Goal: Answer question/provide support: Share knowledge or assist other users

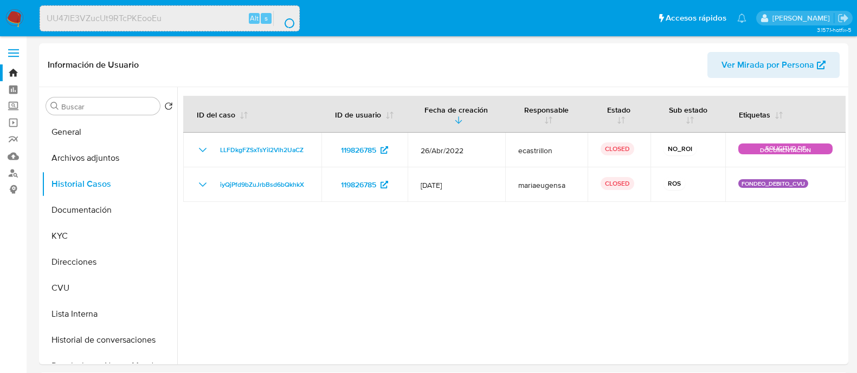
select select "10"
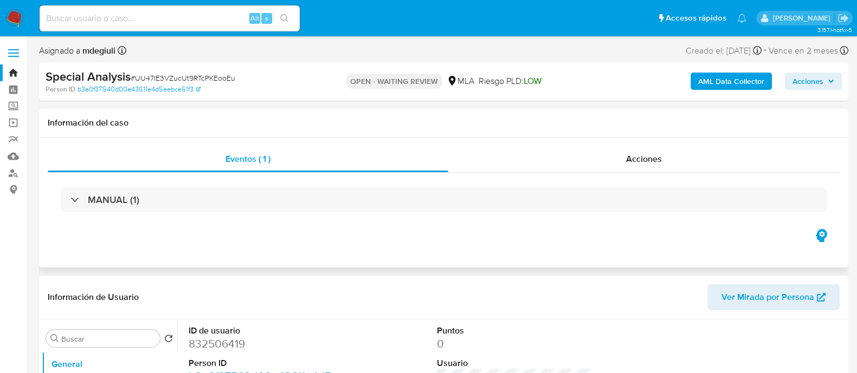
select select "10"
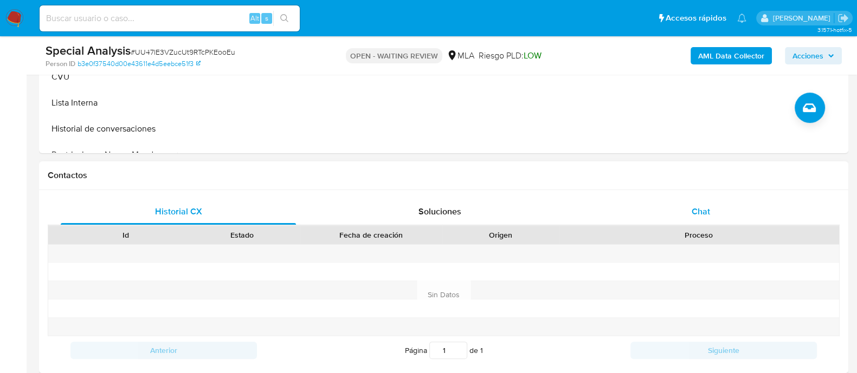
scroll to position [406, 0]
click at [638, 208] on div "Chat" at bounding box center [700, 211] width 235 height 26
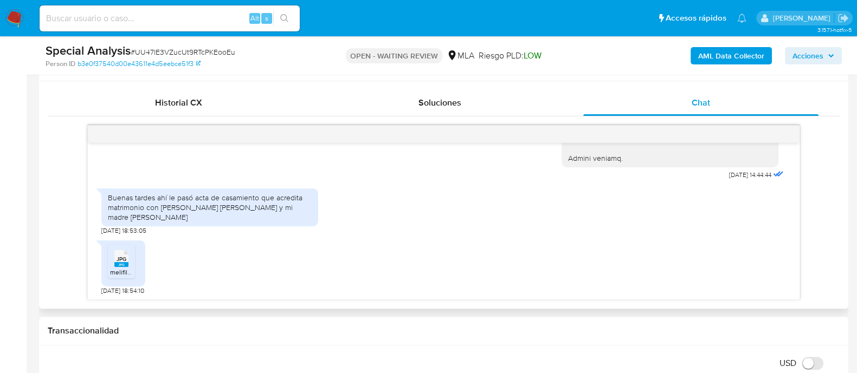
scroll to position [541, 0]
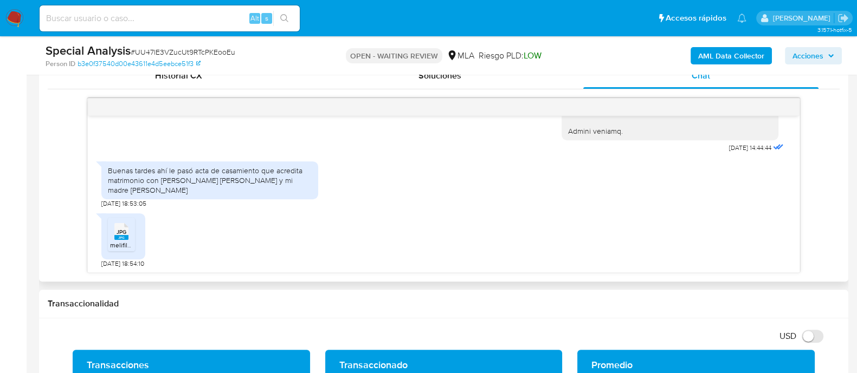
click at [128, 232] on div "JPG JPG" at bounding box center [121, 230] width 23 height 21
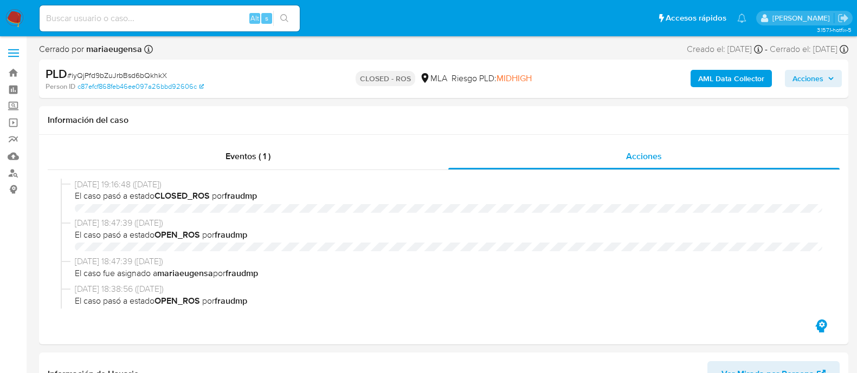
select select "10"
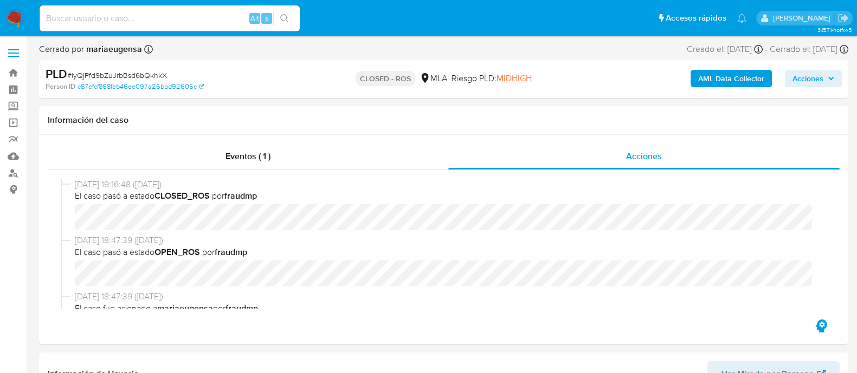
scroll to position [406, 0]
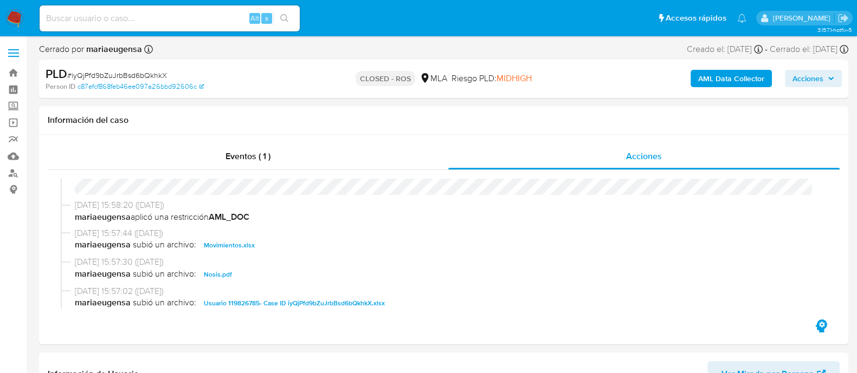
click at [167, 8] on div "Alt s" at bounding box center [170, 18] width 260 height 26
click at [167, 17] on input at bounding box center [170, 18] width 260 height 14
paste input "0pEzxxI1OuD29BVSHb4cTQ1H"
type input "0pEzxxI1OuD29BVSHb4cTQ1H"
click at [292, 15] on button "search-icon" at bounding box center [284, 18] width 22 height 15
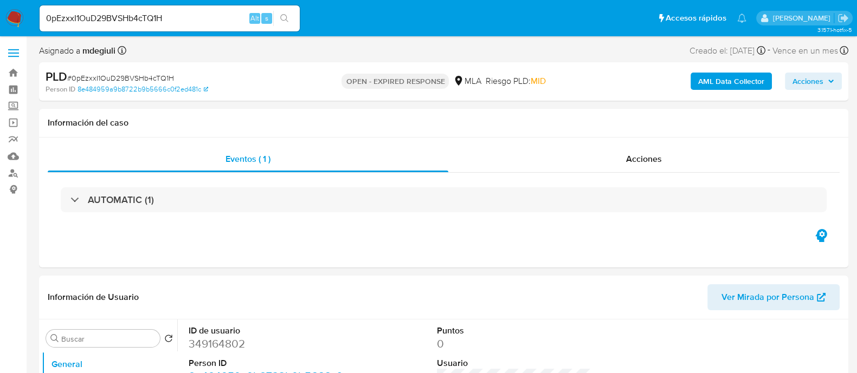
select select "10"
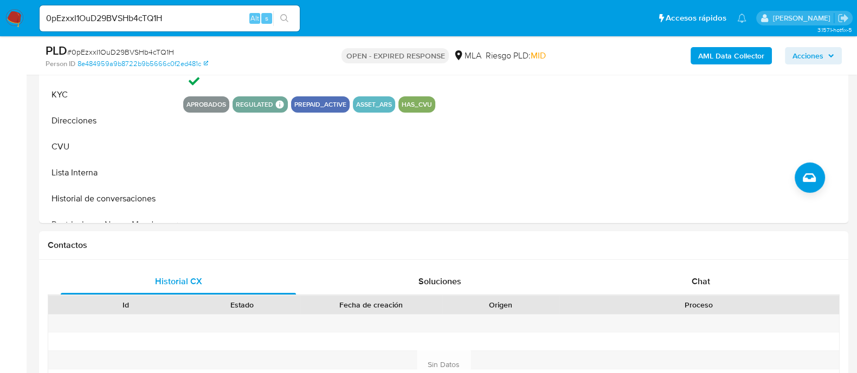
scroll to position [406, 0]
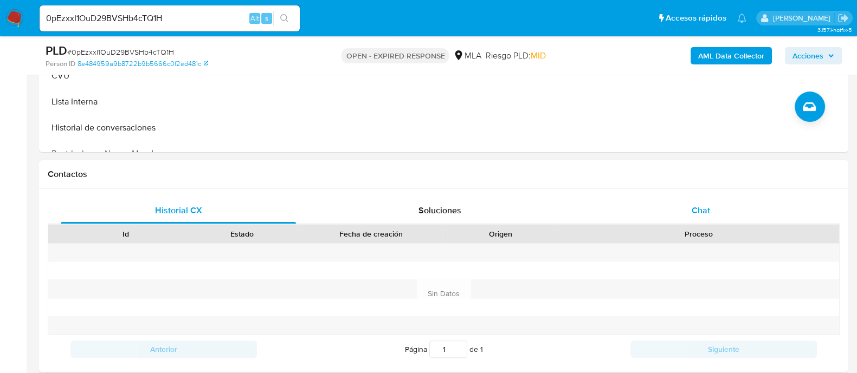
click at [655, 208] on div "Chat" at bounding box center [700, 211] width 235 height 26
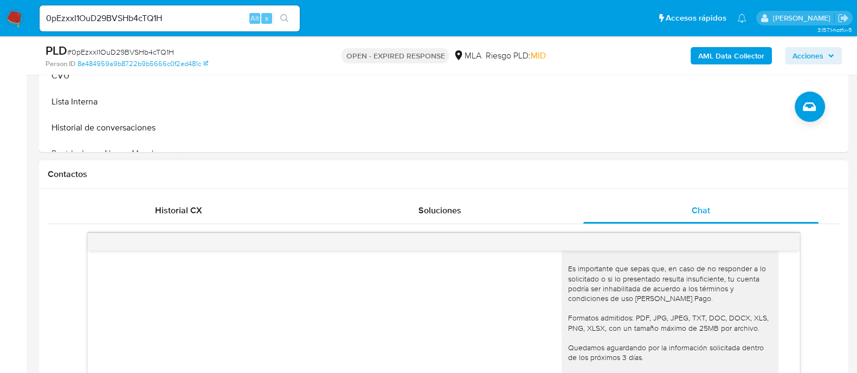
scroll to position [541, 0]
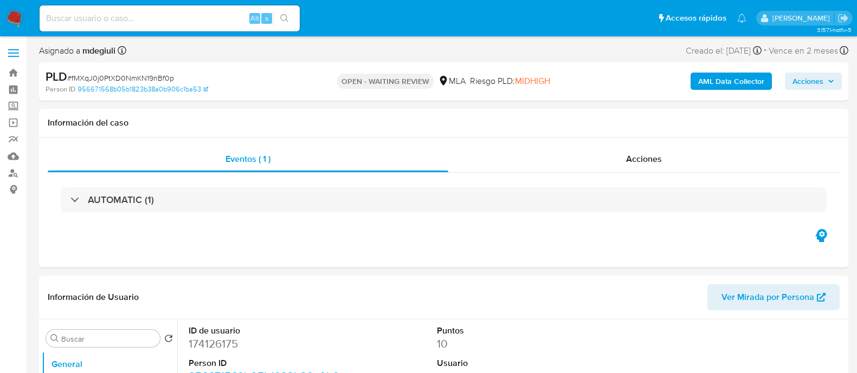
select select "10"
click at [159, 18] on input at bounding box center [170, 18] width 260 height 14
paste input "OoJ7oLLbn94UqlMAYTzf6B5U"
type input "OoJ7oLLbn94UqlMAYTzf6B5U"
click at [288, 13] on button "search-icon" at bounding box center [284, 18] width 22 height 15
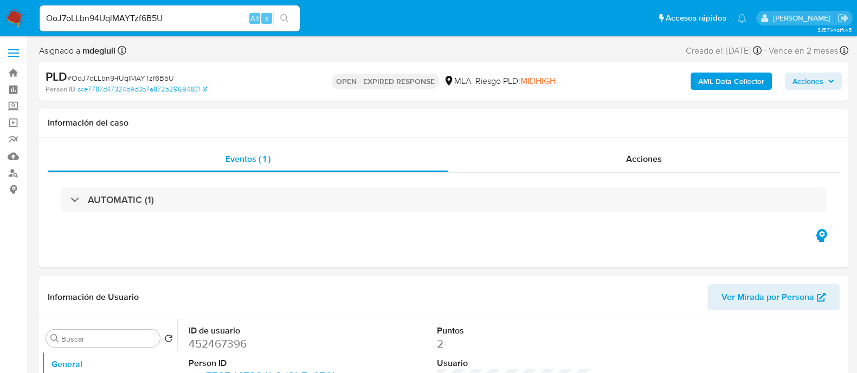
select select "10"
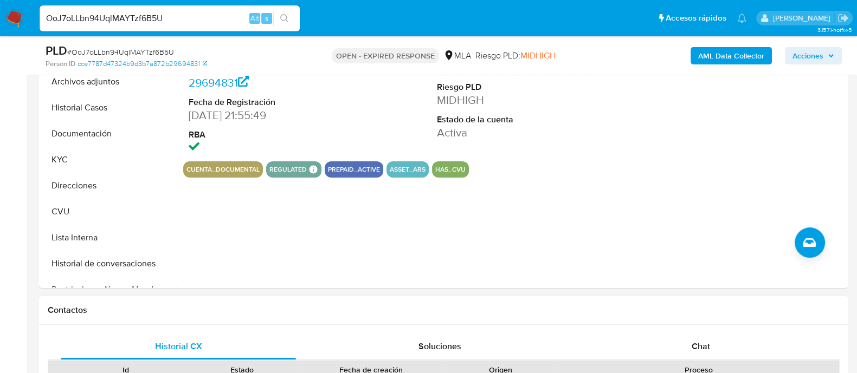
scroll to position [339, 0]
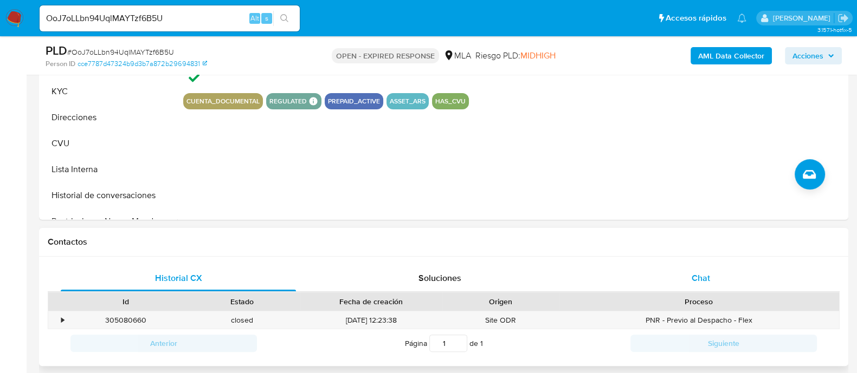
click at [689, 274] on div "Chat" at bounding box center [700, 279] width 235 height 26
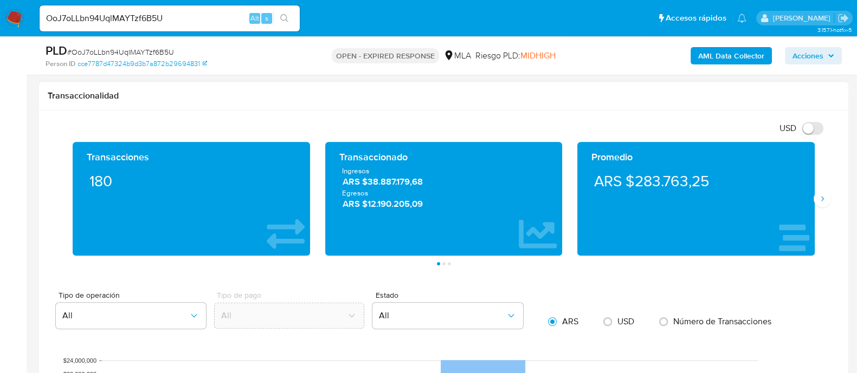
scroll to position [745, 0]
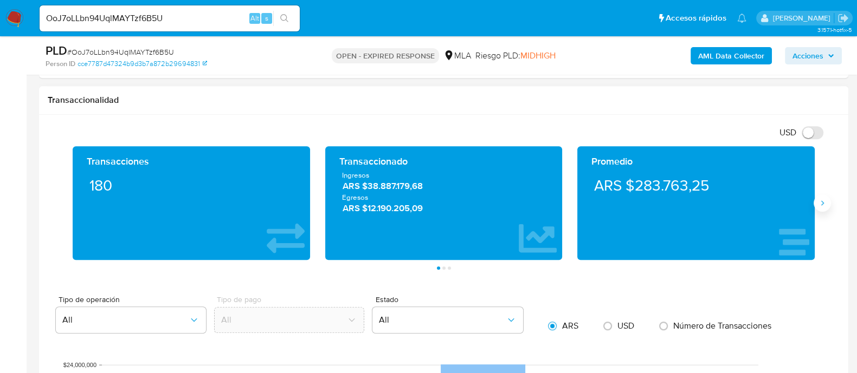
click at [819, 203] on icon "Siguiente" at bounding box center [822, 203] width 9 height 9
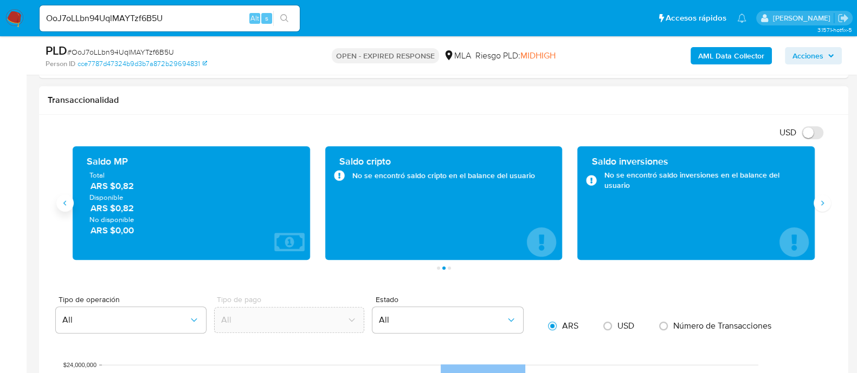
click at [65, 204] on icon "Anterior" at bounding box center [65, 203] width 9 height 9
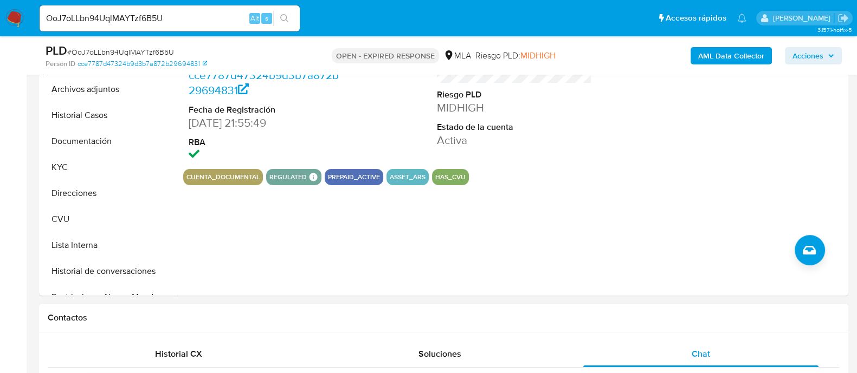
scroll to position [203, 0]
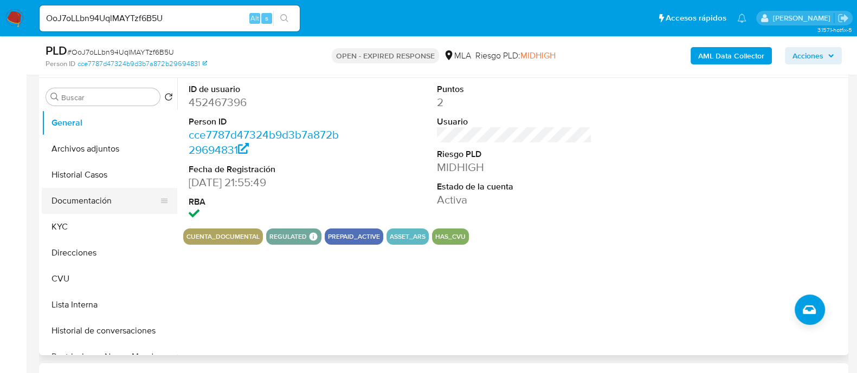
click at [76, 203] on button "Documentación" at bounding box center [105, 201] width 127 height 26
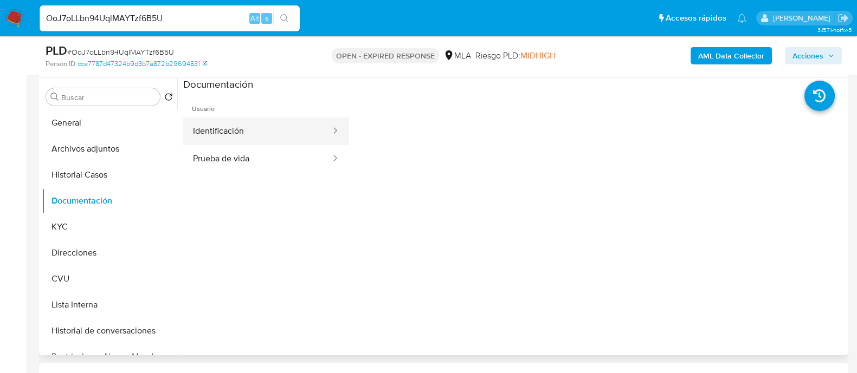
click at [236, 134] on button "Identificación" at bounding box center [257, 132] width 149 height 28
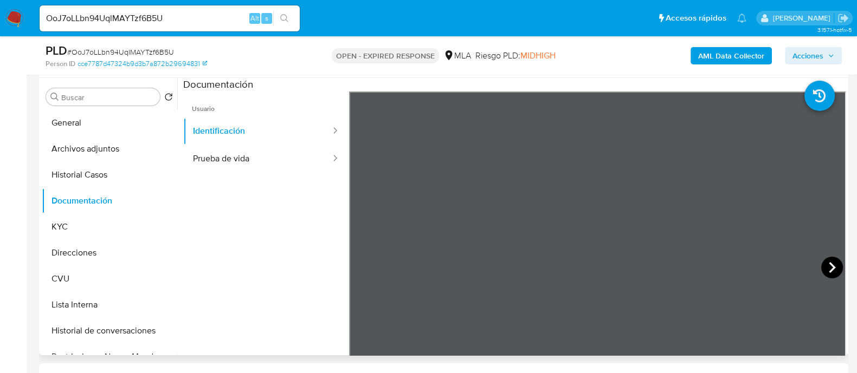
click at [824, 265] on icon at bounding box center [832, 268] width 22 height 22
click at [359, 266] on icon at bounding box center [362, 267] width 7 height 11
click at [287, 155] on button "Prueba de vida" at bounding box center [257, 159] width 149 height 28
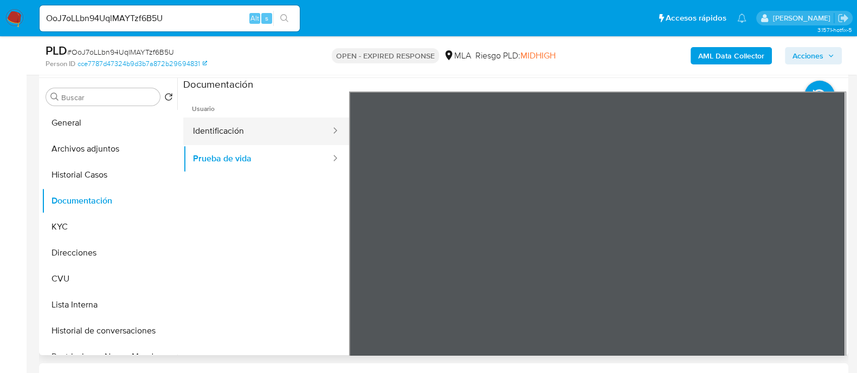
click at [243, 132] on button "Identificación" at bounding box center [257, 132] width 149 height 28
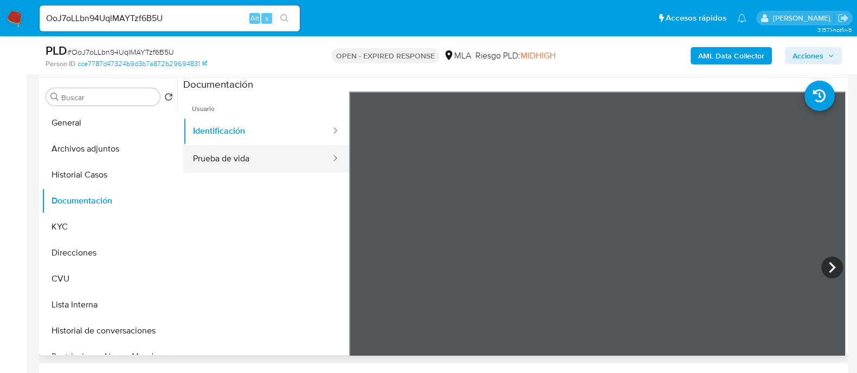
click at [241, 150] on button "Prueba de vida" at bounding box center [257, 159] width 149 height 28
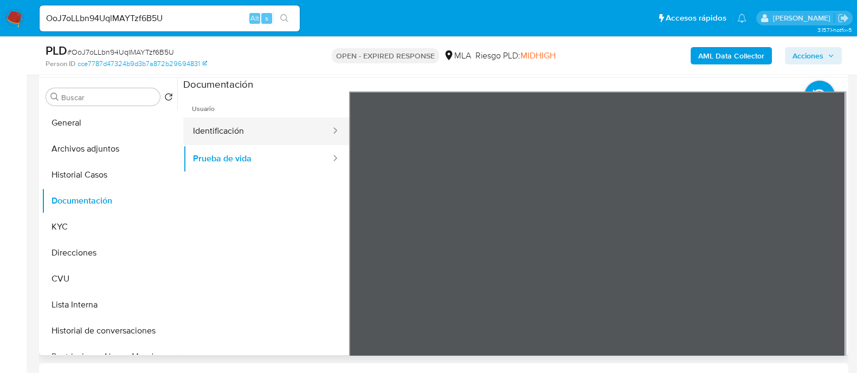
click at [268, 125] on button "Identificación" at bounding box center [257, 132] width 149 height 28
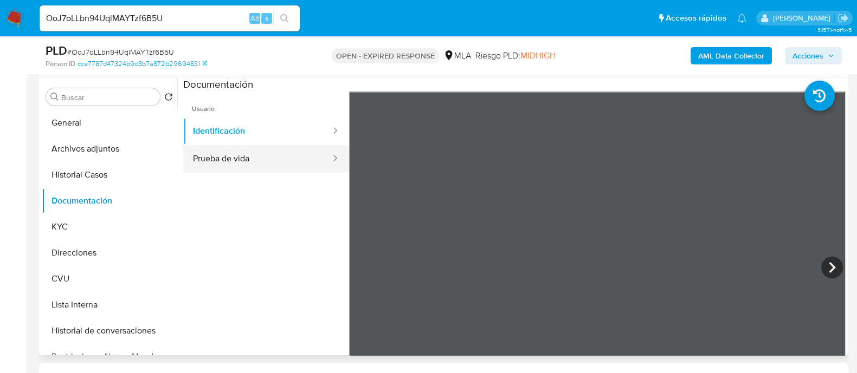
click at [224, 160] on button "Prueba de vida" at bounding box center [257, 159] width 149 height 28
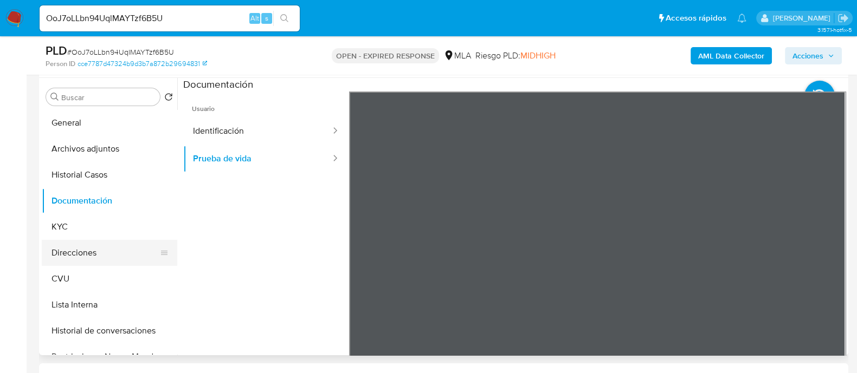
click at [89, 248] on button "Direcciones" at bounding box center [105, 253] width 127 height 26
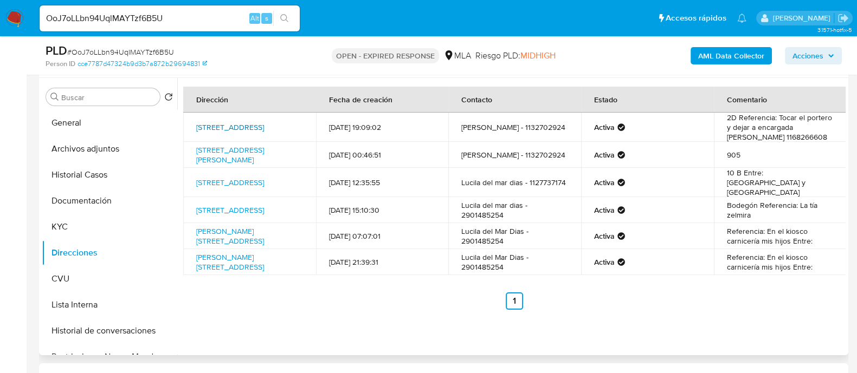
click at [236, 125] on link "Beruti 2357, Recoleta, Capital Federal, 1018, Argentina 2357" at bounding box center [230, 127] width 68 height 11
click at [67, 226] on button "KYC" at bounding box center [105, 227] width 127 height 26
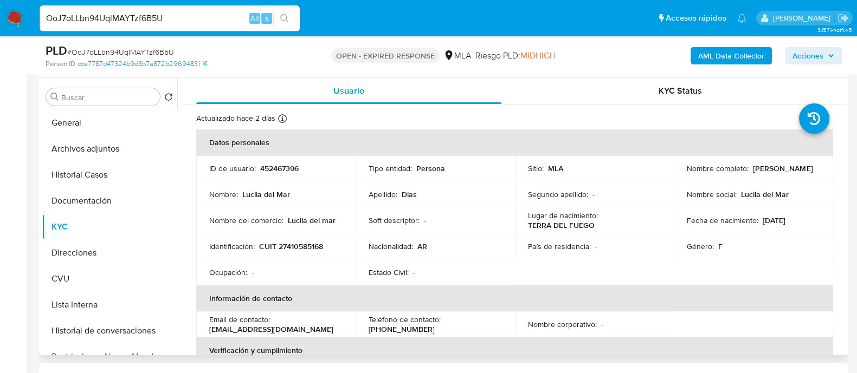
click at [287, 169] on p "452467396" at bounding box center [279, 169] width 38 height 10
copy p "452467396"
click at [280, 170] on p "452467396" at bounding box center [279, 169] width 38 height 10
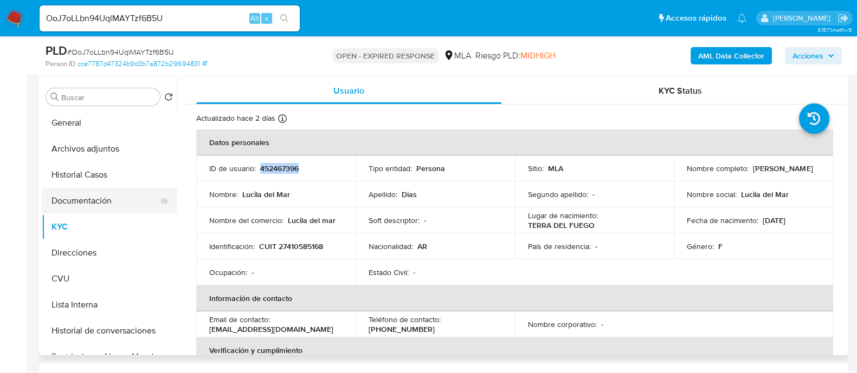
click at [102, 205] on button "Documentación" at bounding box center [105, 201] width 127 height 26
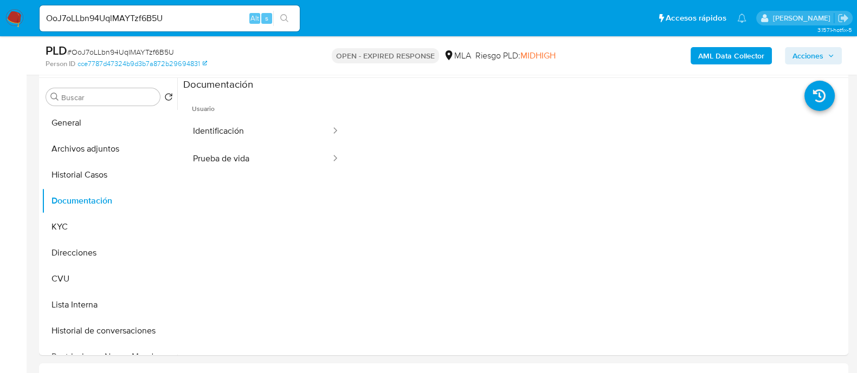
click at [268, 167] on button "Prueba de vida" at bounding box center [257, 159] width 149 height 28
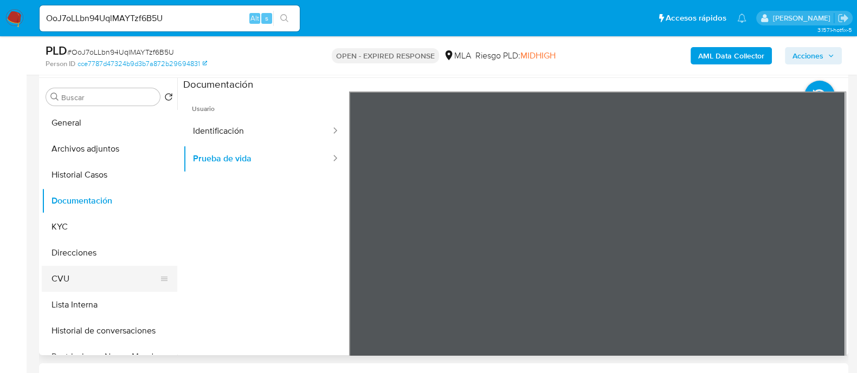
click at [93, 277] on button "CVU" at bounding box center [105, 279] width 127 height 26
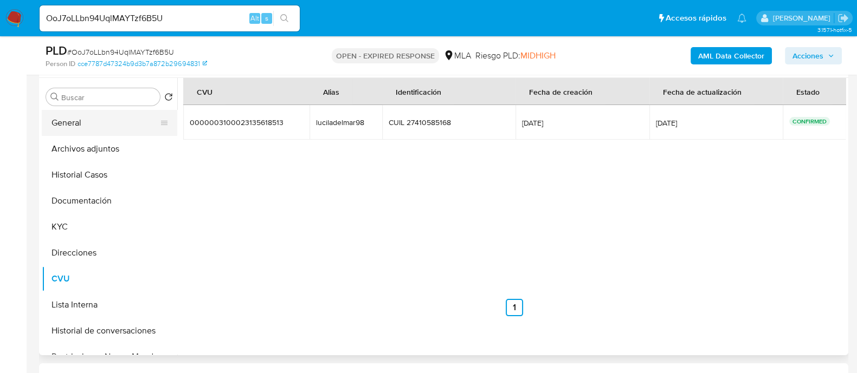
click at [83, 129] on button "General" at bounding box center [105, 123] width 127 height 26
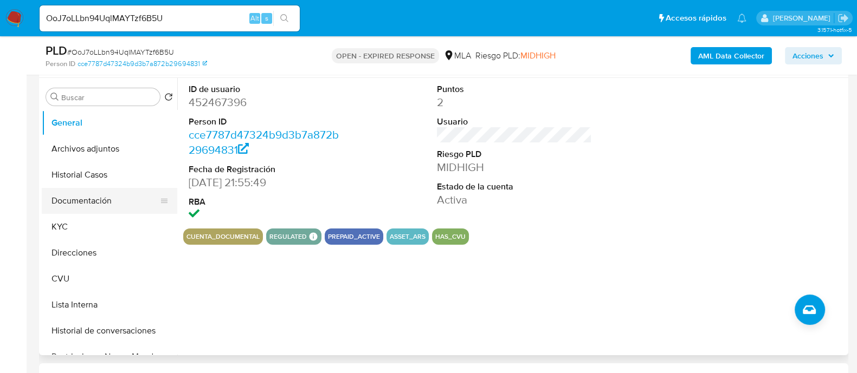
click at [87, 208] on button "Documentación" at bounding box center [105, 201] width 127 height 26
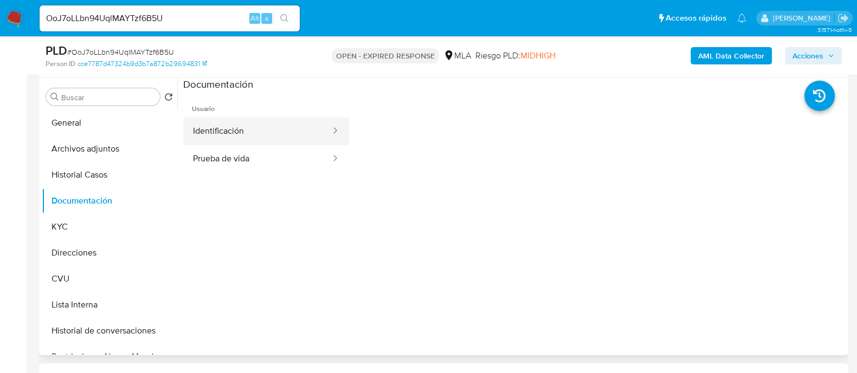
click at [264, 130] on button "Identificación" at bounding box center [257, 132] width 149 height 28
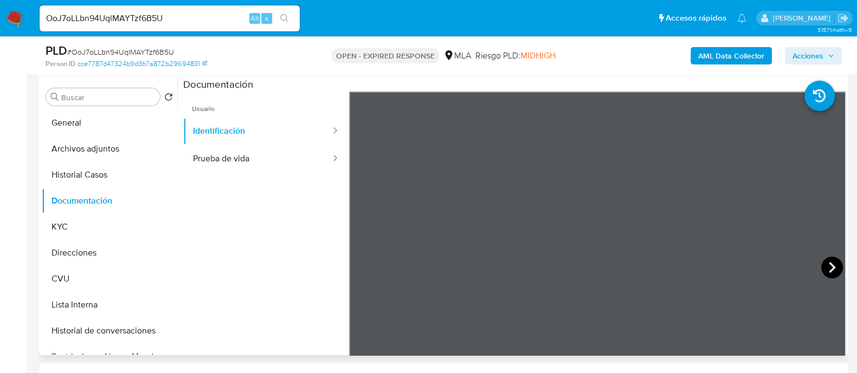
click at [829, 267] on icon at bounding box center [832, 267] width 7 height 11
click at [360, 273] on icon at bounding box center [363, 268] width 22 height 22
click at [94, 250] on button "Direcciones" at bounding box center [105, 253] width 127 height 26
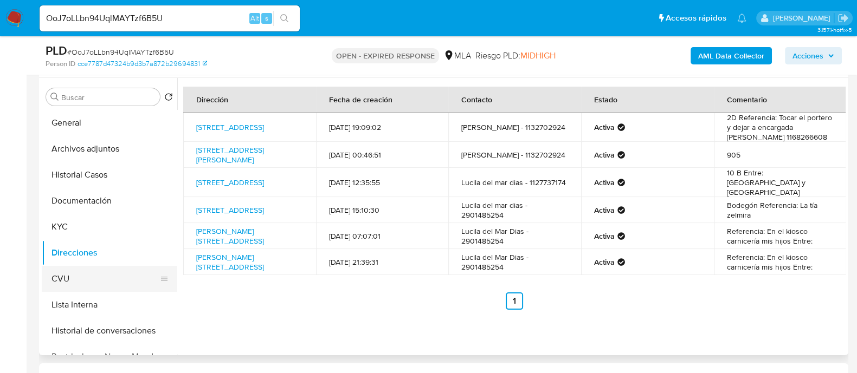
click at [88, 276] on button "CVU" at bounding box center [105, 279] width 127 height 26
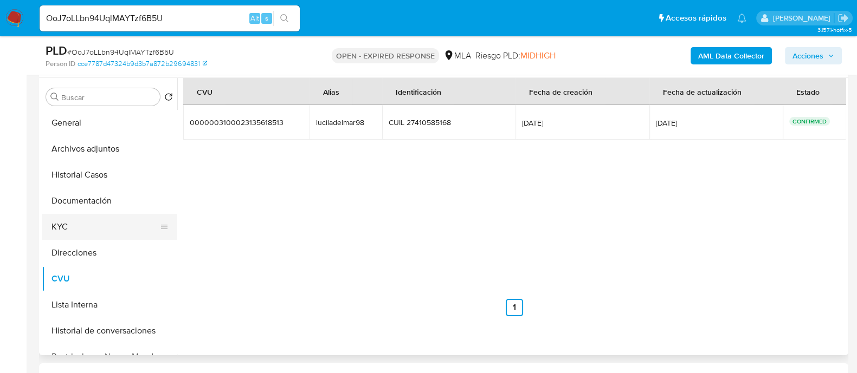
click at [96, 231] on button "KYC" at bounding box center [105, 227] width 127 height 26
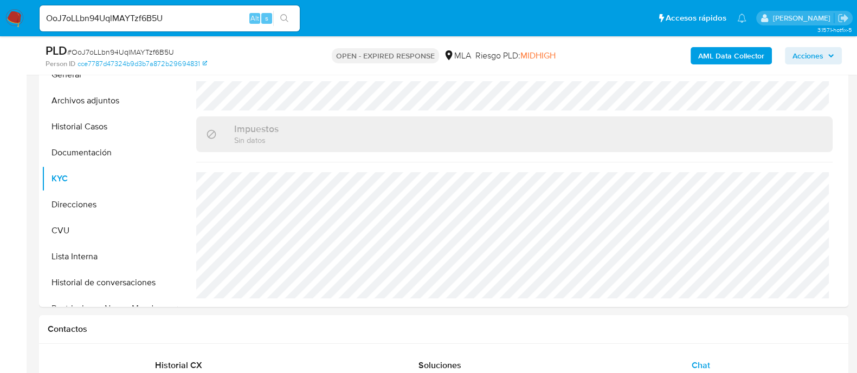
scroll to position [270, 0]
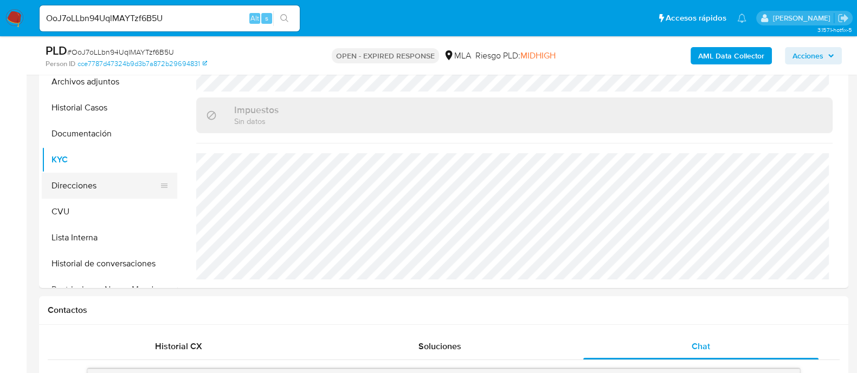
click at [89, 193] on button "Direcciones" at bounding box center [105, 186] width 127 height 26
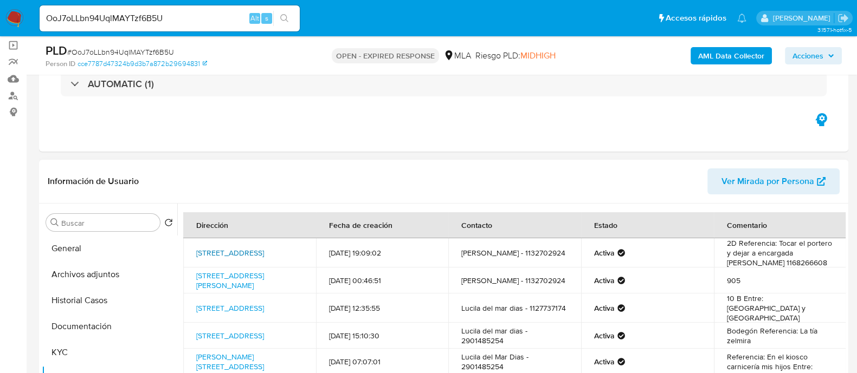
scroll to position [135, 0]
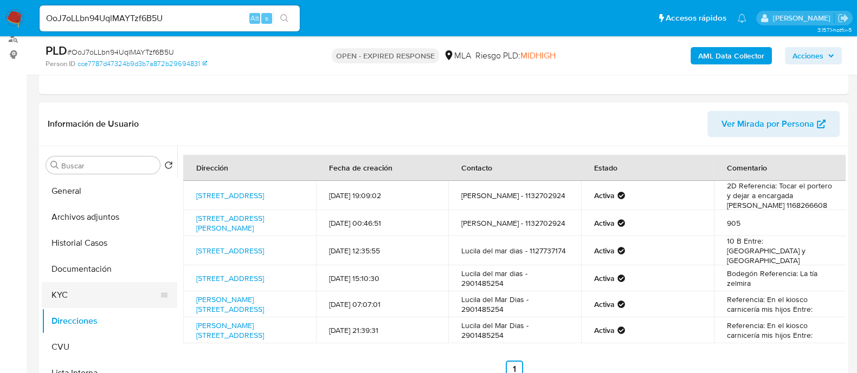
click at [85, 291] on button "KYC" at bounding box center [105, 295] width 127 height 26
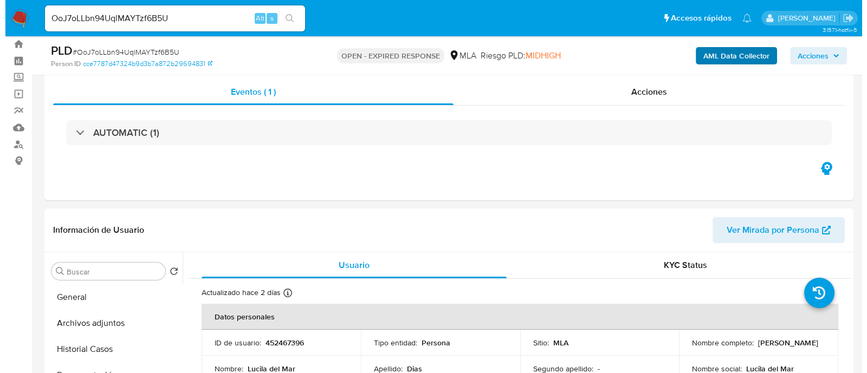
scroll to position [0, 0]
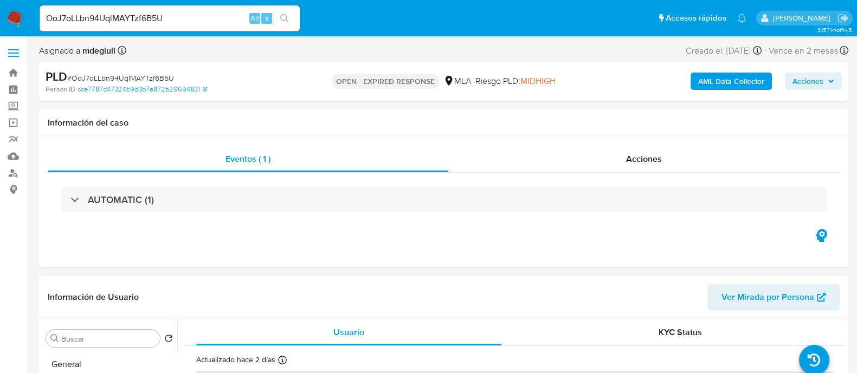
click at [749, 82] on b "AML Data Collector" at bounding box center [731, 81] width 66 height 17
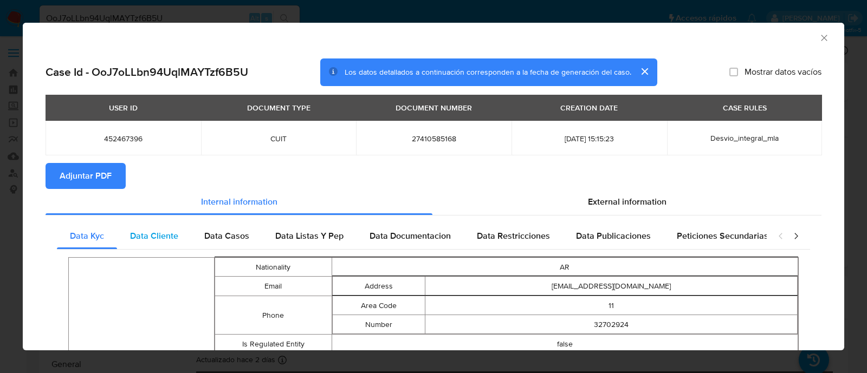
click at [147, 246] on div "Data Cliente" at bounding box center [154, 236] width 74 height 26
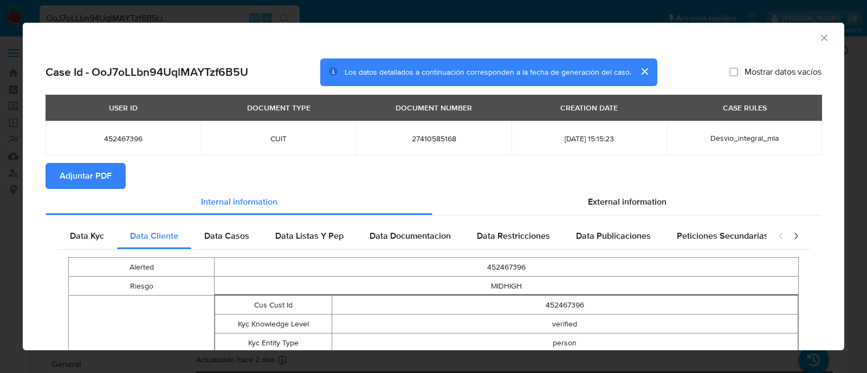
click at [795, 238] on icon "closure-recommendation-modal" at bounding box center [796, 237] width 3 height 6
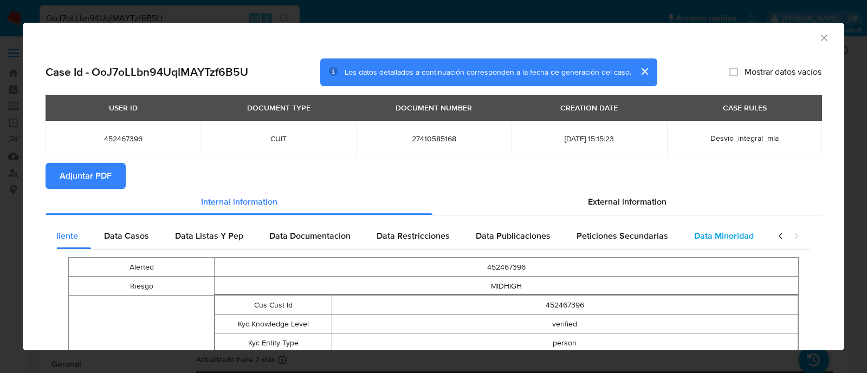
click at [741, 240] on span "Data Minoridad" at bounding box center [724, 236] width 60 height 12
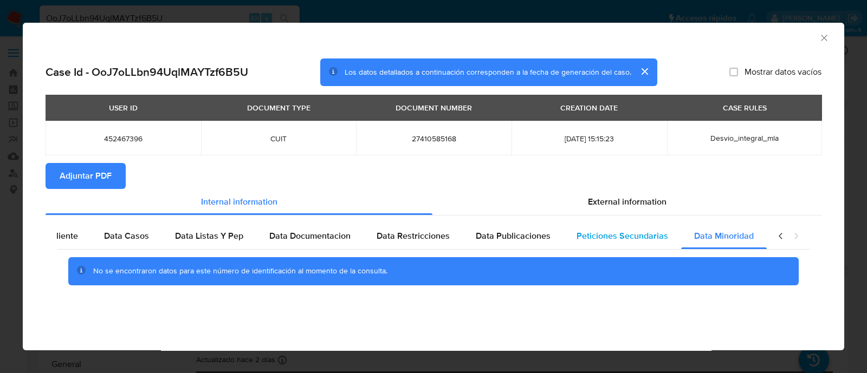
scroll to position [0, 95]
click at [623, 233] on span "Peticiones Secundarias" at bounding box center [628, 236] width 92 height 12
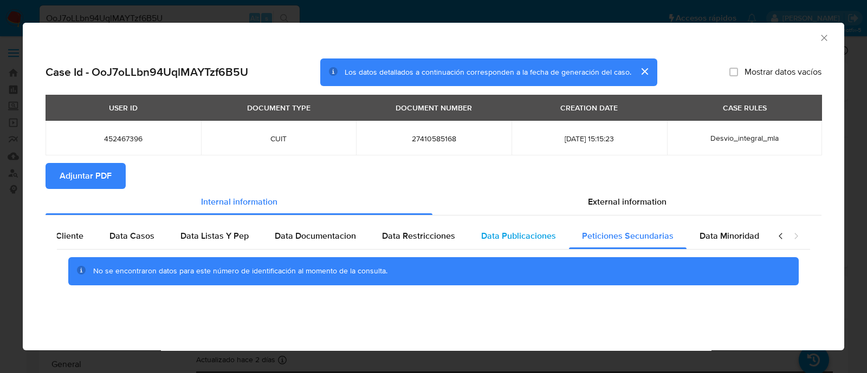
click at [512, 247] on div "Data Publicaciones" at bounding box center [518, 236] width 101 height 26
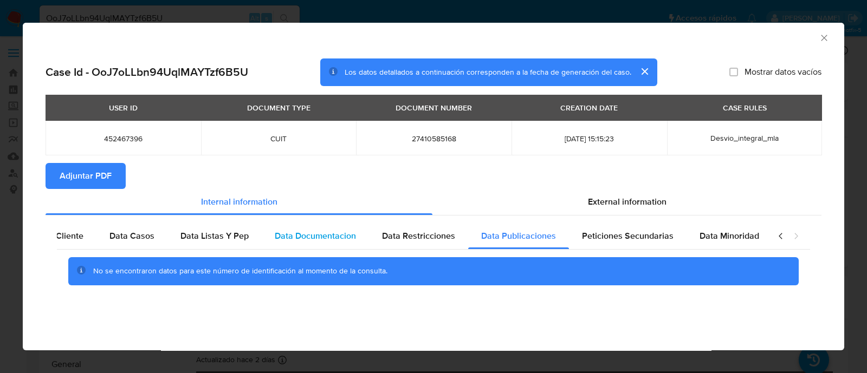
drag, startPoint x: 398, startPoint y: 229, endPoint x: 333, endPoint y: 232, distance: 64.6
click at [397, 230] on span "Data Restricciones" at bounding box center [418, 236] width 73 height 12
click at [326, 234] on span "Data Documentacion" at bounding box center [315, 236] width 81 height 12
click at [228, 235] on span "Data Listas Y Pep" at bounding box center [214, 236] width 68 height 12
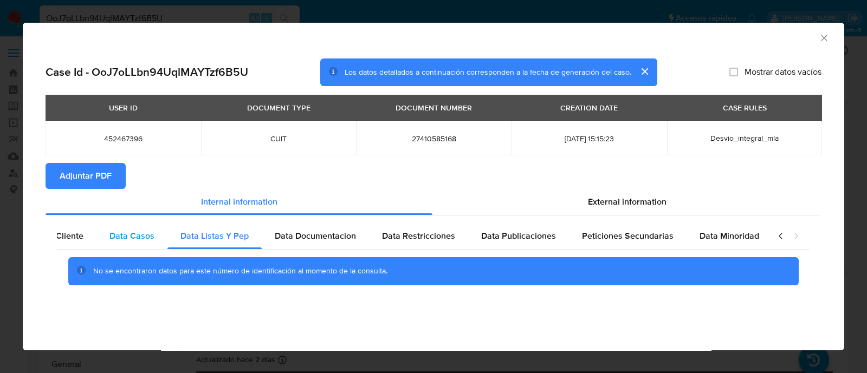
click at [153, 238] on span "Data Casos" at bounding box center [131, 236] width 45 height 12
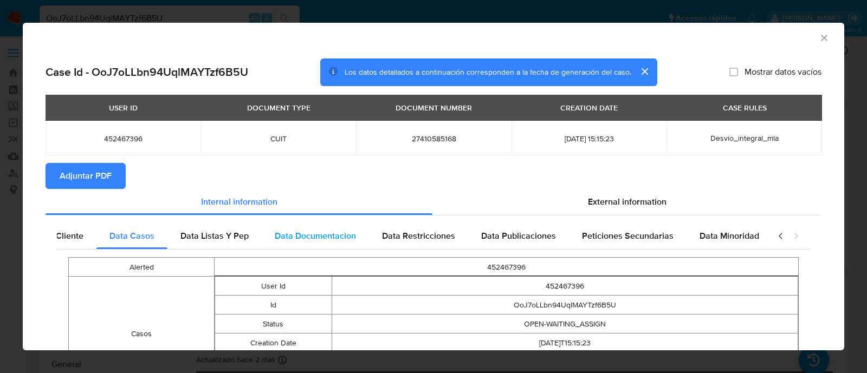
scroll to position [0, 105]
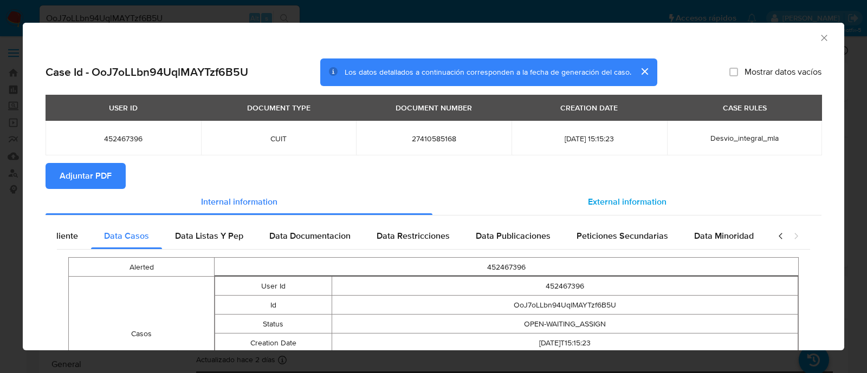
click at [612, 192] on div "External information" at bounding box center [626, 202] width 389 height 26
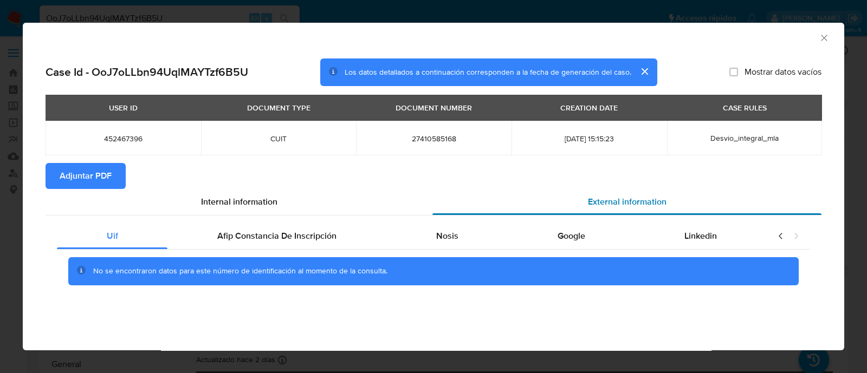
scroll to position [0, 0]
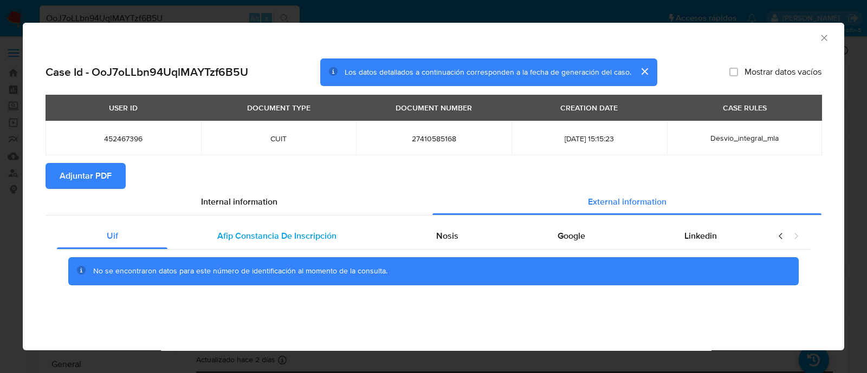
click at [298, 234] on span "Afip Constancia De Inscripción" at bounding box center [276, 236] width 119 height 12
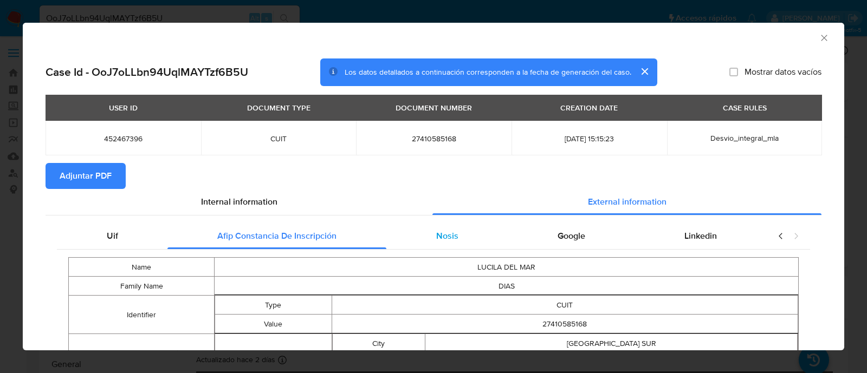
click at [436, 239] on span "Nosis" at bounding box center [447, 236] width 22 height 12
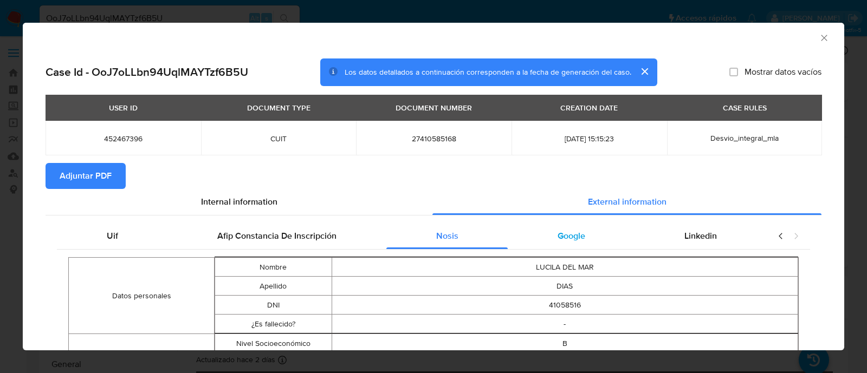
click at [524, 229] on div "Google" at bounding box center [571, 236] width 127 height 26
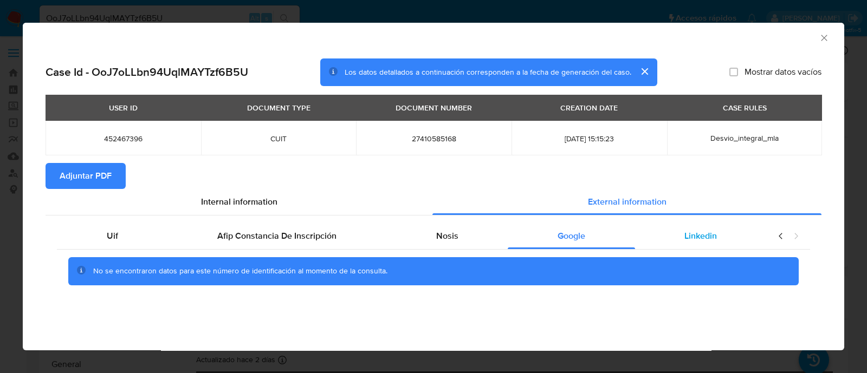
click at [718, 248] on div "Linkedin" at bounding box center [701, 236] width 132 height 26
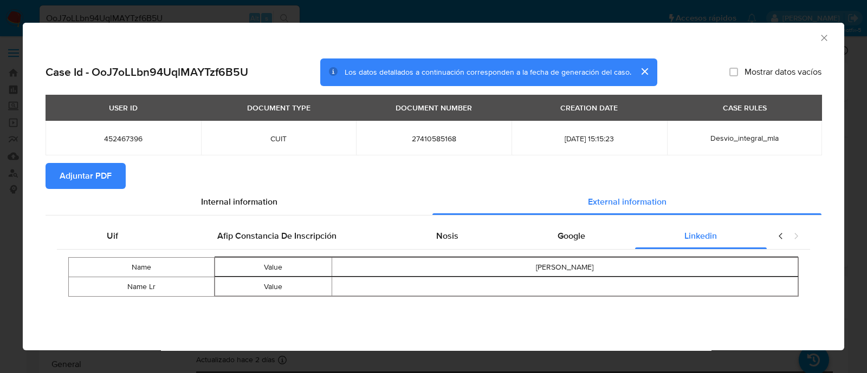
drag, startPoint x: 828, startPoint y: 31, endPoint x: 821, endPoint y: 31, distance: 6.5
click at [828, 31] on div "AML Data Collector" at bounding box center [434, 36] width 822 height 27
click at [816, 42] on div "AML Data Collector" at bounding box center [434, 36] width 822 height 27
click at [822, 41] on icon "Cerrar ventana" at bounding box center [824, 38] width 11 height 11
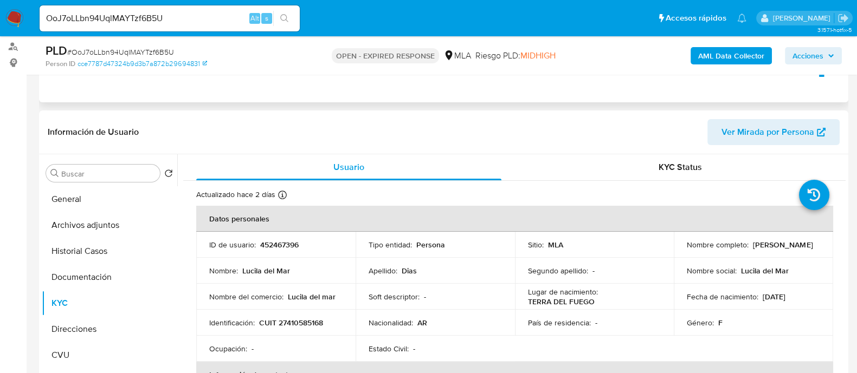
scroll to position [203, 0]
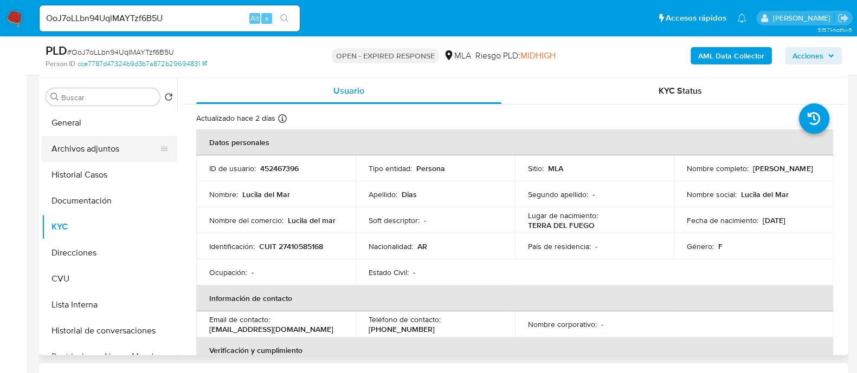
click at [108, 158] on button "Archivos adjuntos" at bounding box center [105, 149] width 127 height 26
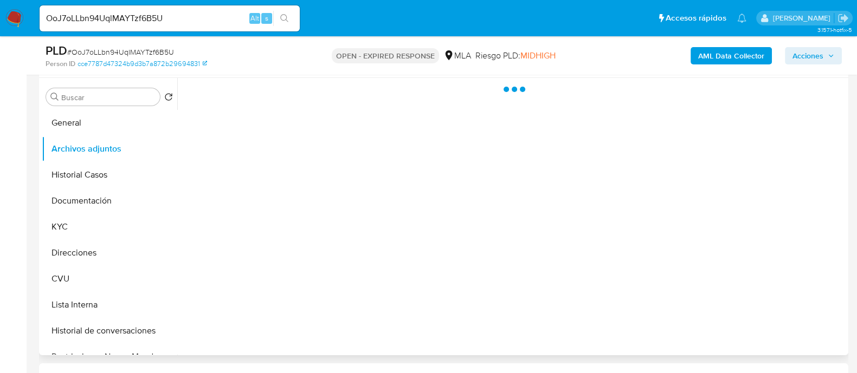
scroll to position [67, 0]
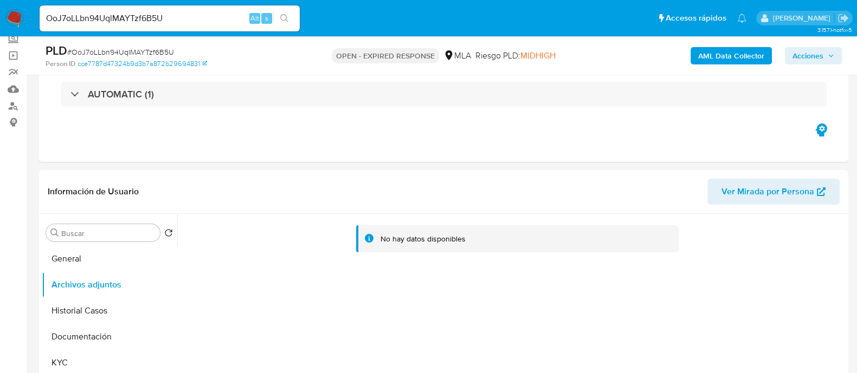
click at [742, 48] on b "AML Data Collector" at bounding box center [731, 55] width 66 height 17
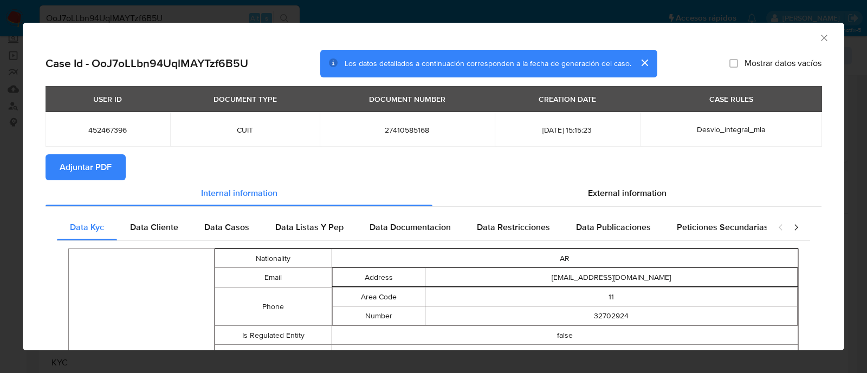
click at [97, 169] on span "Adjuntar PDF" at bounding box center [86, 168] width 52 height 24
click at [819, 40] on icon "Cerrar ventana" at bounding box center [824, 38] width 11 height 11
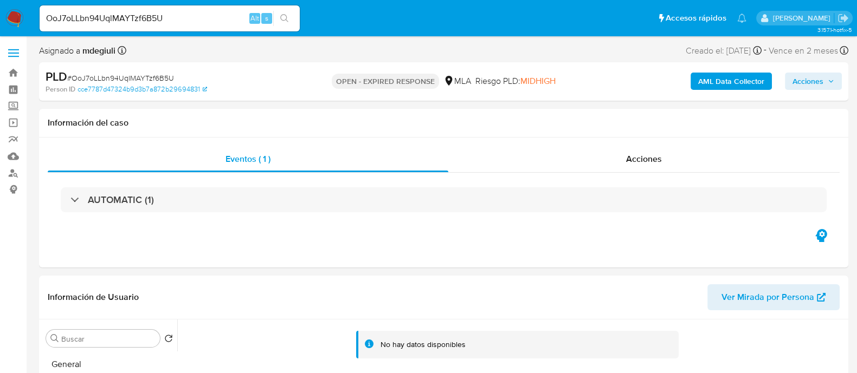
scroll to position [135, 0]
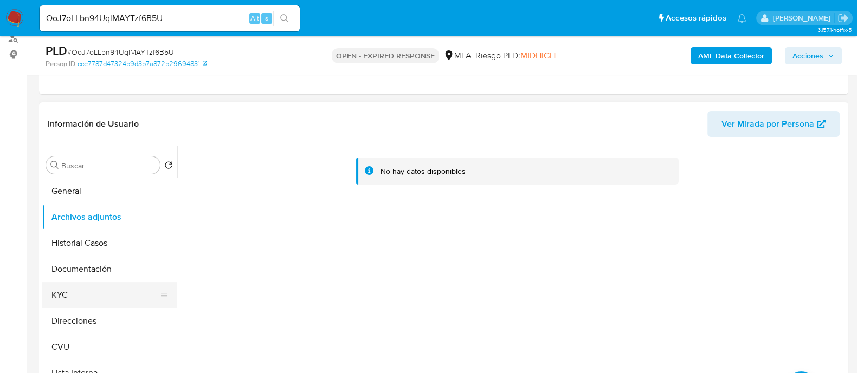
click at [68, 302] on button "KYC" at bounding box center [105, 295] width 127 height 26
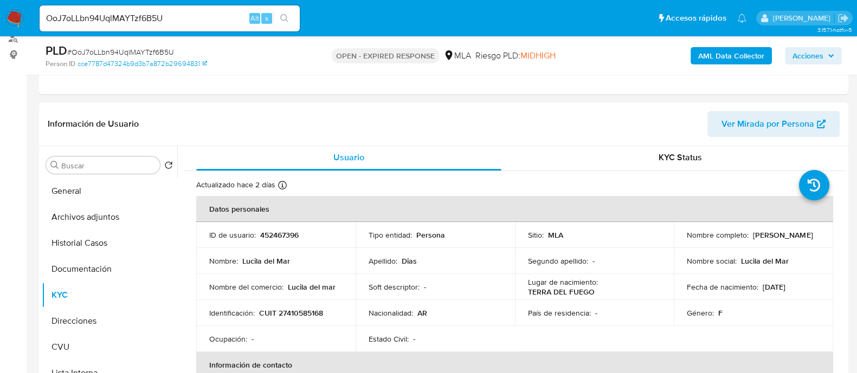
scroll to position [0, 0]
click at [306, 313] on p "CUIT 27410585168" at bounding box center [291, 315] width 64 height 10
copy p "27410585168"
click at [307, 314] on p "CUIT 27410585168" at bounding box center [291, 315] width 64 height 10
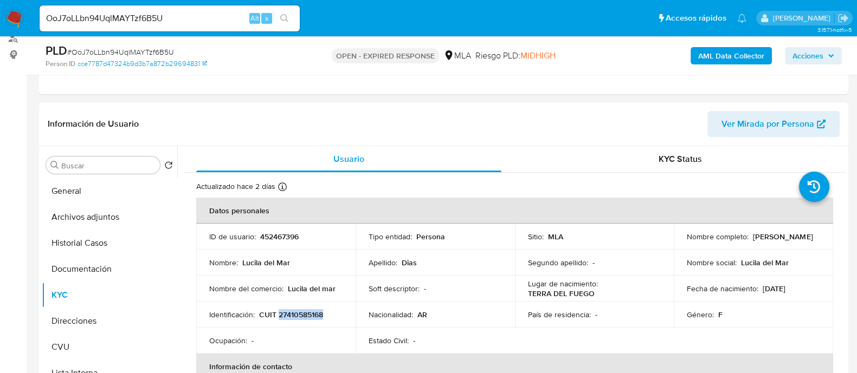
click at [306, 314] on p "CUIT 27410585168" at bounding box center [291, 315] width 64 height 10
click at [16, 14] on img at bounding box center [14, 18] width 18 height 18
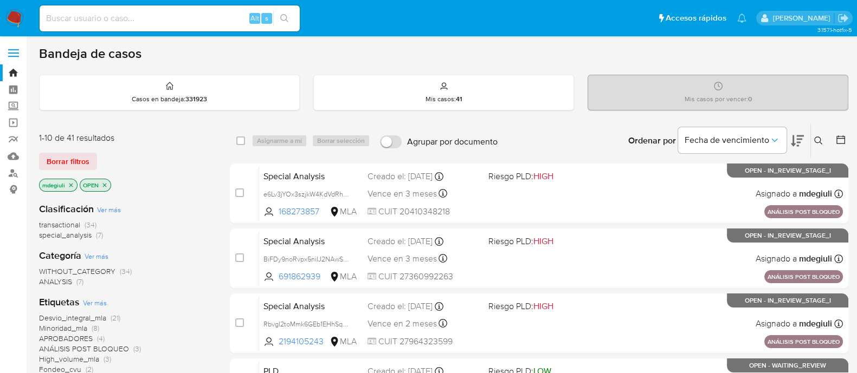
click at [177, 19] on input at bounding box center [170, 18] width 260 height 14
paste input "452467396"
type input "452467396"
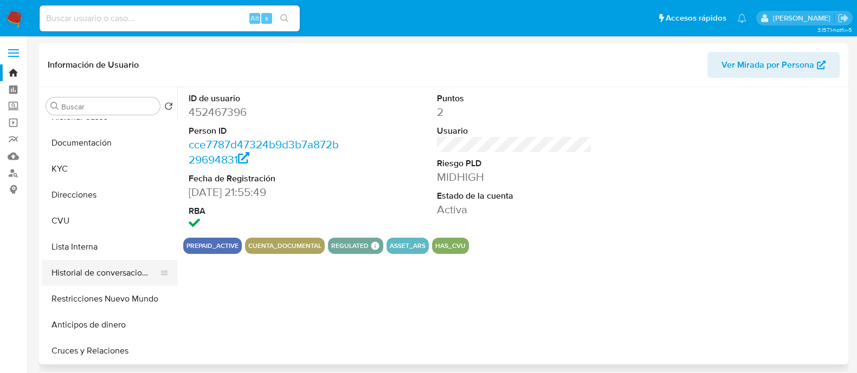
select select "10"
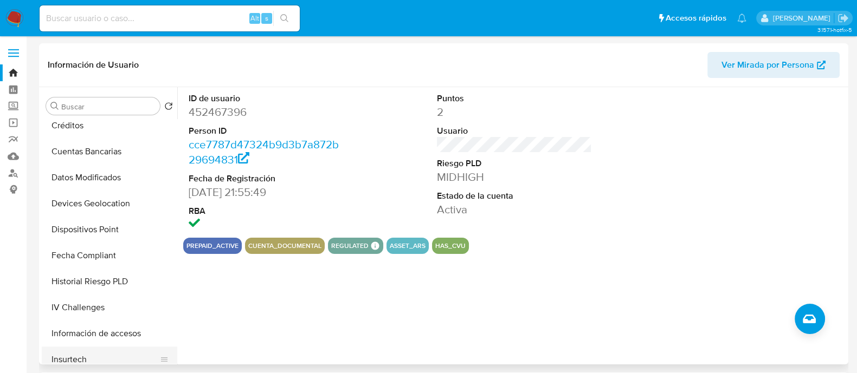
scroll to position [406, 0]
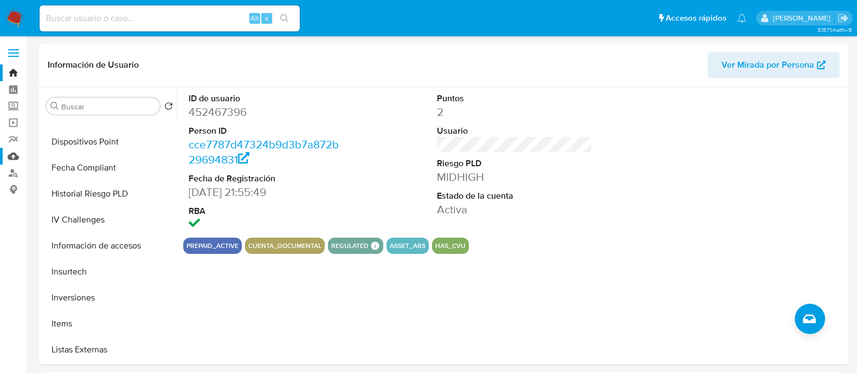
click at [16, 155] on link "Mulan" at bounding box center [64, 156] width 129 height 17
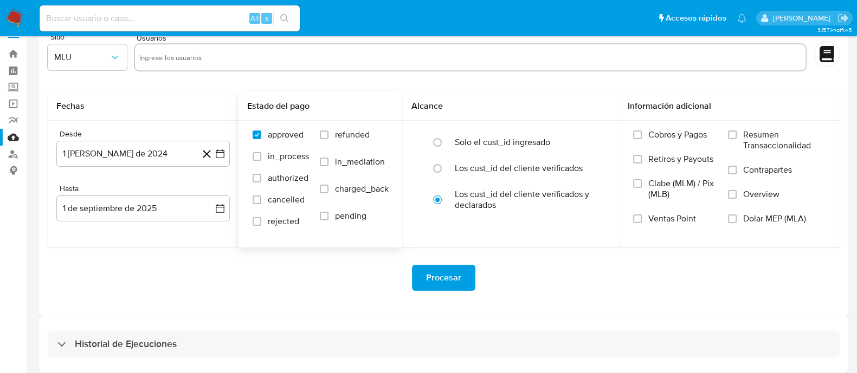
scroll to position [24, 0]
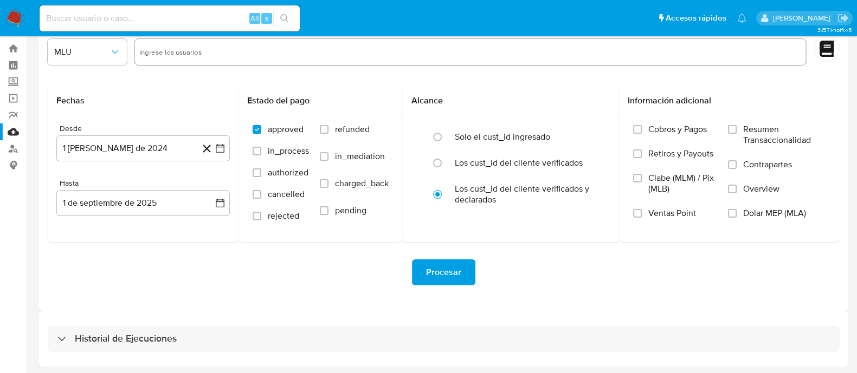
drag, startPoint x: 184, startPoint y: 336, endPoint x: 205, endPoint y: 317, distance: 28.8
click at [185, 337] on div "Historial de Ejecuciones" at bounding box center [444, 339] width 792 height 26
select select "10"
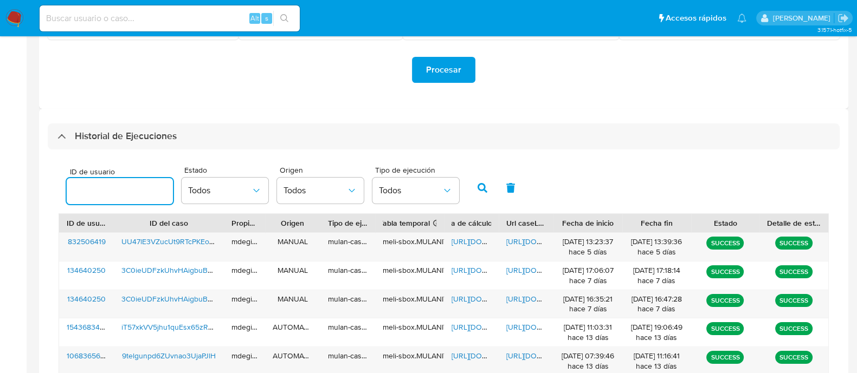
click at [121, 188] on input "number" at bounding box center [120, 191] width 106 height 14
type input "452467396"
click at [481, 191] on icon "button" at bounding box center [482, 188] width 10 height 10
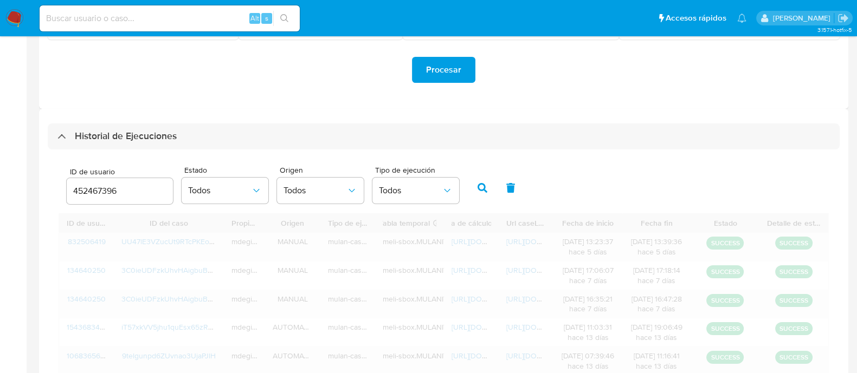
scroll to position [176, 0]
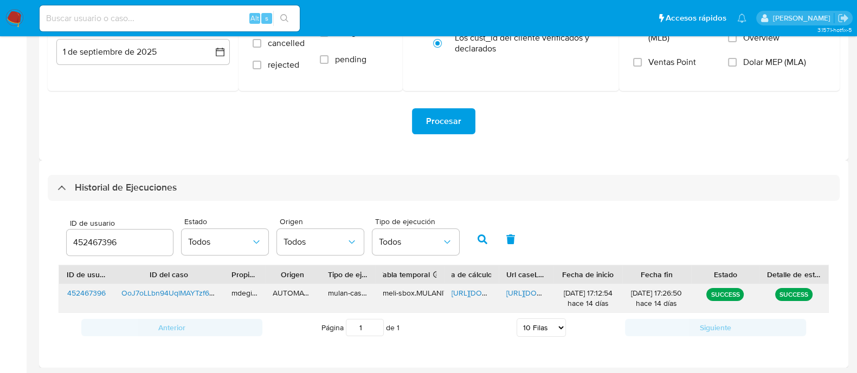
click at [475, 288] on span "https://docs.google.com/spreadsheets/d/1SoG4-hlNqRa_yP6XrzuTPR0O0aIjdCik2L6mqCz…" at bounding box center [488, 293] width 75 height 11
click at [530, 290] on span "https://docs.google.com/document/d/1EHPBESVTHI4q4v6iD9LkB8eJe5040khOORICIopzyL8…" at bounding box center [543, 293] width 75 height 11
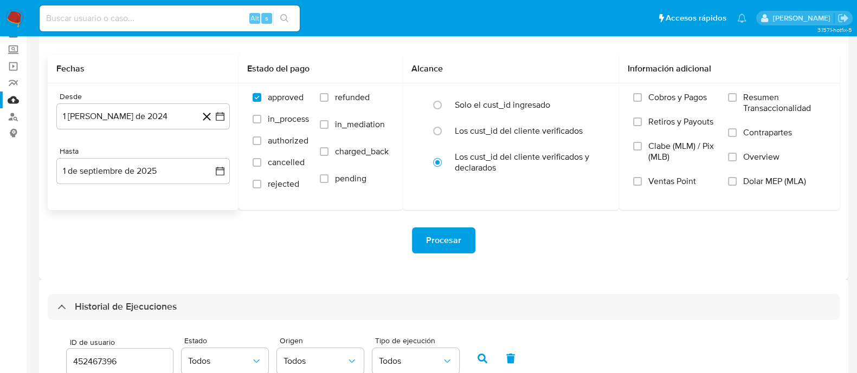
scroll to position [0, 0]
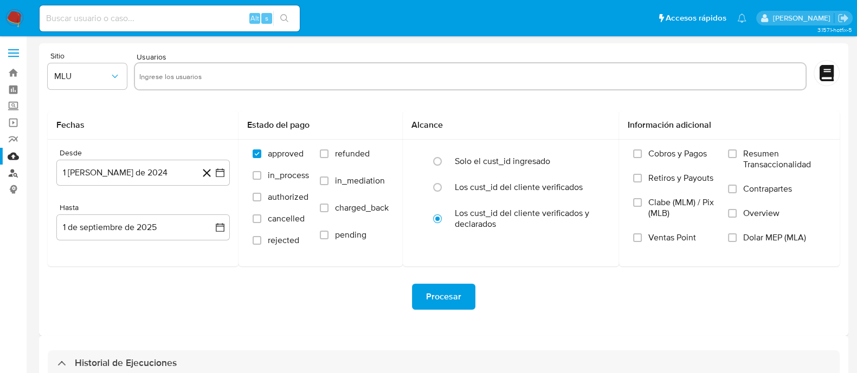
click at [13, 174] on link "Buscador de personas" at bounding box center [64, 173] width 129 height 17
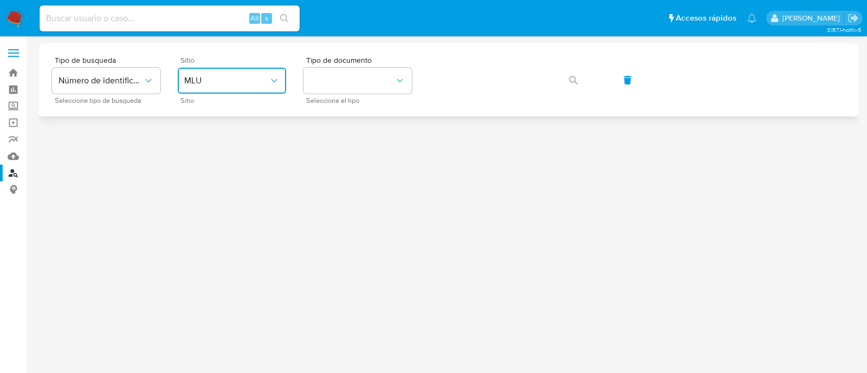
click at [225, 90] on button "MLU" at bounding box center [232, 81] width 108 height 26
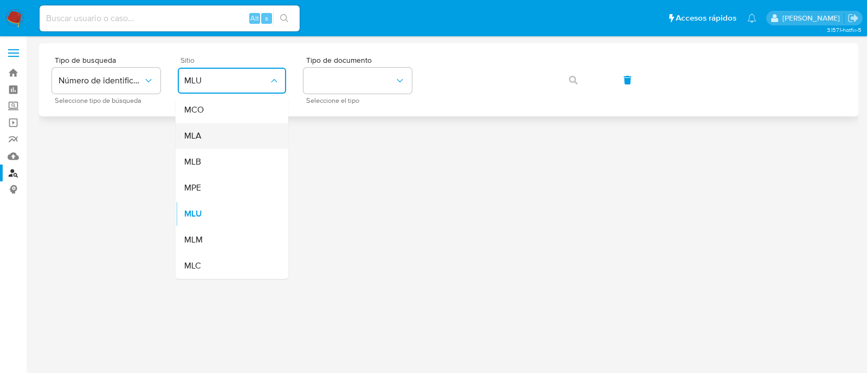
click at [206, 134] on div "MLA" at bounding box center [228, 136] width 89 height 26
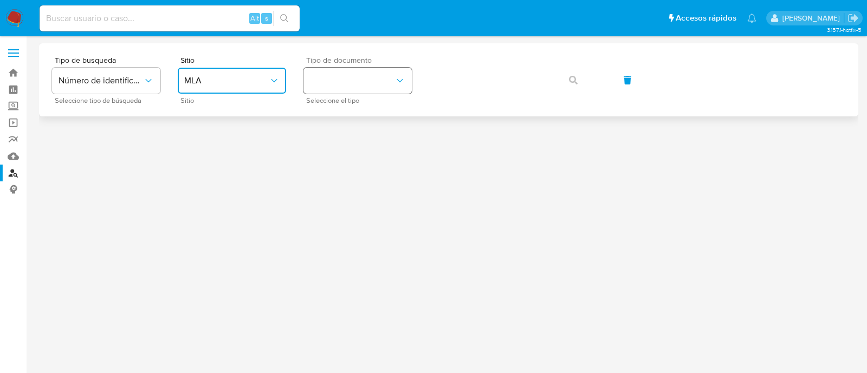
click at [331, 74] on button "identificationType" at bounding box center [358, 81] width 108 height 26
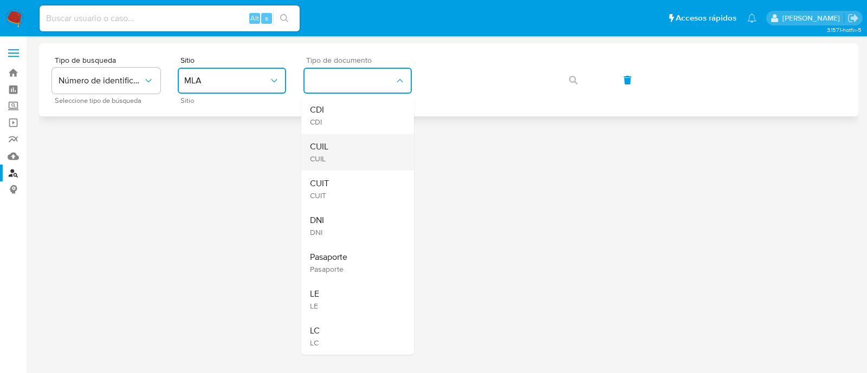
click at [345, 145] on div "CUIL CUIL" at bounding box center [354, 152] width 89 height 37
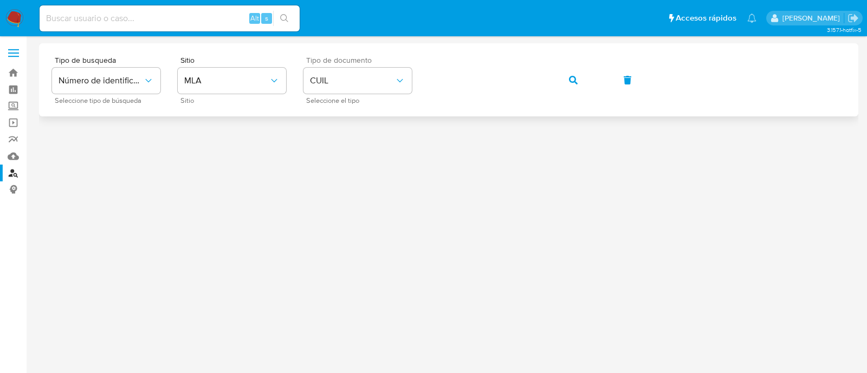
click at [584, 79] on button "button" at bounding box center [573, 80] width 37 height 26
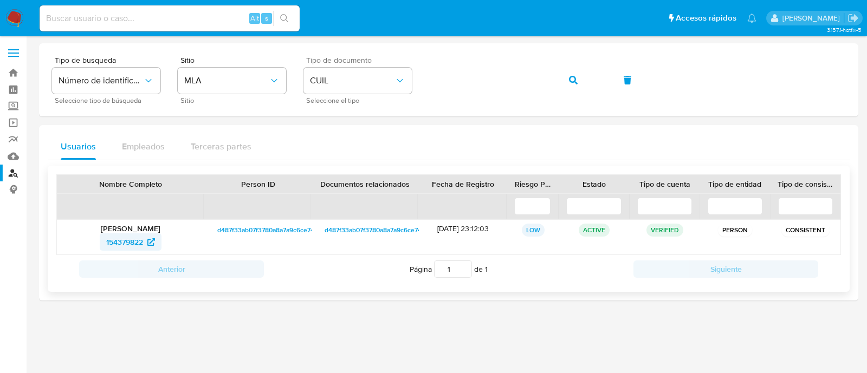
click at [122, 248] on span "154379822" at bounding box center [124, 242] width 37 height 17
click at [577, 85] on button "button" at bounding box center [573, 80] width 37 height 26
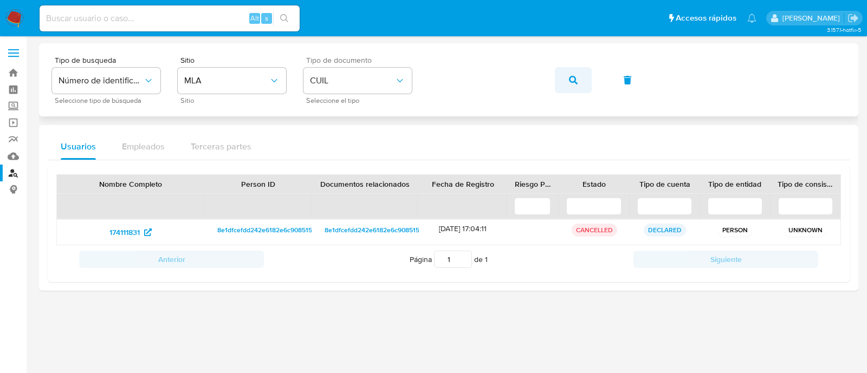
click at [569, 78] on icon "button" at bounding box center [573, 80] width 9 height 9
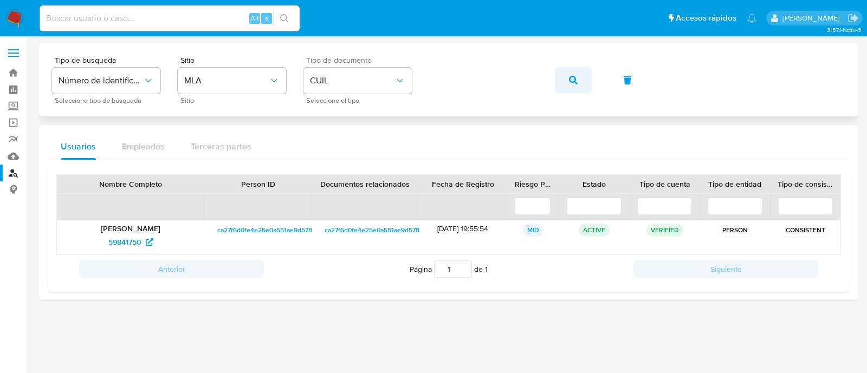
click at [574, 87] on span "button" at bounding box center [573, 80] width 9 height 24
click at [122, 240] on span "278543531" at bounding box center [124, 242] width 37 height 17
click at [566, 82] on button "button" at bounding box center [573, 80] width 37 height 26
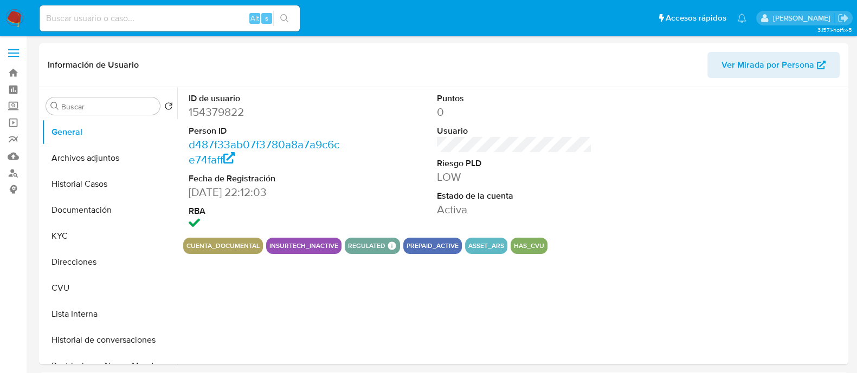
select select "10"
click at [69, 206] on button "Documentación" at bounding box center [105, 210] width 127 height 26
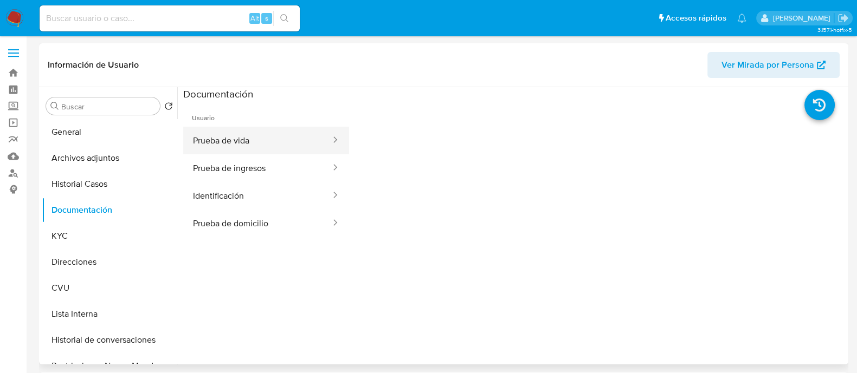
click at [273, 142] on button "Prueba de vida" at bounding box center [257, 141] width 149 height 28
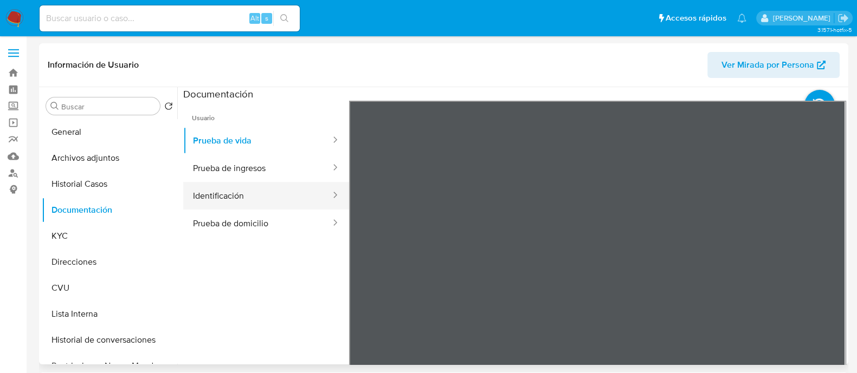
click at [268, 196] on button "Identificación" at bounding box center [257, 196] width 149 height 28
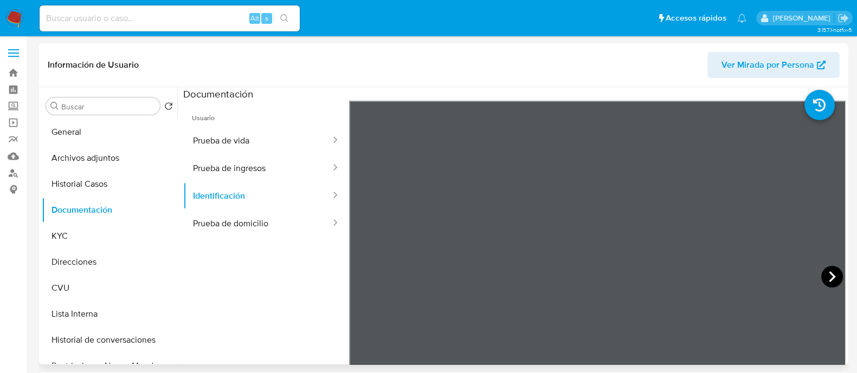
click at [831, 280] on icon at bounding box center [832, 277] width 22 height 22
click at [361, 275] on icon at bounding box center [362, 277] width 7 height 11
click at [250, 162] on button "Prueba de ingresos" at bounding box center [257, 168] width 149 height 28
click at [832, 281] on icon at bounding box center [832, 277] width 22 height 22
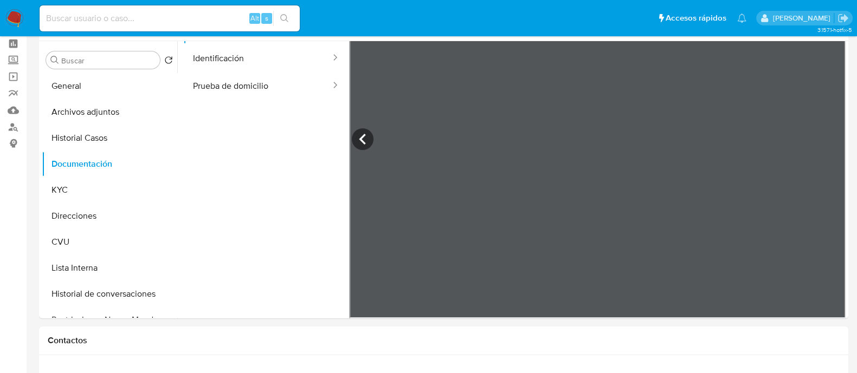
scroll to position [67, 0]
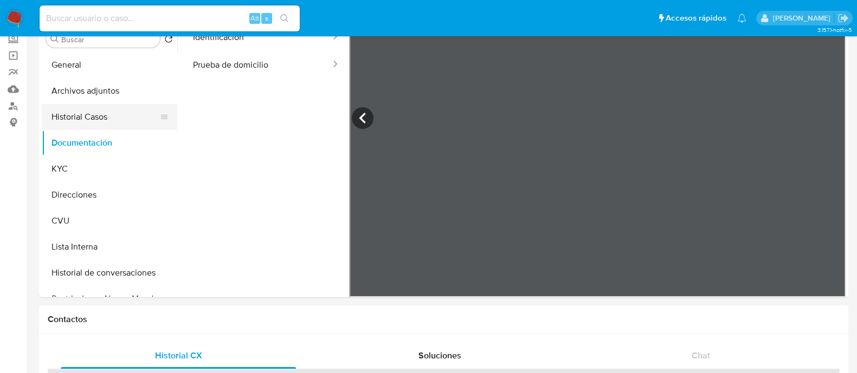
click at [85, 120] on button "Historial Casos" at bounding box center [105, 117] width 127 height 26
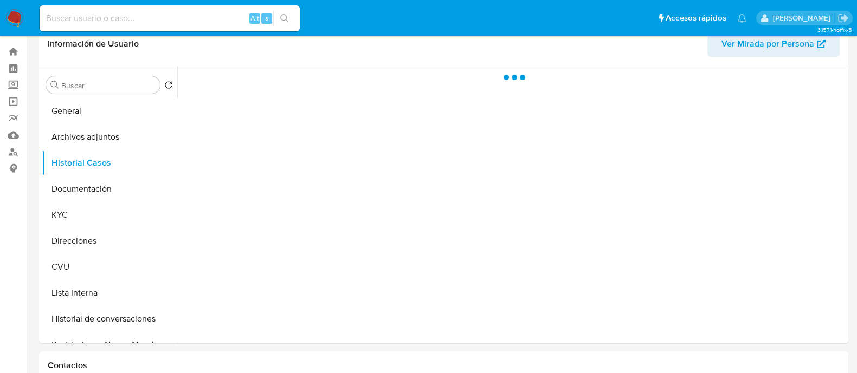
scroll to position [0, 0]
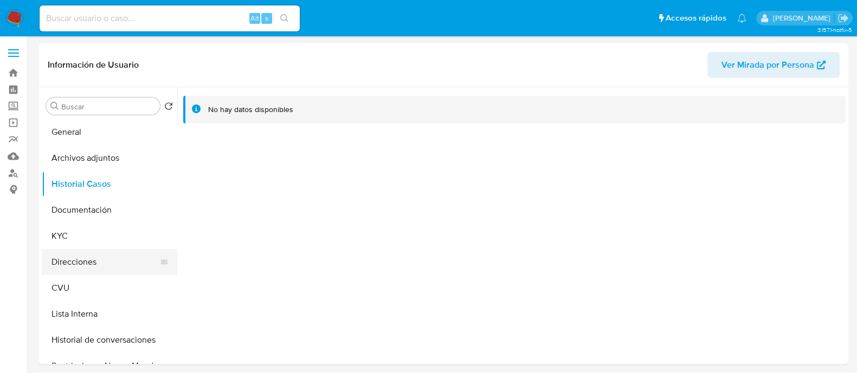
click at [93, 263] on button "Direcciones" at bounding box center [105, 262] width 127 height 26
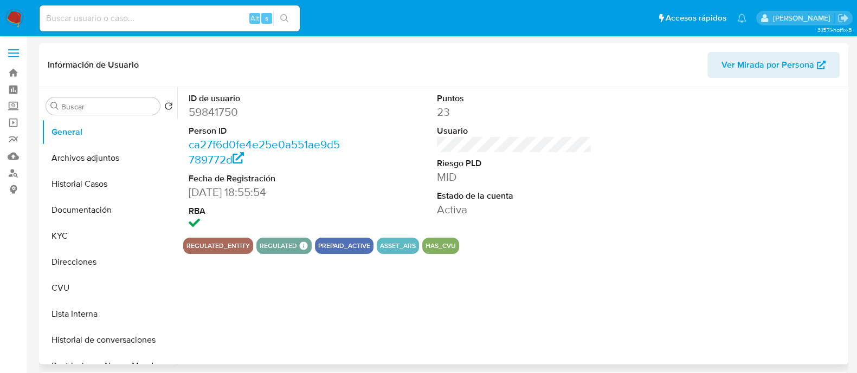
select select "10"
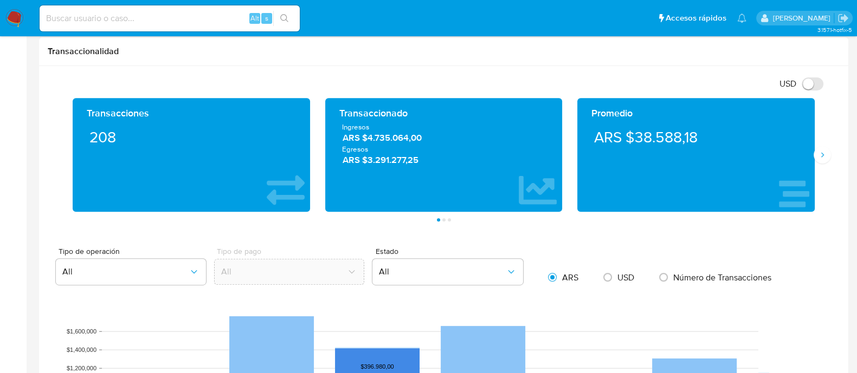
scroll to position [474, 0]
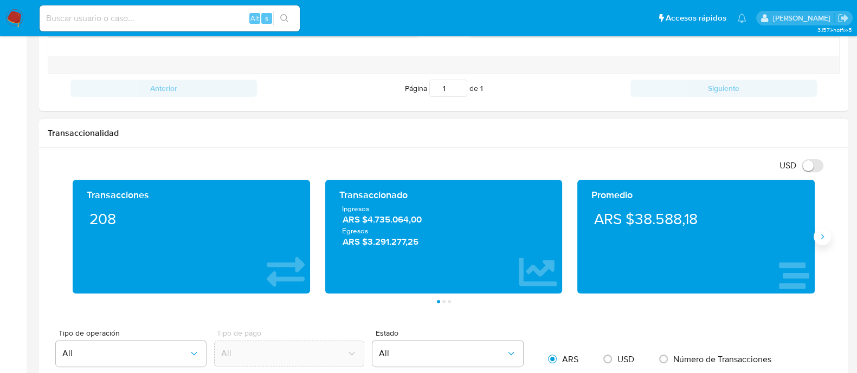
click at [818, 238] on icon "Siguiente" at bounding box center [822, 237] width 9 height 9
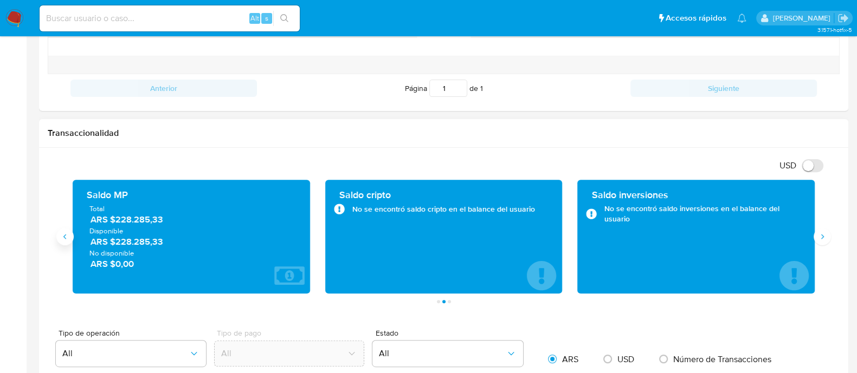
click at [69, 236] on icon "Anterior" at bounding box center [65, 237] width 9 height 9
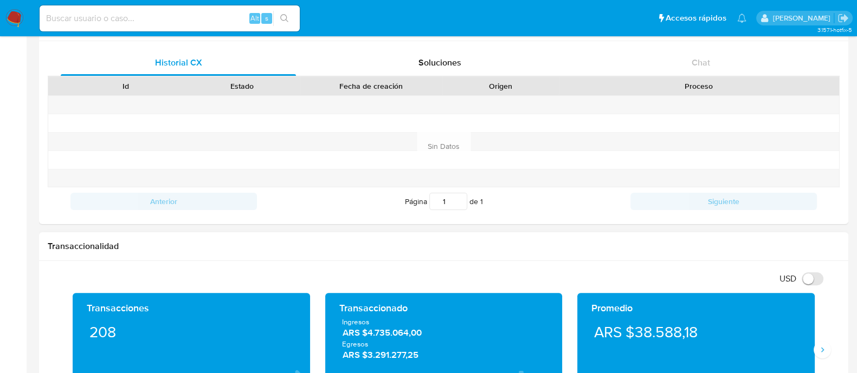
scroll to position [67, 0]
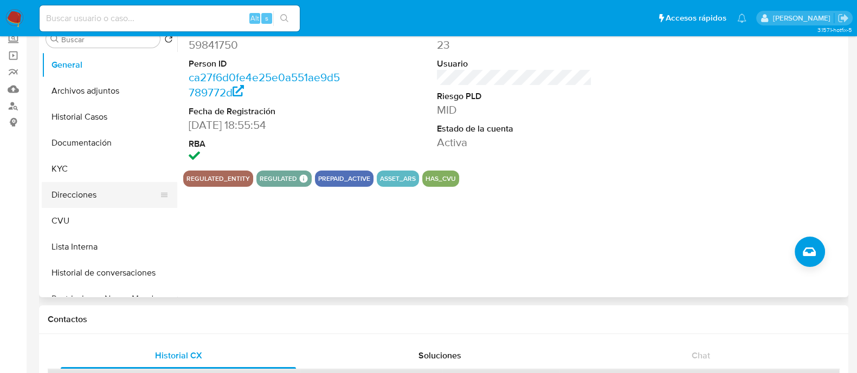
click at [81, 205] on button "Direcciones" at bounding box center [105, 195] width 127 height 26
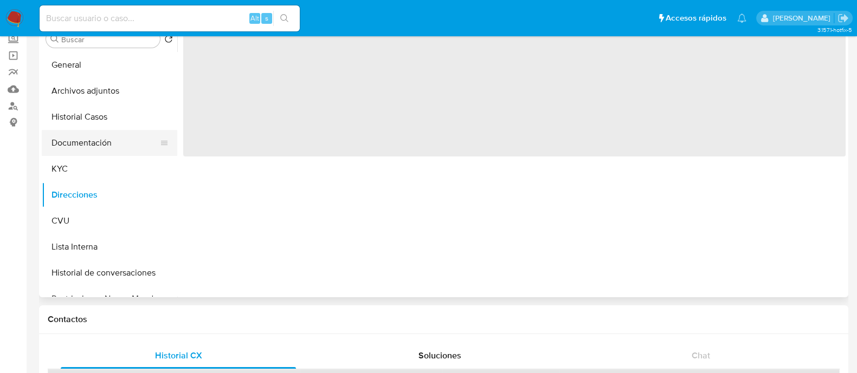
click at [96, 145] on button "Documentación" at bounding box center [105, 143] width 127 height 26
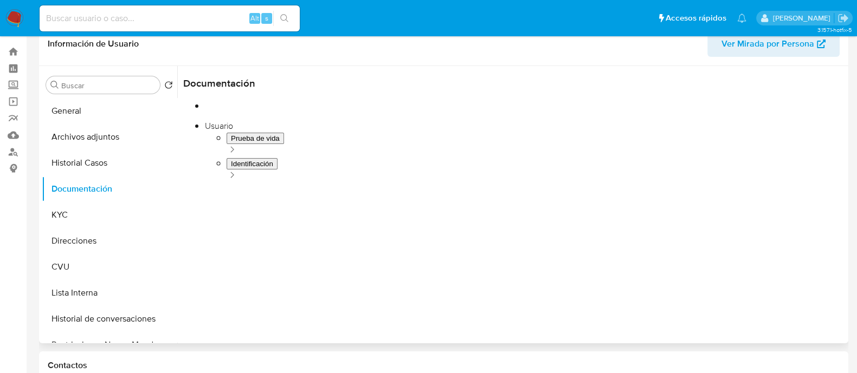
scroll to position [0, 0]
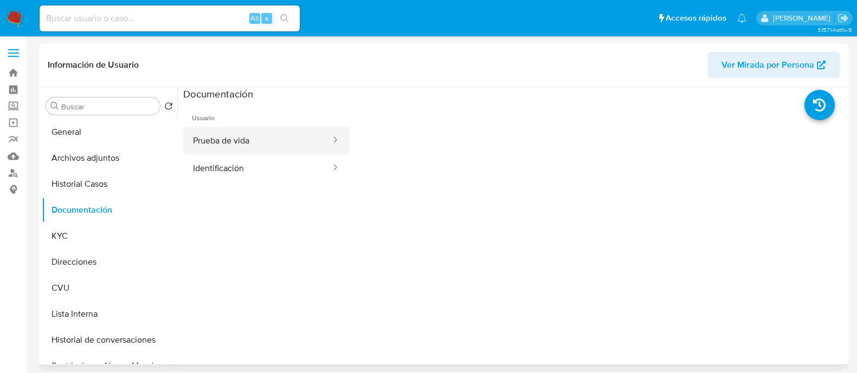
click at [251, 149] on button "Prueba de vida" at bounding box center [257, 141] width 149 height 28
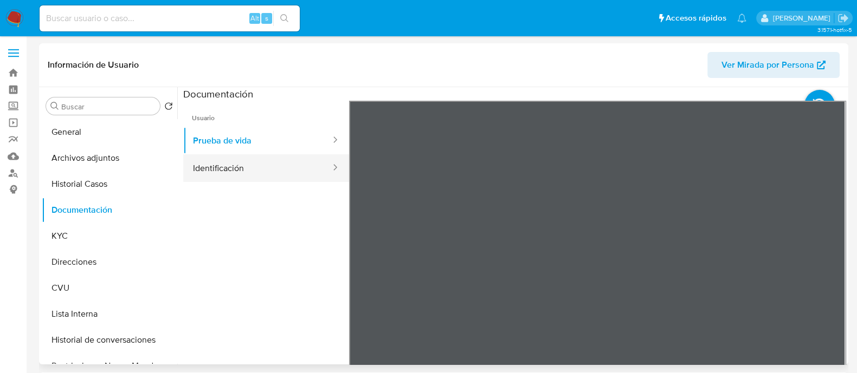
click at [285, 169] on button "Identificación" at bounding box center [257, 168] width 149 height 28
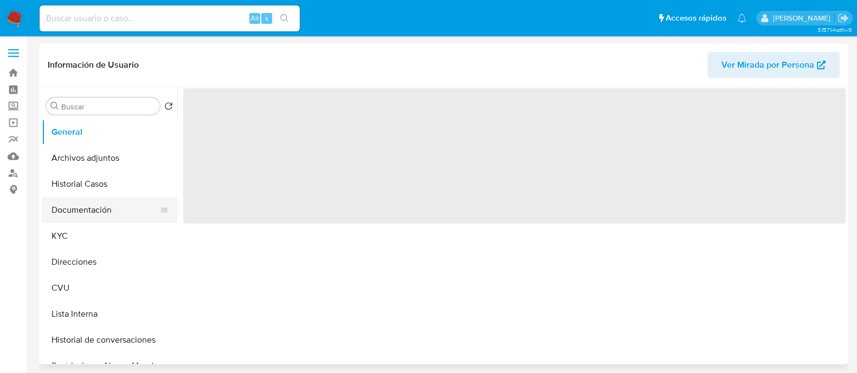
click at [101, 217] on button "Documentación" at bounding box center [105, 210] width 127 height 26
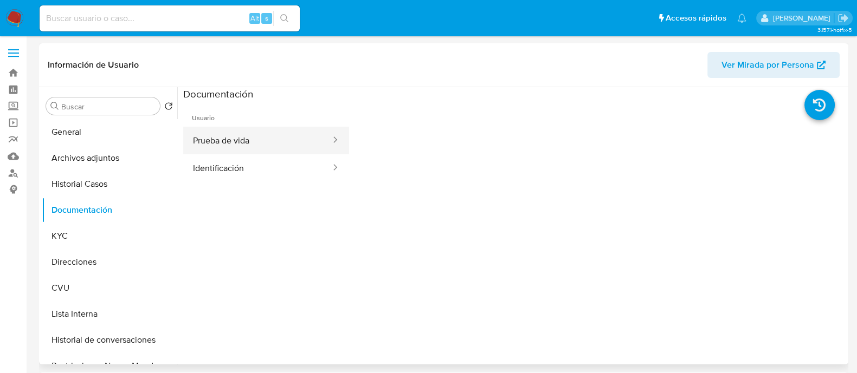
click at [230, 139] on button "Prueba de vida" at bounding box center [257, 141] width 149 height 28
select select "10"
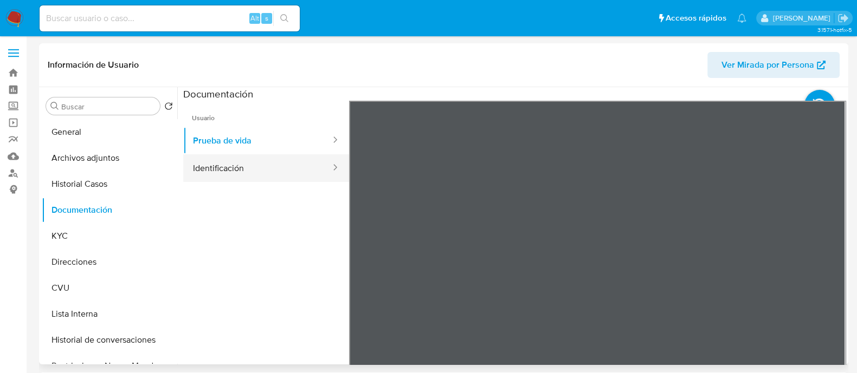
click at [237, 171] on button "Identificación" at bounding box center [257, 168] width 149 height 28
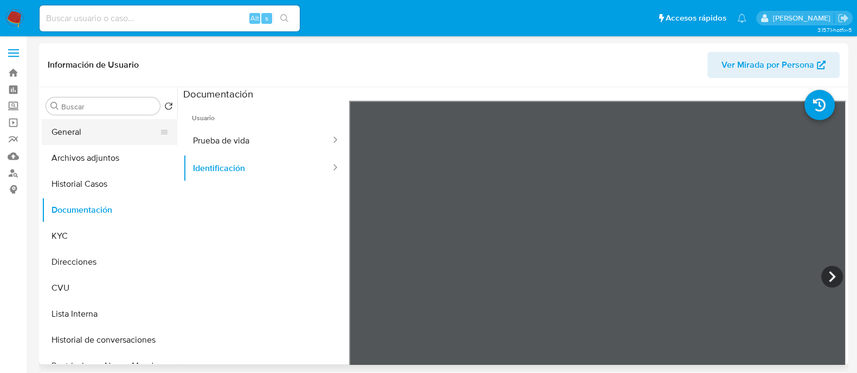
click at [105, 129] on button "General" at bounding box center [105, 132] width 127 height 26
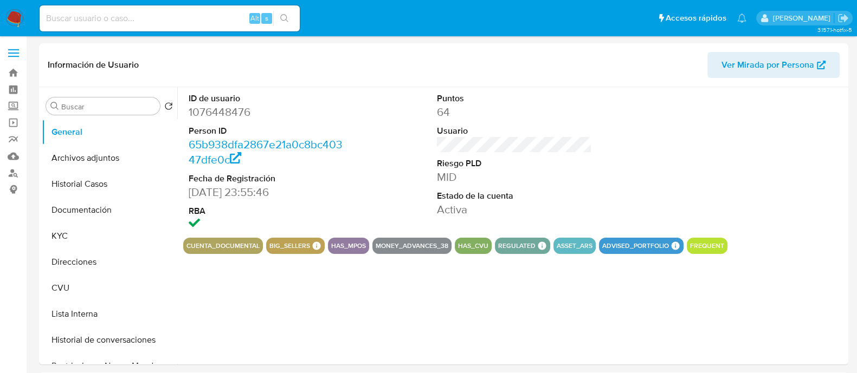
select select "10"
click at [111, 221] on button "Documentación" at bounding box center [105, 210] width 127 height 26
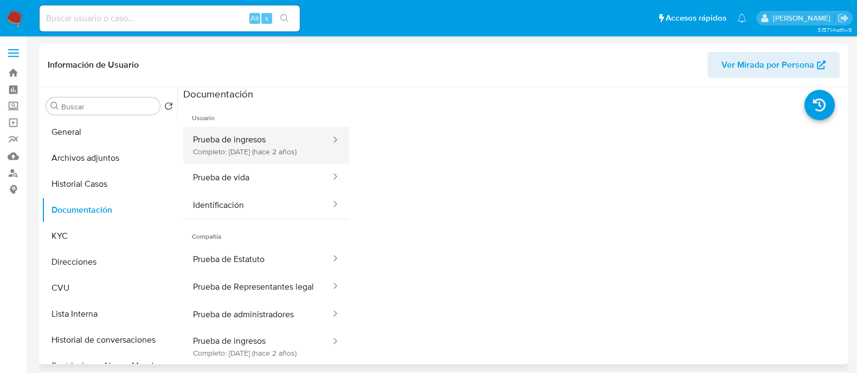
click at [244, 139] on button "Prueba de ingresos Completo: 09/10/2023 (hace 2 años)" at bounding box center [257, 145] width 149 height 37
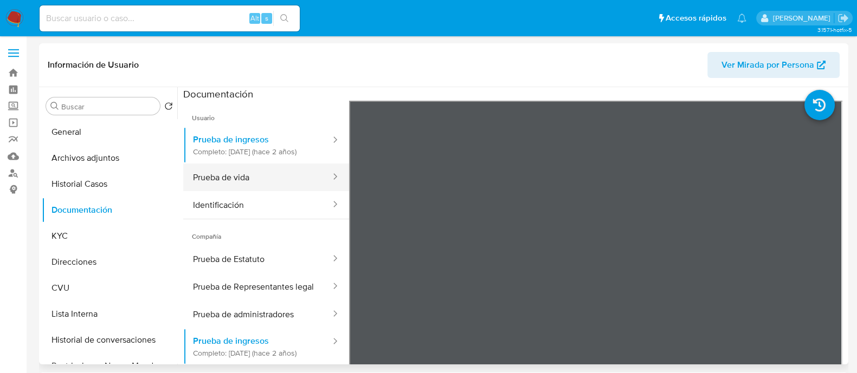
click at [211, 191] on button "Prueba de vida" at bounding box center [257, 178] width 149 height 28
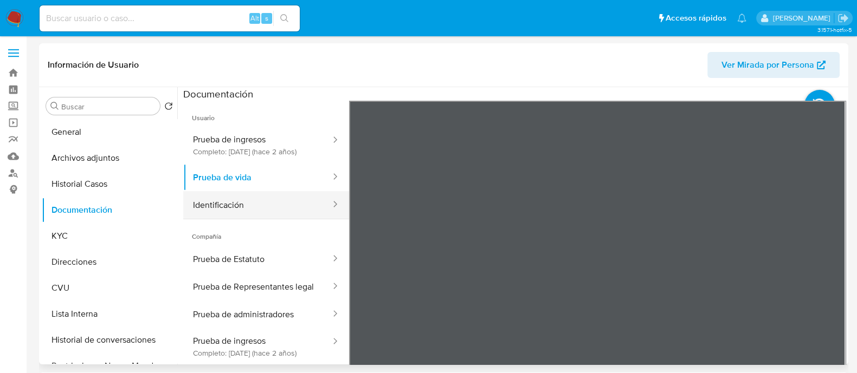
click at [286, 201] on button "Identificación" at bounding box center [257, 205] width 149 height 28
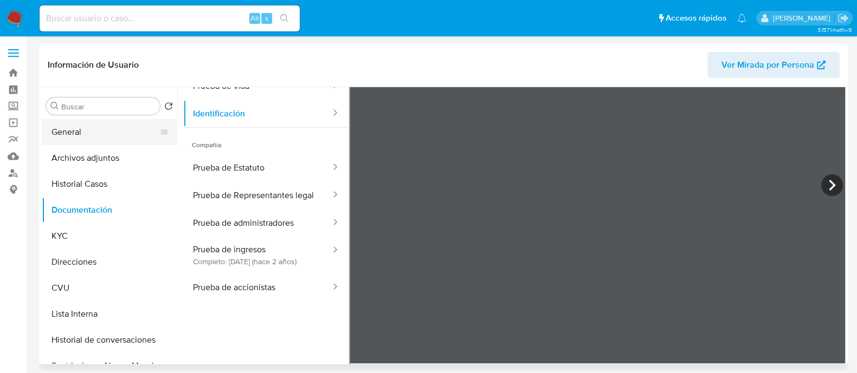
click at [121, 134] on button "General" at bounding box center [105, 132] width 127 height 26
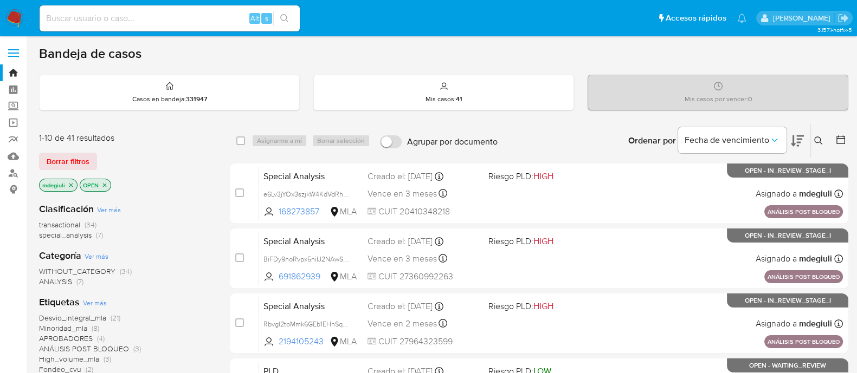
click at [818, 147] on div "Ingrese ID de usuario o caso Buscar Borrar filtros" at bounding box center [819, 141] width 18 height 34
click at [818, 144] on icon at bounding box center [818, 141] width 9 height 9
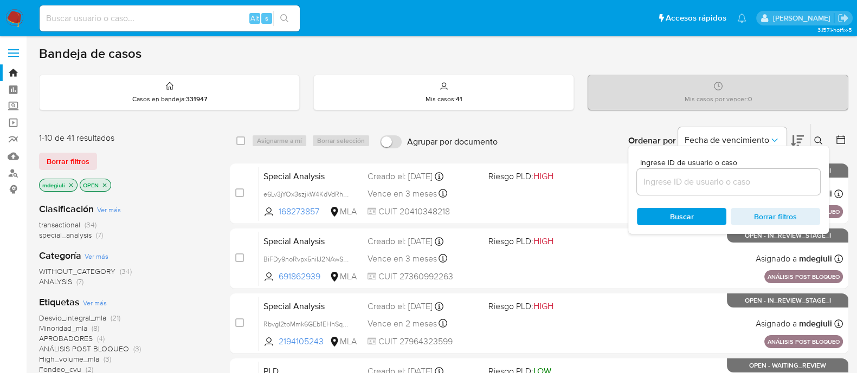
click at [687, 190] on div at bounding box center [728, 182] width 183 height 26
click at [687, 186] on input at bounding box center [728, 182] width 183 height 14
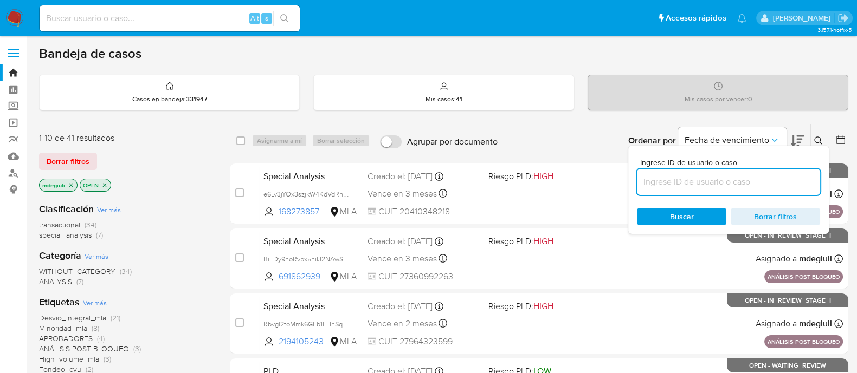
paste input "OoJ7oLLbn94UqlMAYTzf6B5U"
type input "OoJ7oLLbn94UqlMAYTzf6B5U"
click at [679, 217] on span "Buscar" at bounding box center [682, 216] width 24 height 17
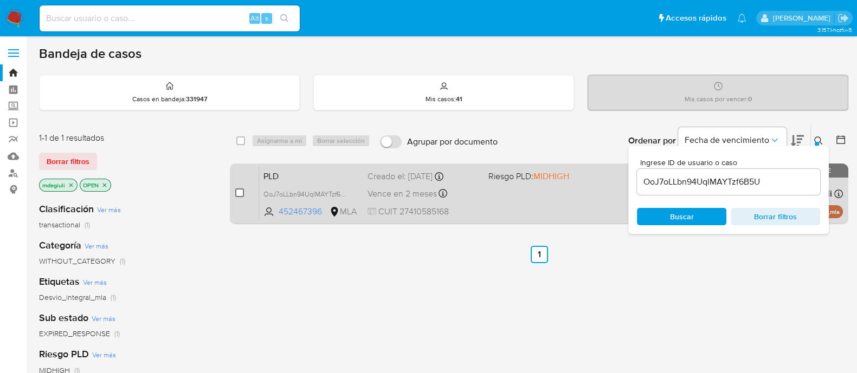
click at [241, 189] on input "checkbox" at bounding box center [239, 193] width 9 height 9
checkbox input "true"
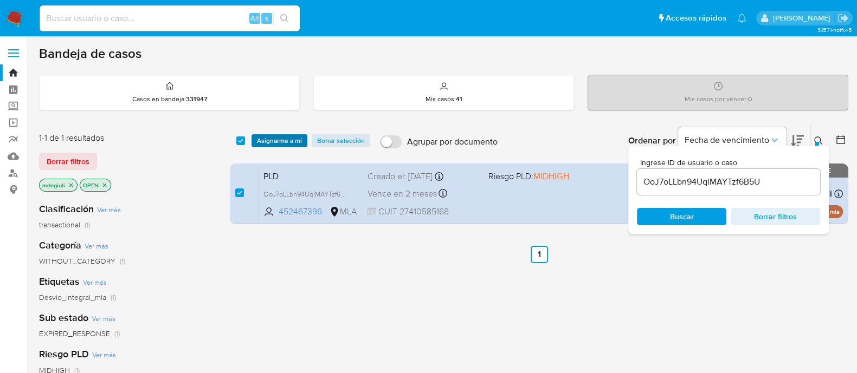
click at [274, 138] on span "Asignarme a mí" at bounding box center [279, 140] width 45 height 11
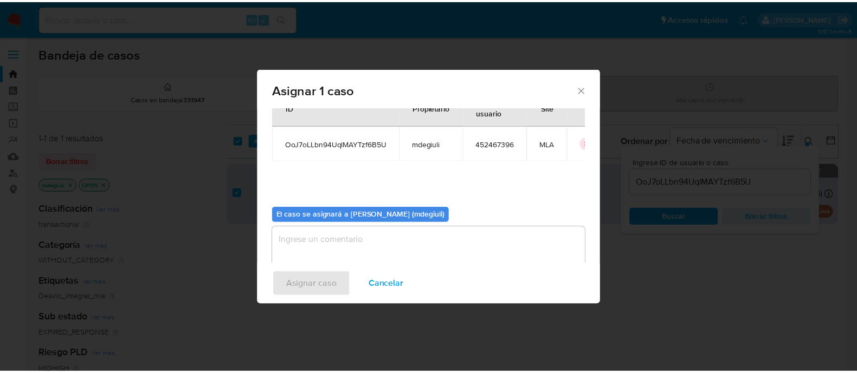
scroll to position [56, 0]
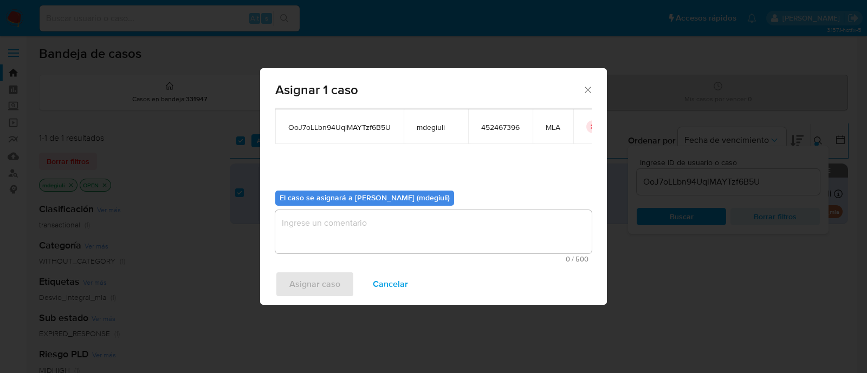
click at [391, 221] on textarea "assign-modal" at bounding box center [433, 231] width 317 height 43
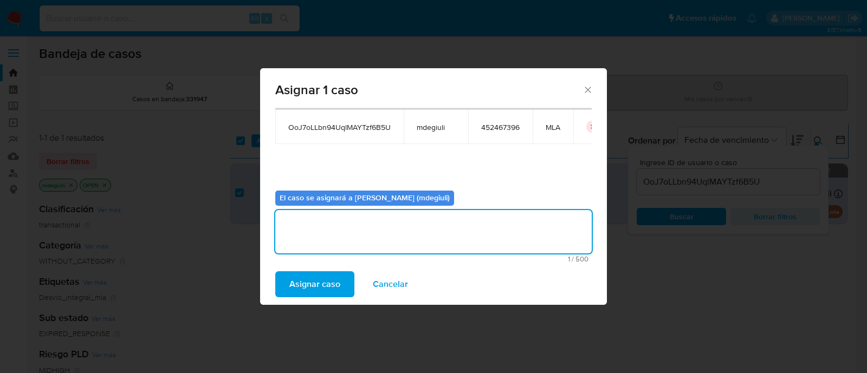
click at [322, 288] on span "Asignar caso" at bounding box center [314, 285] width 51 height 24
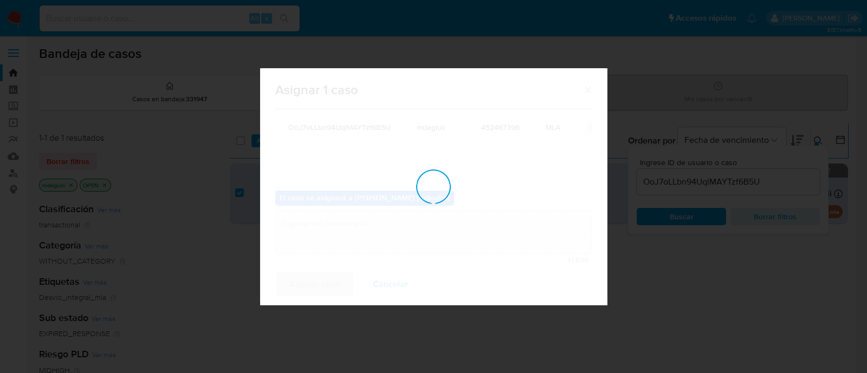
checkbox input "false"
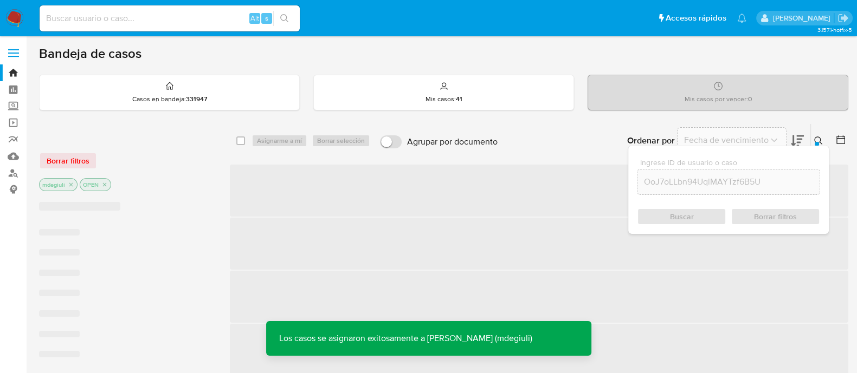
click at [176, 22] on input at bounding box center [170, 18] width 260 height 14
paste input "OoJ7oLLbn94UqlMAYTzf6B5U"
type input "OoJ7oLLbn94UqlMAYTzf6B5U"
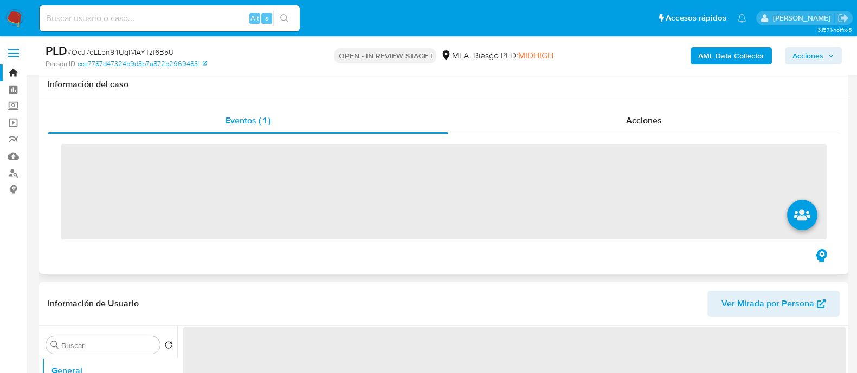
scroll to position [203, 0]
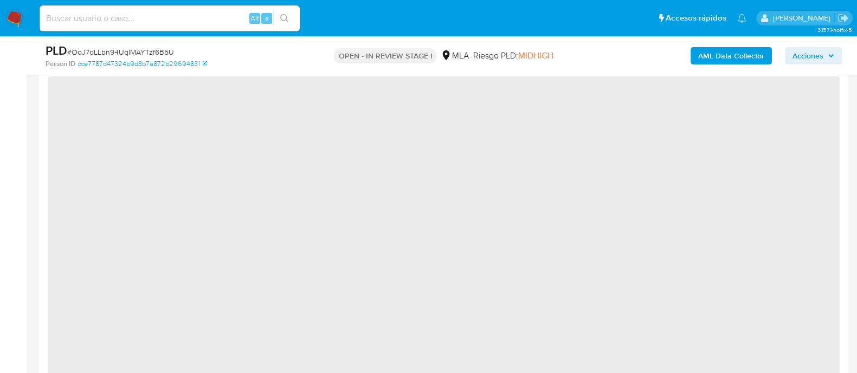
select select "10"
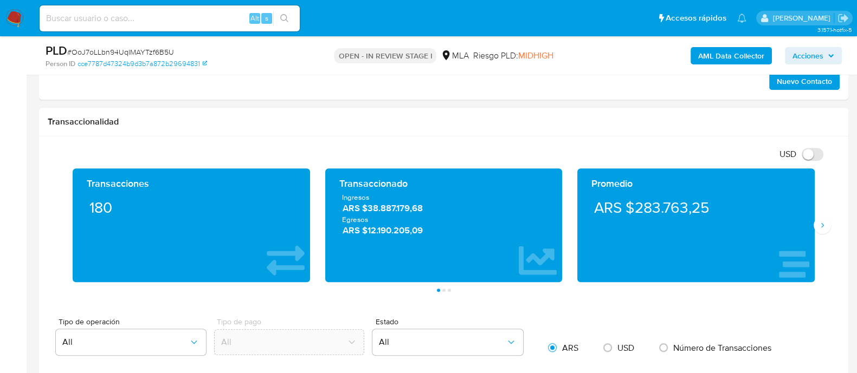
scroll to position [610, 0]
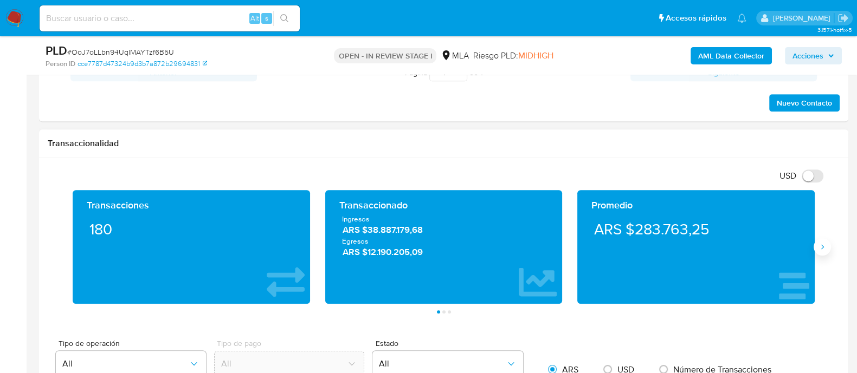
click at [821, 250] on button "Siguiente" at bounding box center [822, 246] width 17 height 17
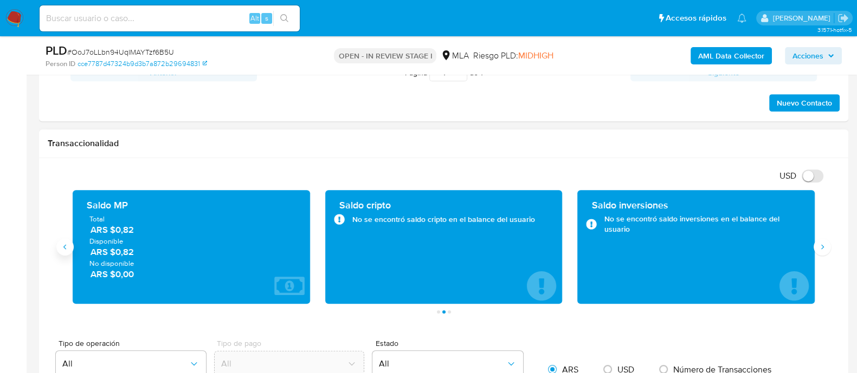
click at [67, 245] on icon "Anterior" at bounding box center [65, 247] width 9 height 9
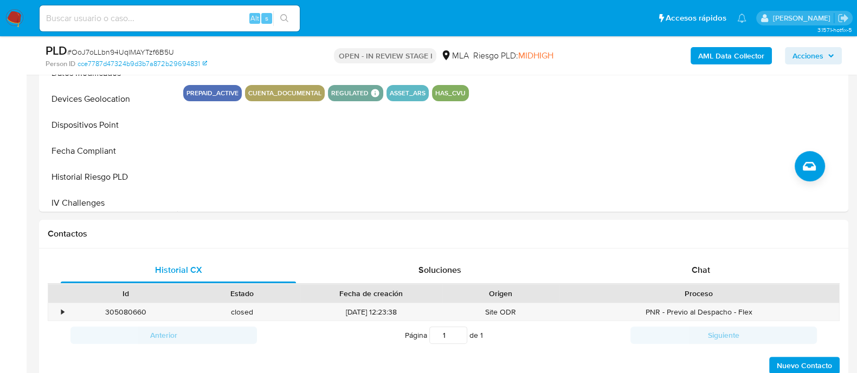
scroll to position [474, 0]
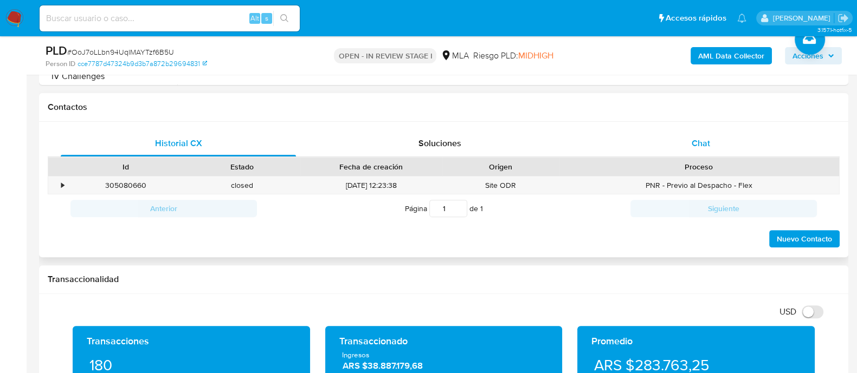
click at [685, 145] on div "Chat" at bounding box center [700, 144] width 235 height 26
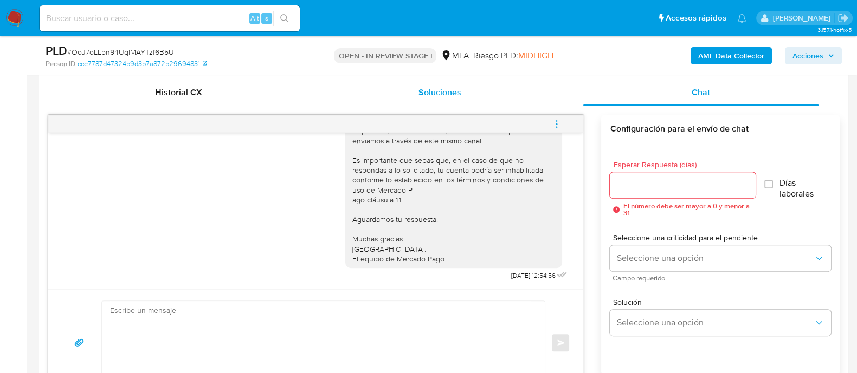
scroll to position [541, 0]
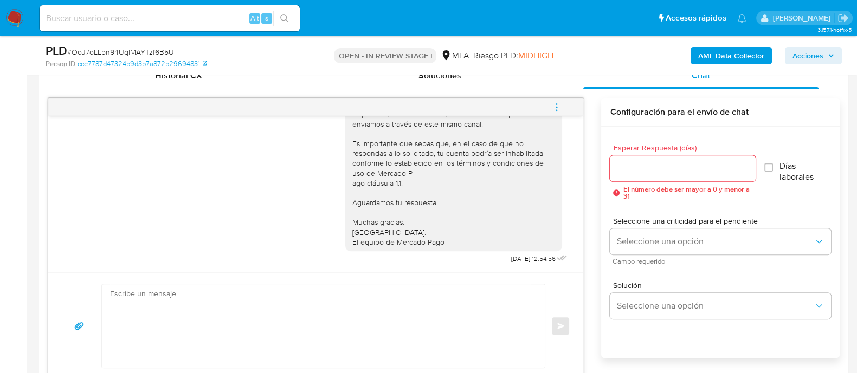
click at [170, 305] on textarea at bounding box center [320, 326] width 421 height 83
paste textarea "Hola Lucila, En función de las operaciones registradas en tu cuenta de Mercado …"
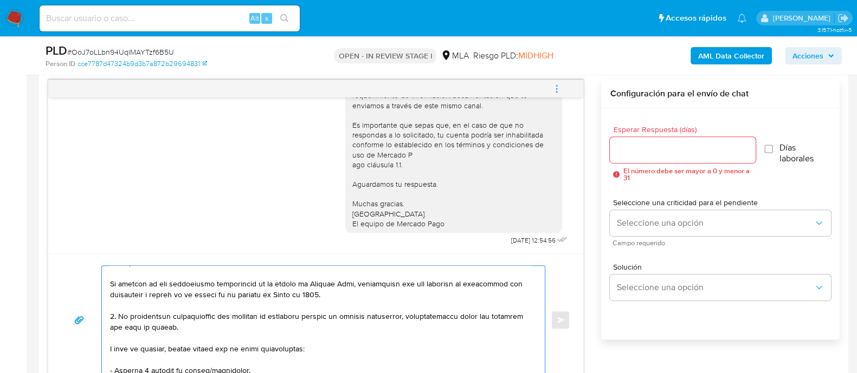
scroll to position [0, 0]
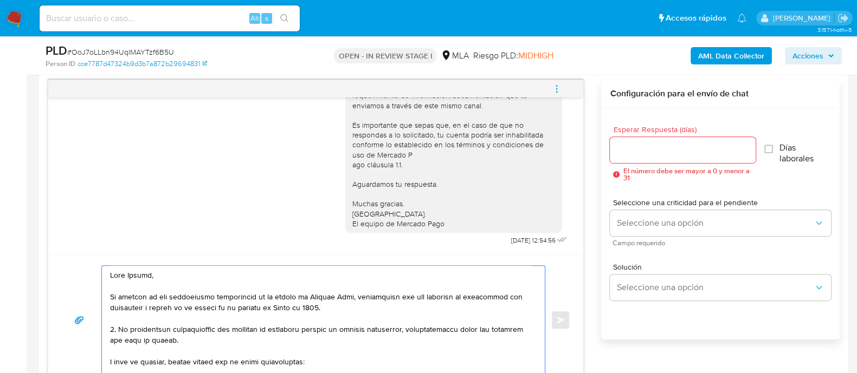
type textarea "Hola Lucila, En función de las operaciones registradas en tu cuenta de Mercado …"
click at [695, 148] on input "Esperar Respuesta (días)" at bounding box center [682, 150] width 145 height 14
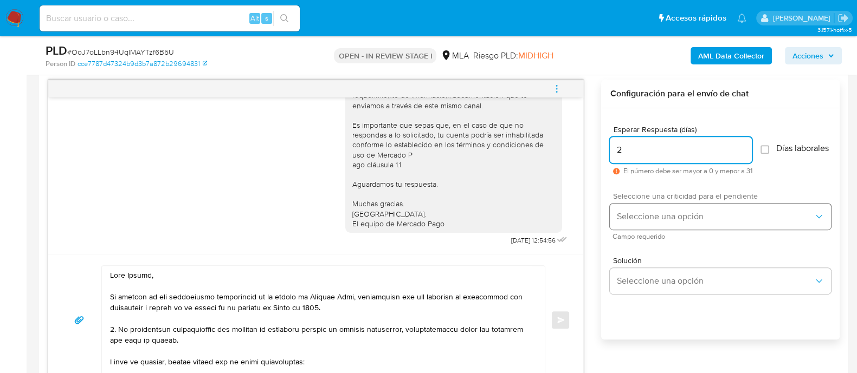
type input "2"
click at [625, 222] on span "Seleccione una opción" at bounding box center [714, 216] width 197 height 11
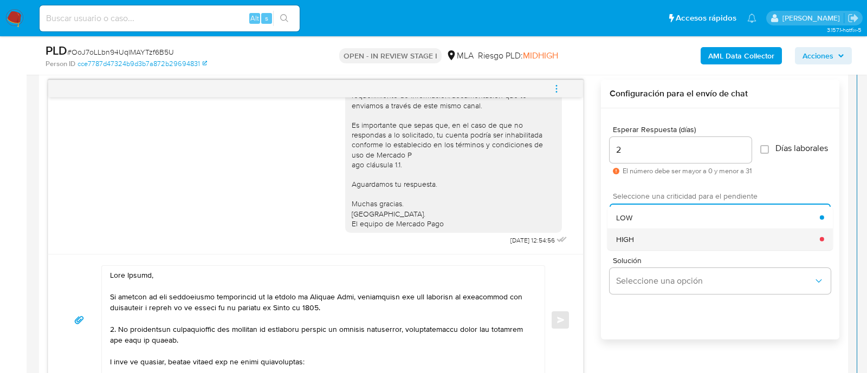
click at [638, 245] on div "HIGH" at bounding box center [718, 239] width 204 height 22
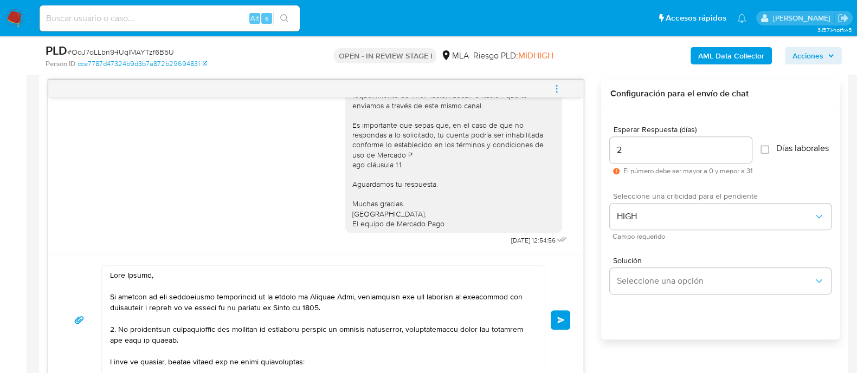
click at [111, 360] on textarea at bounding box center [320, 320] width 421 height 108
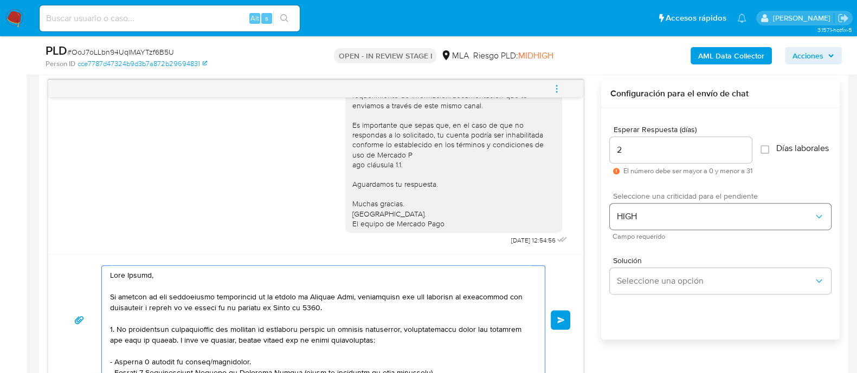
type textarea "Hola Lucila, En función de las operaciones registradas en tu cuenta de Mercado …"
click at [635, 222] on span "HIGH" at bounding box center [714, 216] width 197 height 11
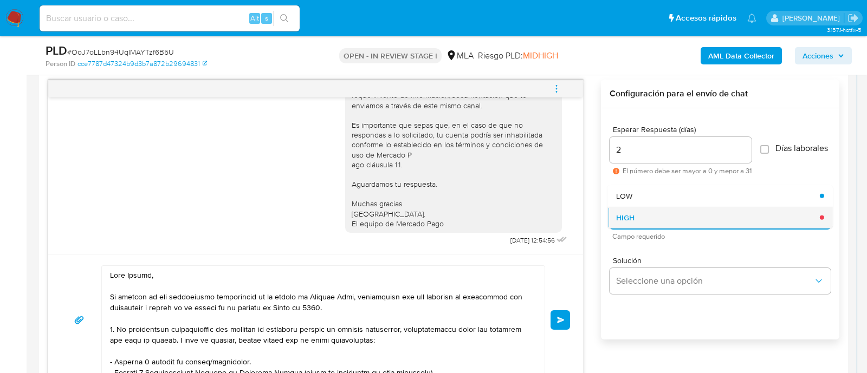
click at [646, 221] on div "HIGH" at bounding box center [718, 217] width 204 height 22
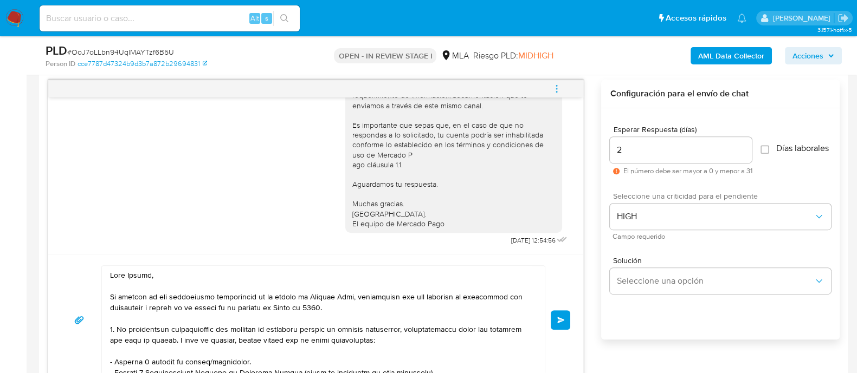
click at [564, 319] on span "Enviar" at bounding box center [561, 320] width 8 height 7
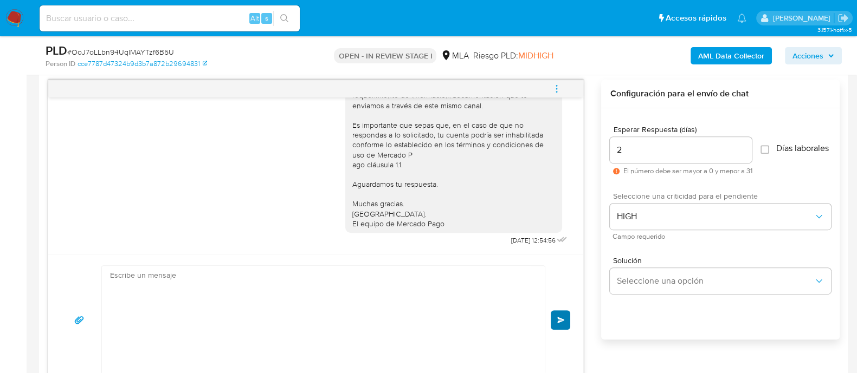
scroll to position [1160, 0]
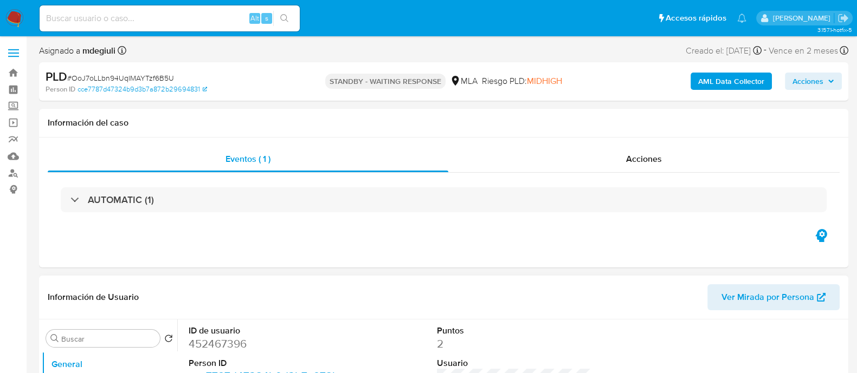
select select "10"
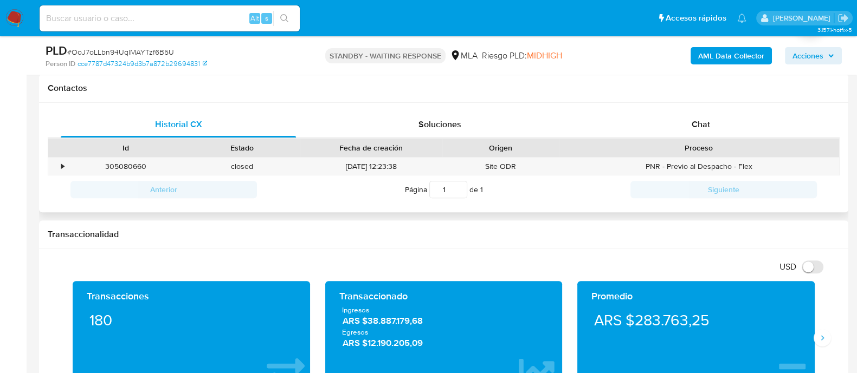
scroll to position [474, 0]
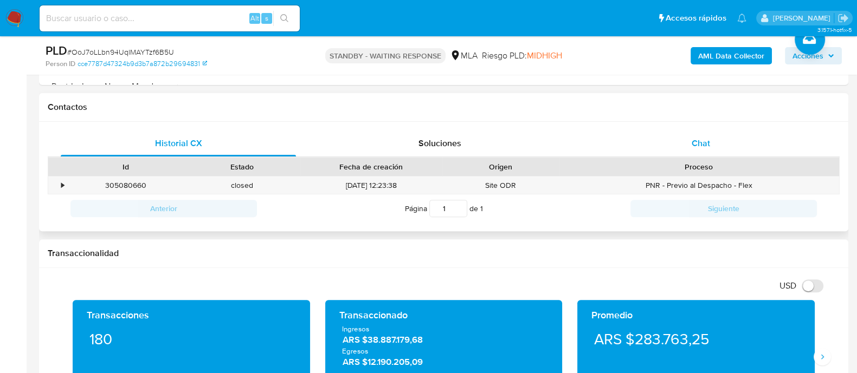
click at [664, 137] on div "Chat" at bounding box center [700, 144] width 235 height 26
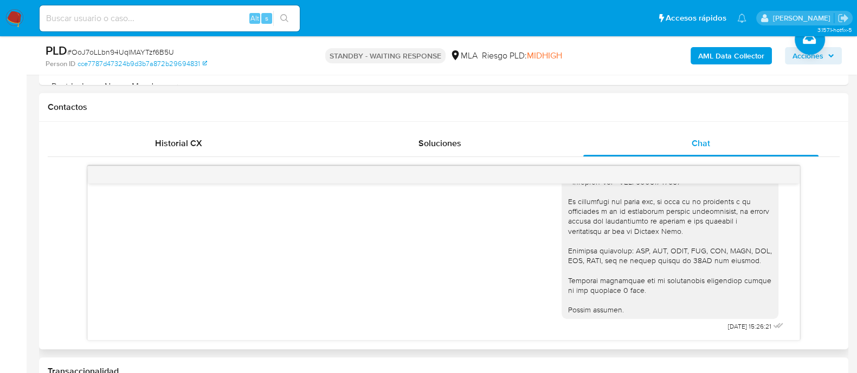
scroll to position [1160, 0]
click at [179, 22] on input at bounding box center [170, 18] width 260 height 14
paste input "BwTdSXbY2vkv9jUZxZFzwJYo"
type input "BwTdSXbY2vkv9jUZxZFzwJYo"
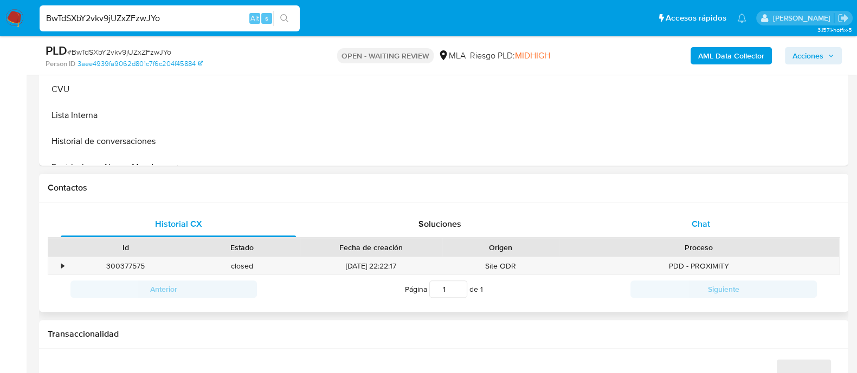
scroll to position [406, 0]
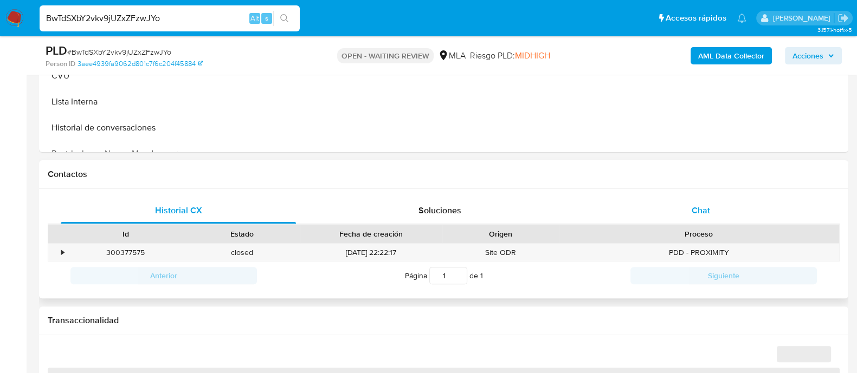
click at [662, 206] on div "Chat" at bounding box center [700, 211] width 235 height 26
select select "10"
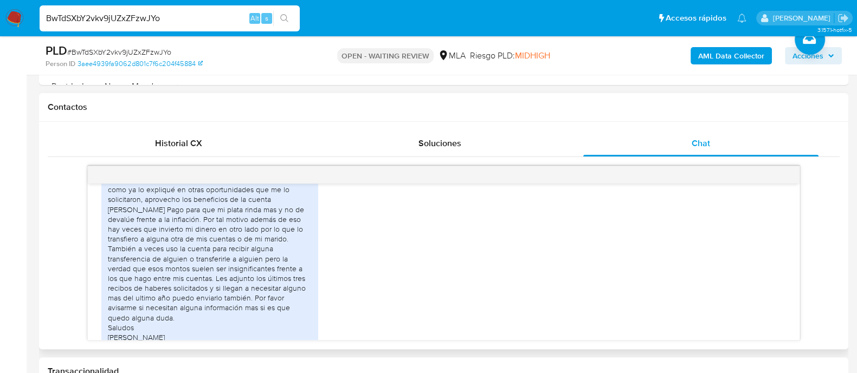
scroll to position [714, 0]
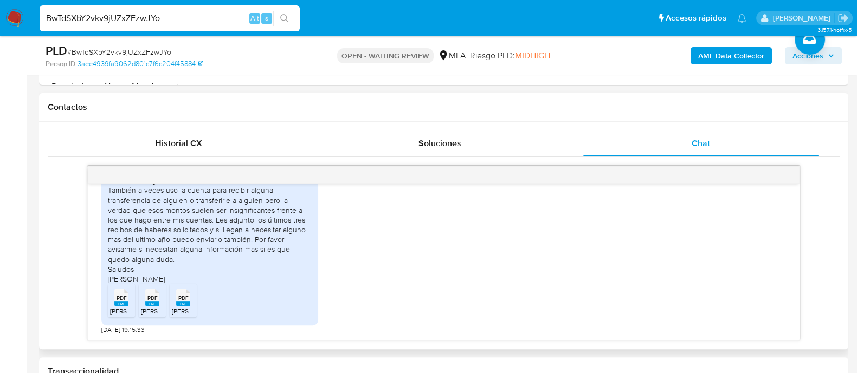
click at [117, 299] on span "PDF" at bounding box center [122, 298] width 10 height 7
click at [153, 301] on span "PDF" at bounding box center [152, 298] width 10 height 7
click at [176, 302] on rect at bounding box center [183, 303] width 14 height 5
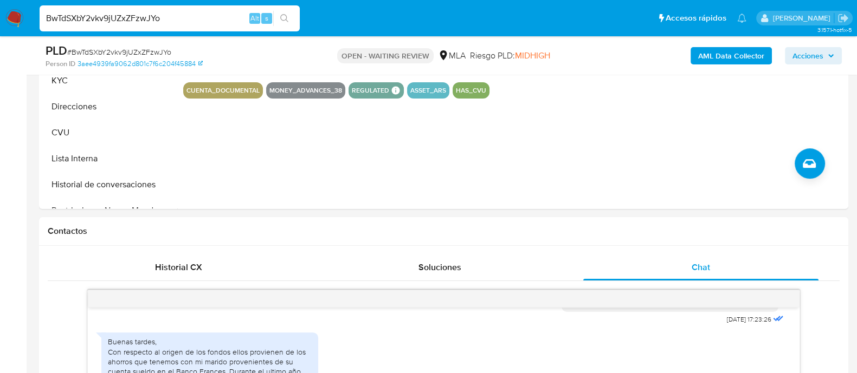
scroll to position [135, 0]
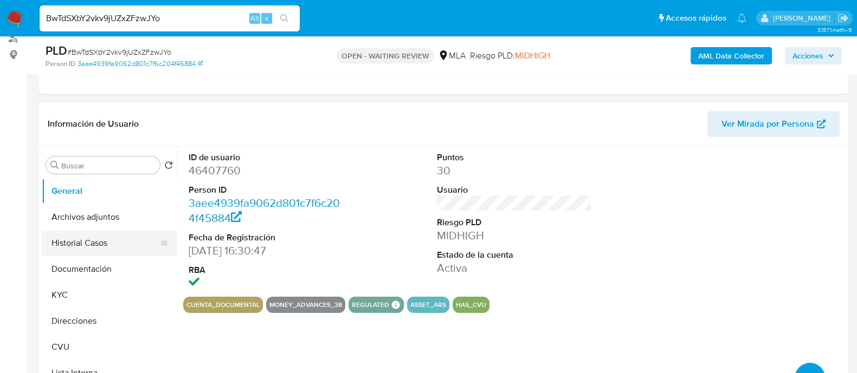
click at [108, 242] on button "Historial Casos" at bounding box center [105, 243] width 127 height 26
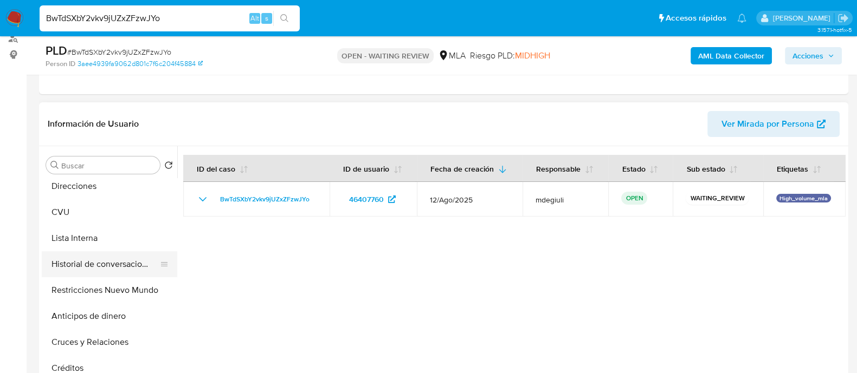
click at [111, 264] on button "Historial de conversaciones" at bounding box center [105, 264] width 127 height 26
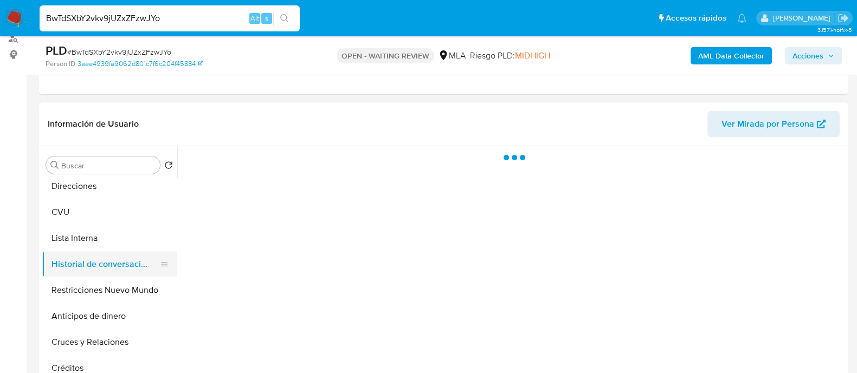
click at [80, 268] on button "Historial de conversaciones" at bounding box center [105, 264] width 127 height 26
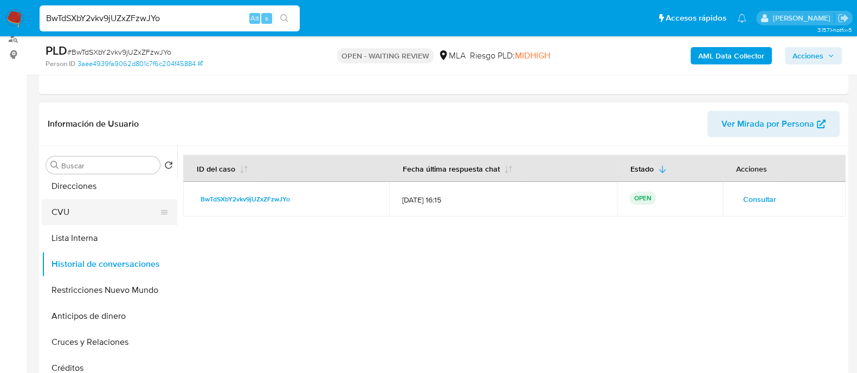
click at [87, 212] on button "CVU" at bounding box center [105, 212] width 127 height 26
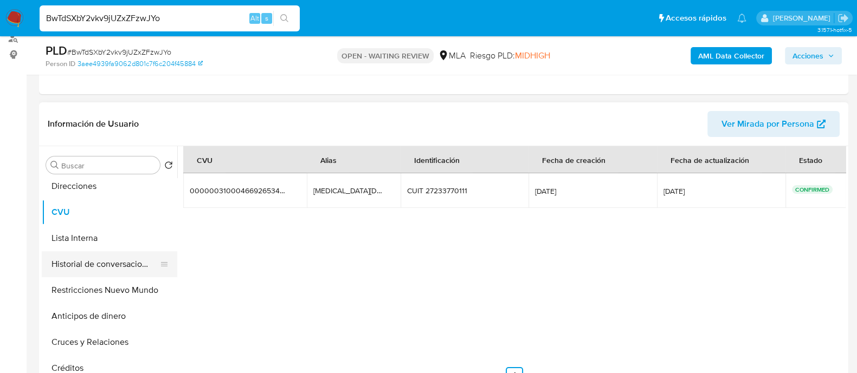
scroll to position [67, 0]
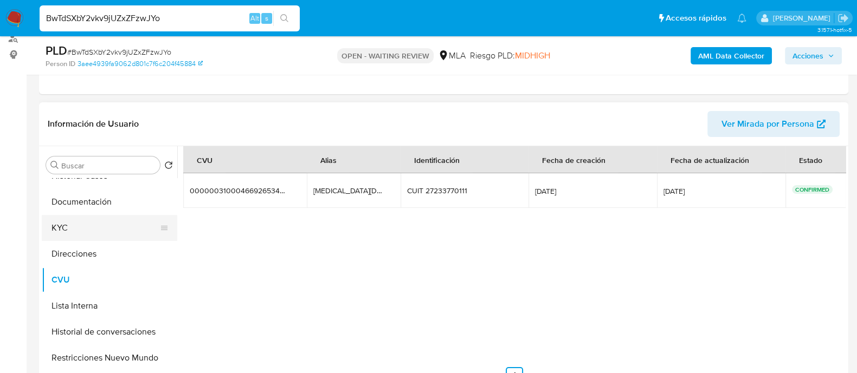
click at [75, 223] on button "KYC" at bounding box center [105, 228] width 127 height 26
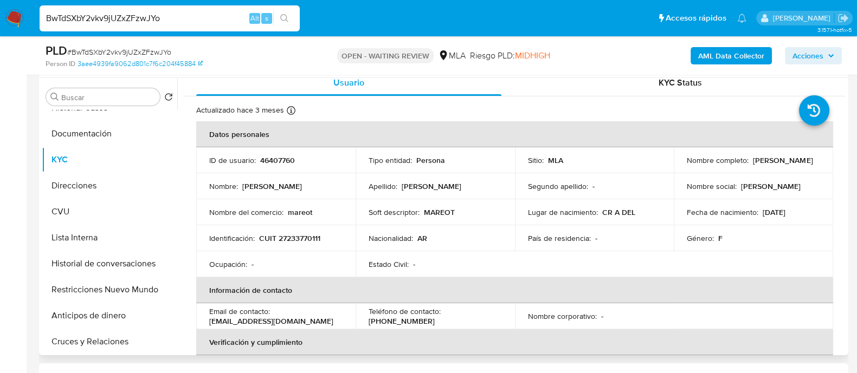
scroll to position [0, 0]
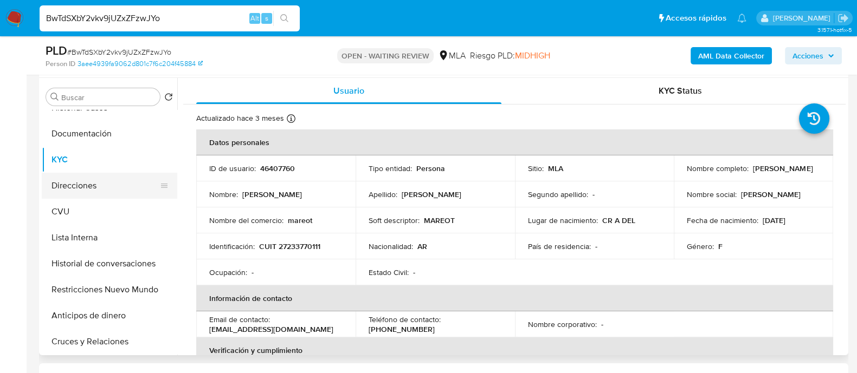
click at [92, 185] on button "Direcciones" at bounding box center [105, 186] width 127 height 26
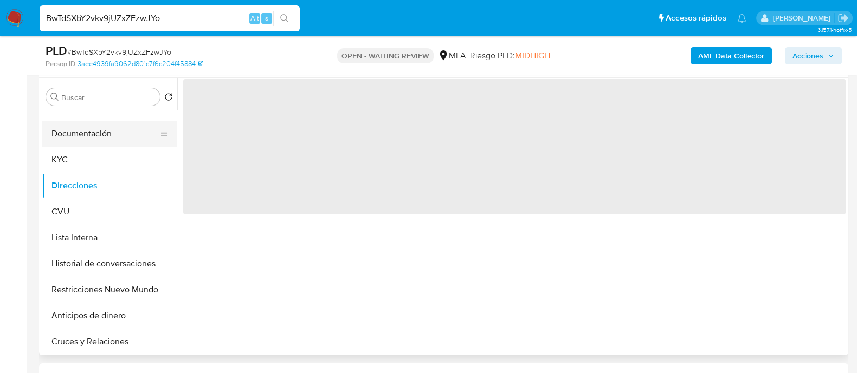
click at [92, 128] on button "Documentación" at bounding box center [105, 134] width 127 height 26
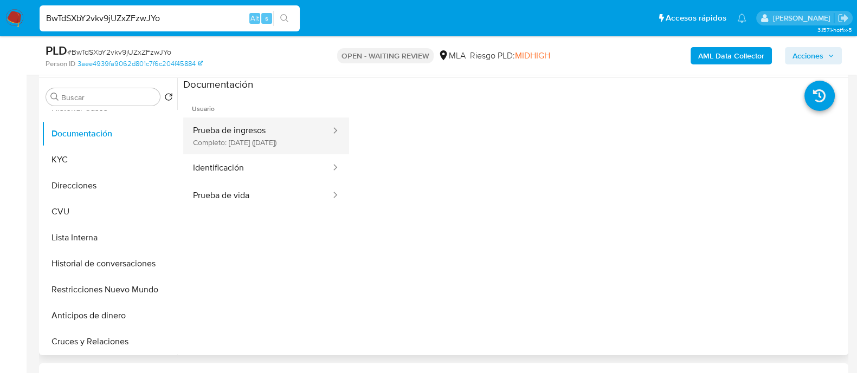
click at [274, 144] on button "Prueba de ingresos Completo: 30/05/2025 (hace 3 meses)" at bounding box center [257, 136] width 149 height 37
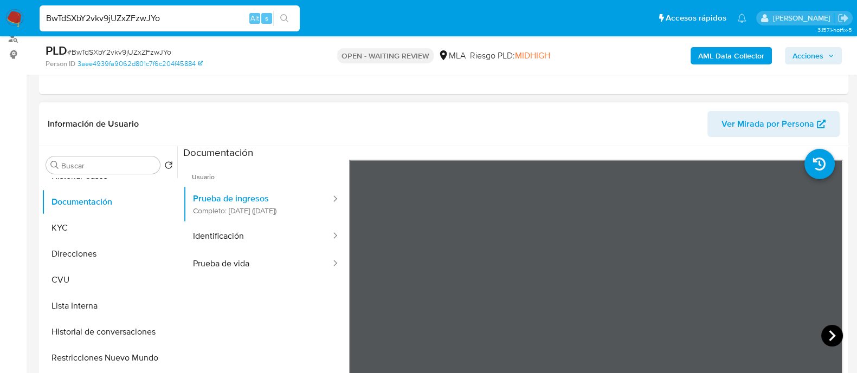
click at [829, 337] on icon at bounding box center [832, 336] width 22 height 22
click at [359, 337] on icon at bounding box center [362, 336] width 7 height 11
click at [279, 250] on button "Identificación" at bounding box center [257, 237] width 149 height 28
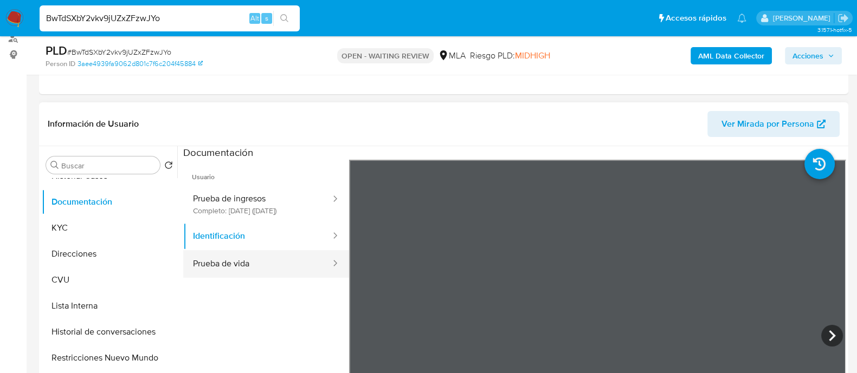
click at [249, 272] on button "Prueba de vida" at bounding box center [257, 264] width 149 height 28
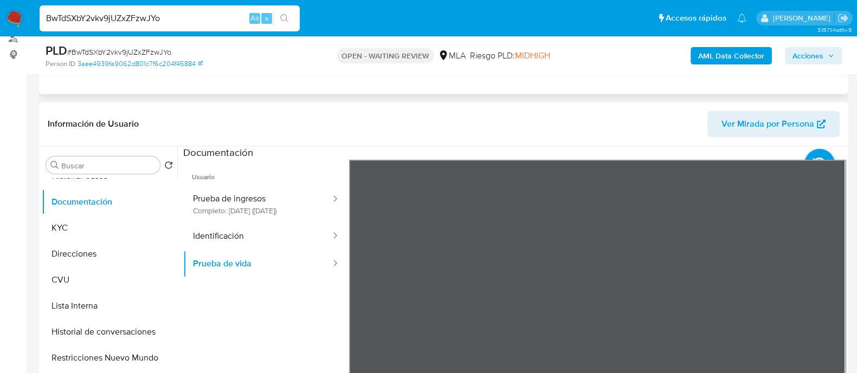
scroll to position [203, 0]
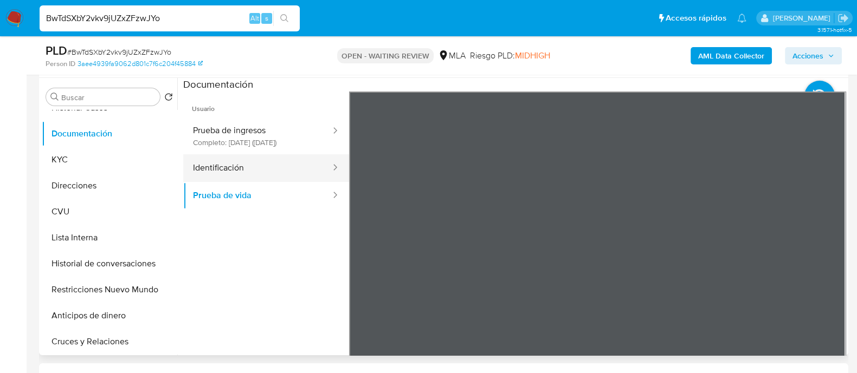
click at [223, 172] on button "Identificación" at bounding box center [257, 168] width 149 height 28
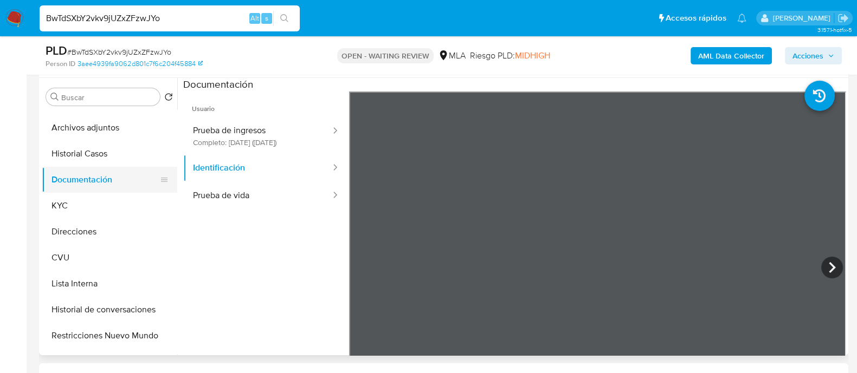
scroll to position [0, 0]
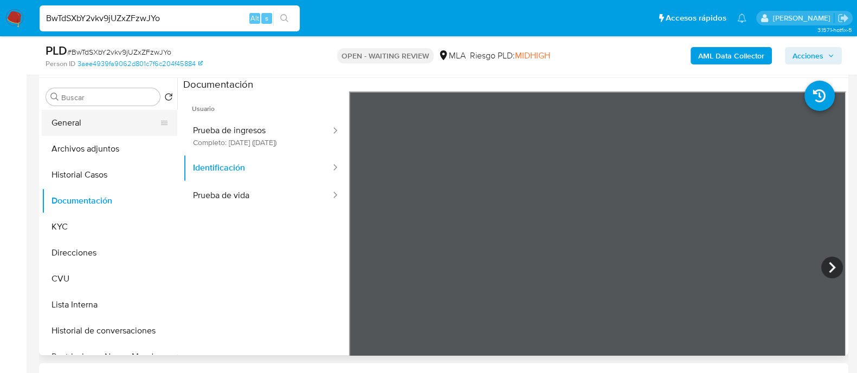
click at [78, 131] on button "General" at bounding box center [105, 123] width 127 height 26
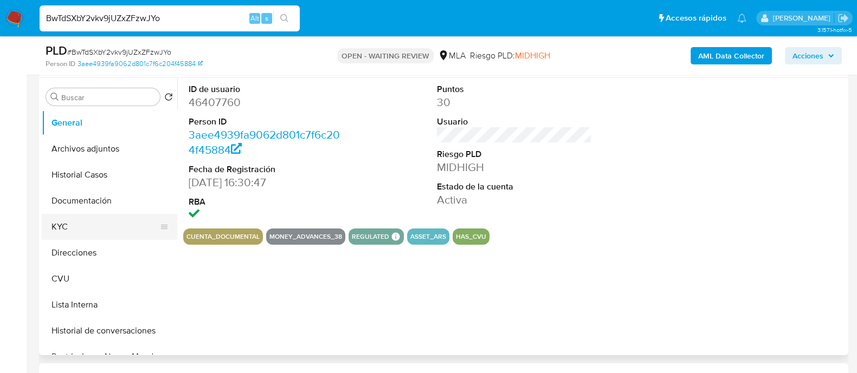
click at [65, 237] on button "KYC" at bounding box center [105, 227] width 127 height 26
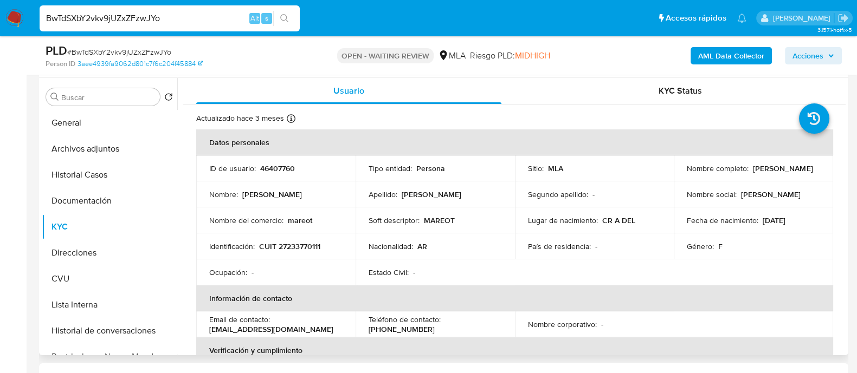
click at [301, 243] on p "CUIT 27233770111" at bounding box center [289, 247] width 61 height 10
copy p "27233770111"
click at [115, 247] on button "Direcciones" at bounding box center [105, 253] width 127 height 26
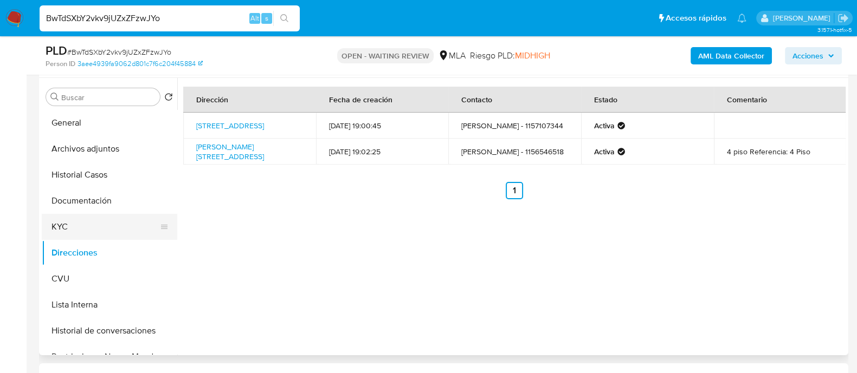
click at [70, 229] on button "KYC" at bounding box center [105, 227] width 127 height 26
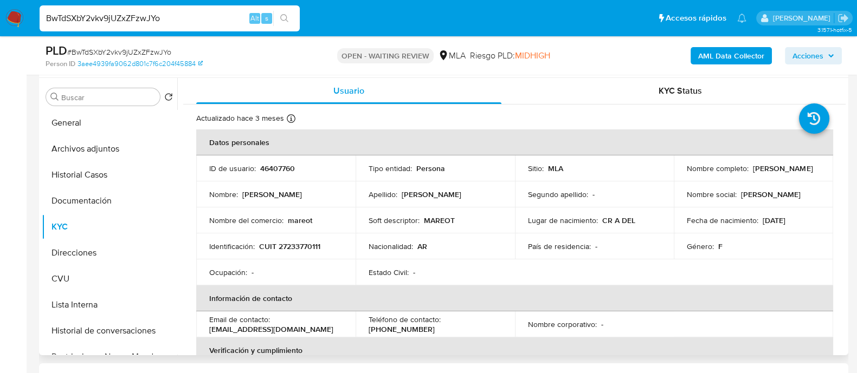
click at [295, 249] on p "CUIT 27233770111" at bounding box center [289, 247] width 61 height 10
copy p "27233770111"
click at [277, 167] on p "46407760" at bounding box center [277, 169] width 35 height 10
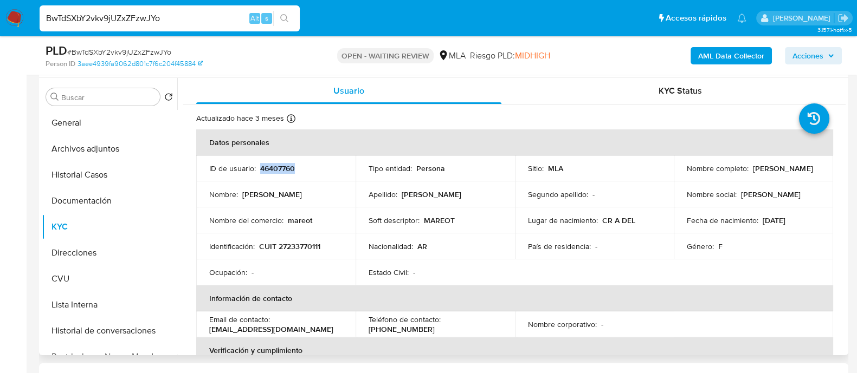
copy p "46407760"
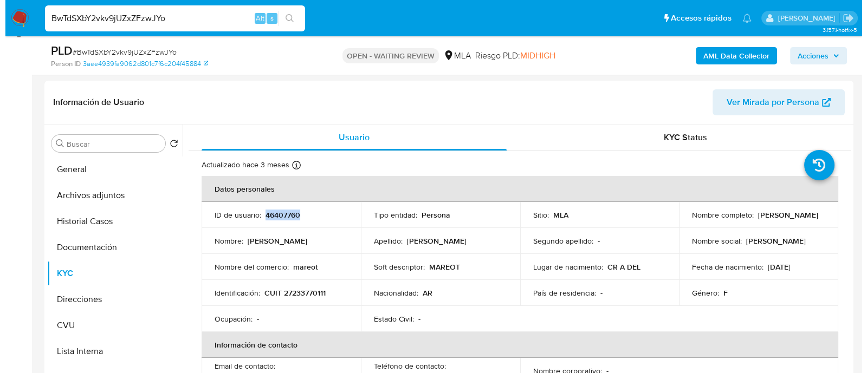
scroll to position [135, 0]
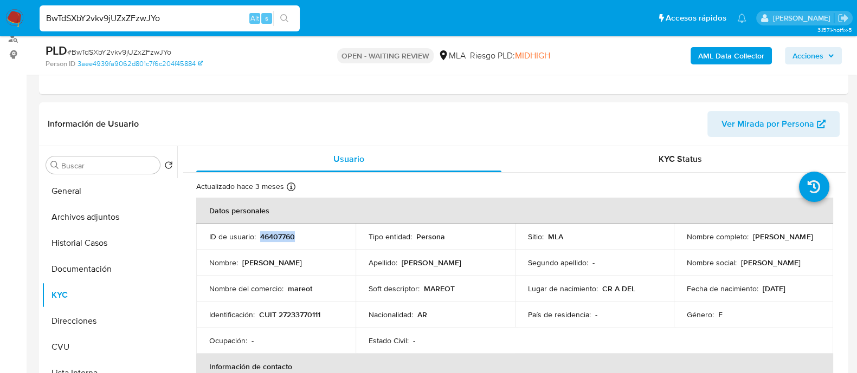
click at [732, 53] on b "AML Data Collector" at bounding box center [731, 55] width 66 height 17
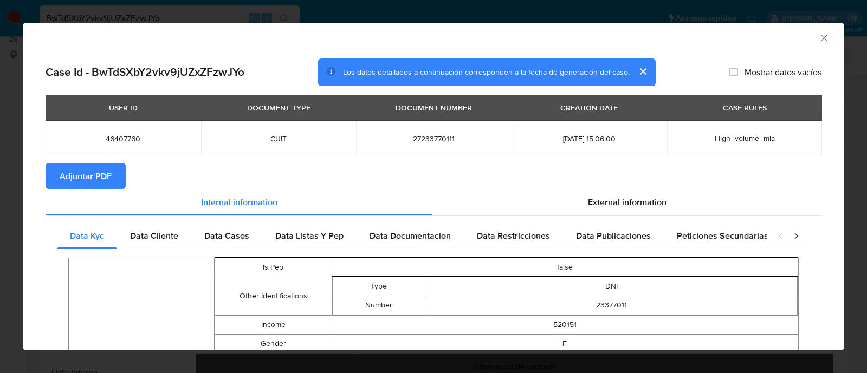
click at [76, 177] on span "Adjuntar PDF" at bounding box center [86, 176] width 52 height 24
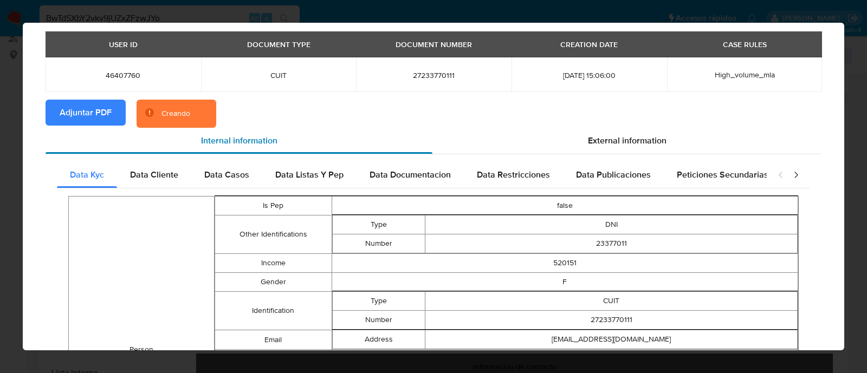
scroll to position [0, 0]
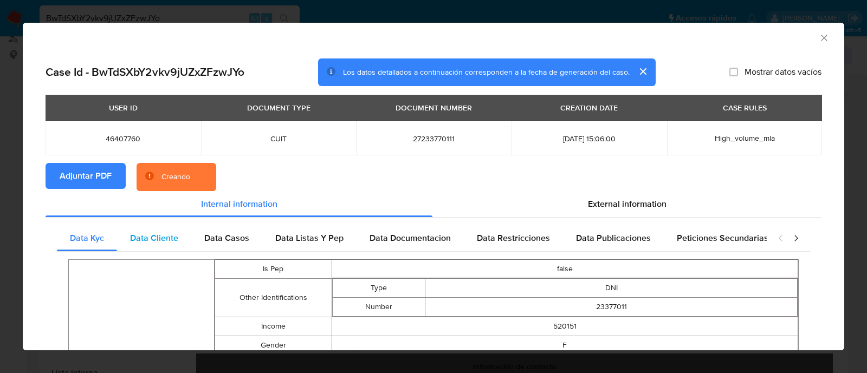
click at [156, 247] on div "Data Cliente" at bounding box center [154, 238] width 74 height 26
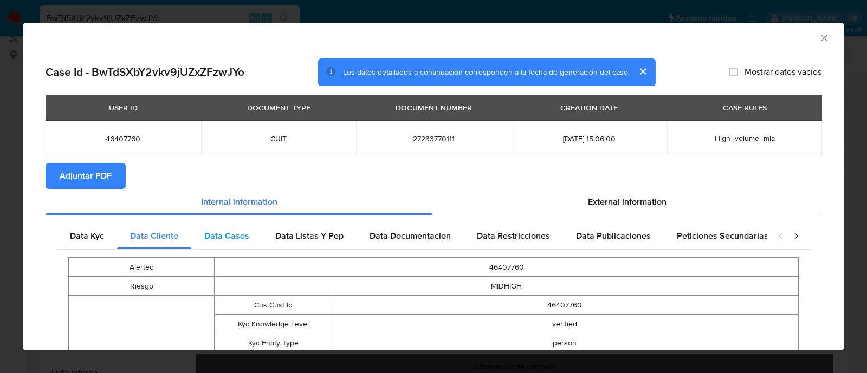
click at [237, 242] on span "Data Casos" at bounding box center [226, 236] width 45 height 12
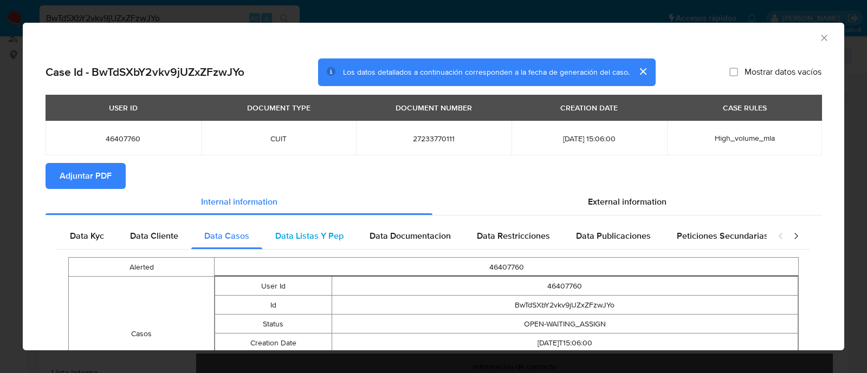
click at [324, 237] on span "Data Listas Y Pep" at bounding box center [309, 236] width 68 height 12
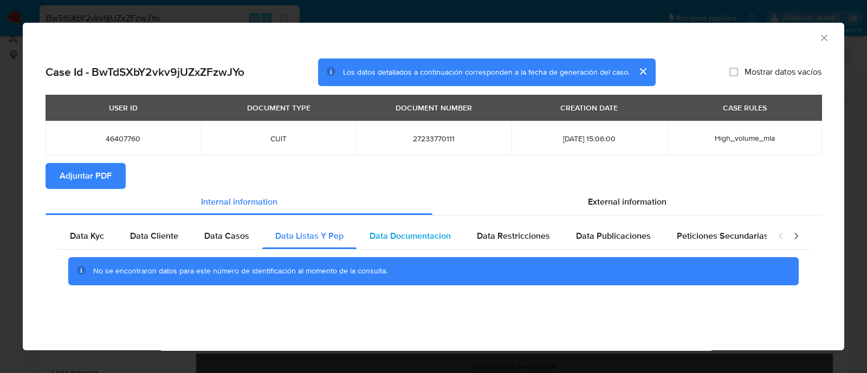
click at [378, 236] on span "Data Documentacion" at bounding box center [410, 236] width 81 height 12
click at [225, 238] on span "Data Casos" at bounding box center [226, 236] width 45 height 12
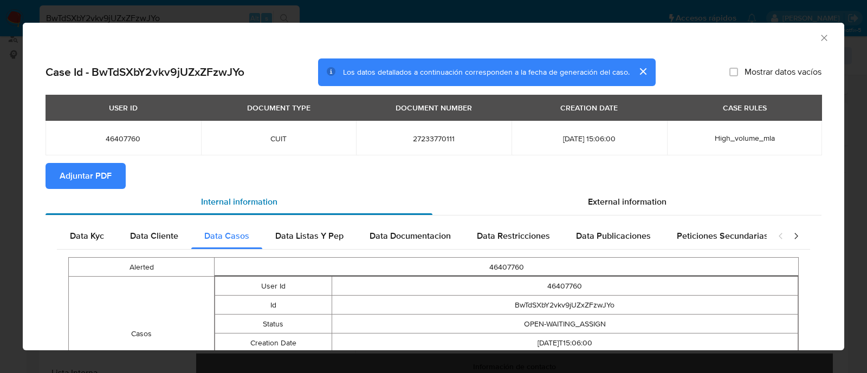
scroll to position [95, 0]
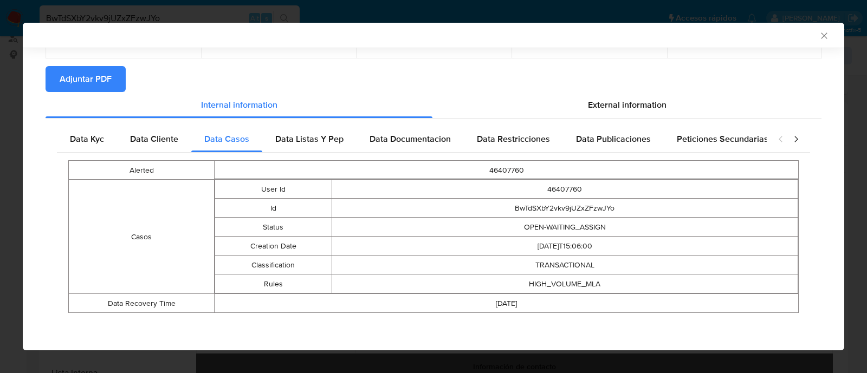
click at [398, 133] on span "Data Documentacion" at bounding box center [410, 139] width 81 height 12
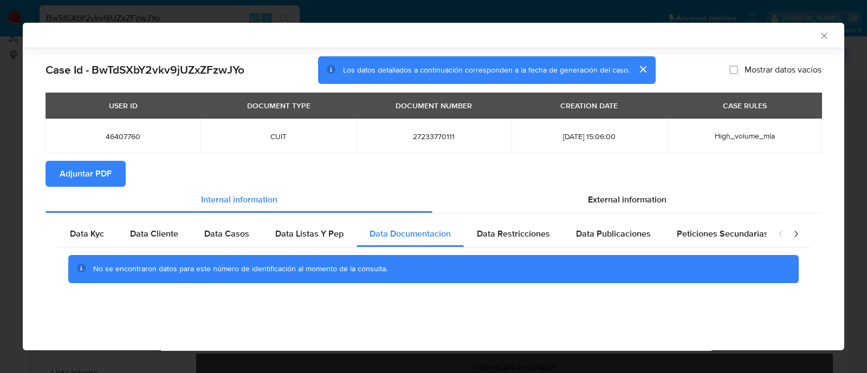
scroll to position [0, 0]
click at [530, 216] on div "Data Kyc Data Cliente Data Casos Data Listas Y Pep Data Documentacion Data Rest…" at bounding box center [434, 256] width 776 height 85
click at [548, 242] on div "Data Restricciones" at bounding box center [513, 234] width 99 height 26
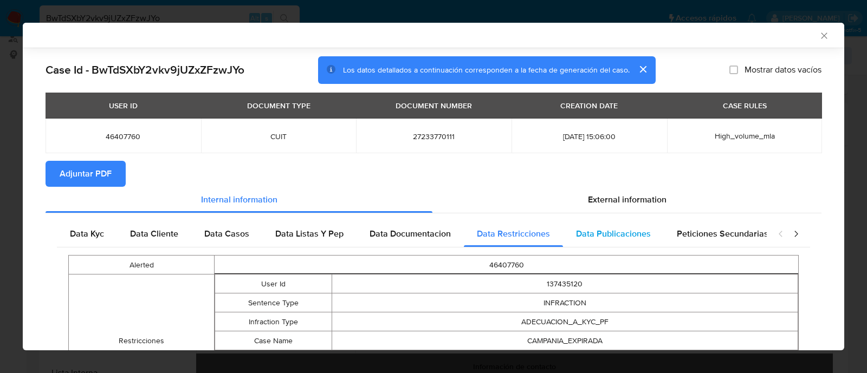
click at [579, 235] on span "Data Publicaciones" at bounding box center [613, 234] width 75 height 12
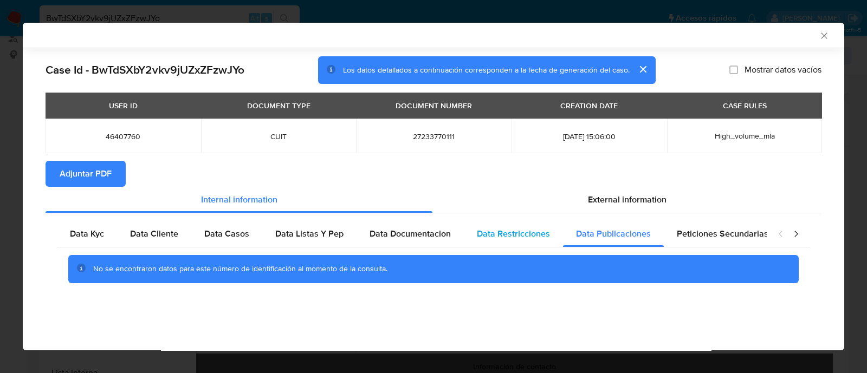
click at [466, 240] on div "Data Restricciones" at bounding box center [513, 234] width 99 height 26
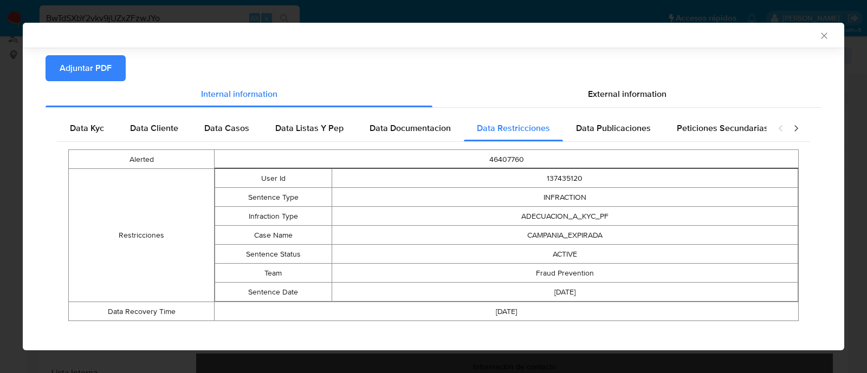
scroll to position [114, 0]
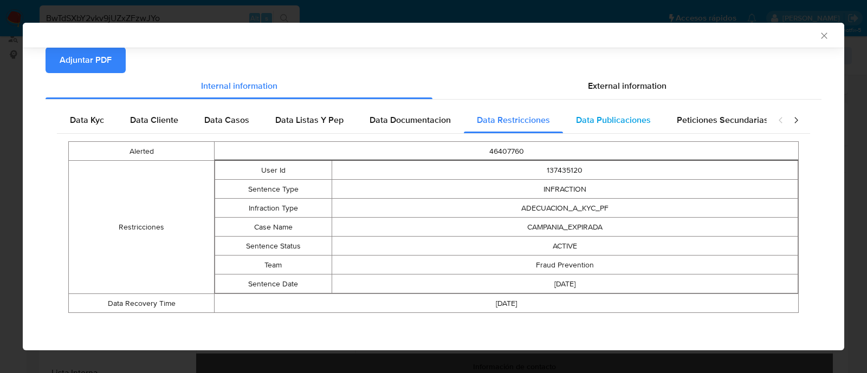
click at [654, 116] on div "Data Publicaciones" at bounding box center [613, 120] width 101 height 26
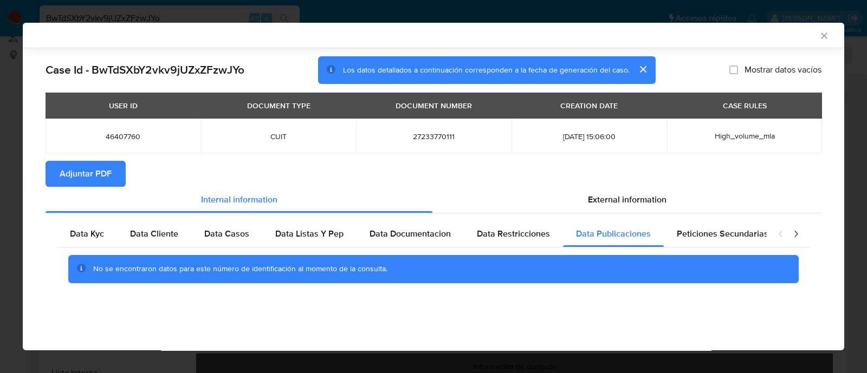
scroll to position [0, 0]
click at [715, 238] on span "Peticiones Secundarias" at bounding box center [723, 234] width 92 height 12
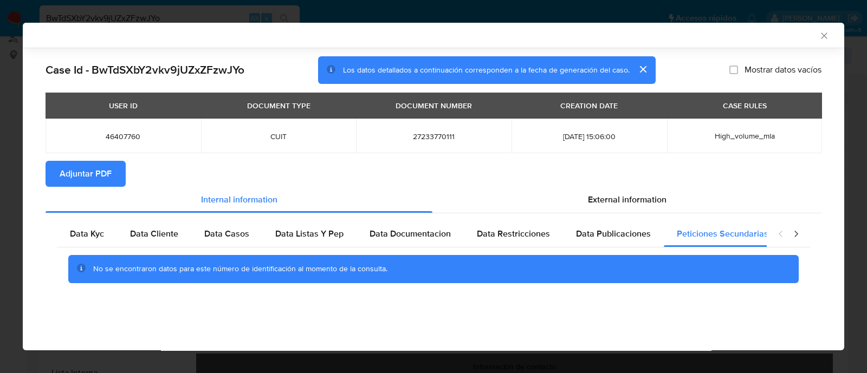
click at [799, 235] on icon "closure-recommendation-modal" at bounding box center [796, 234] width 11 height 11
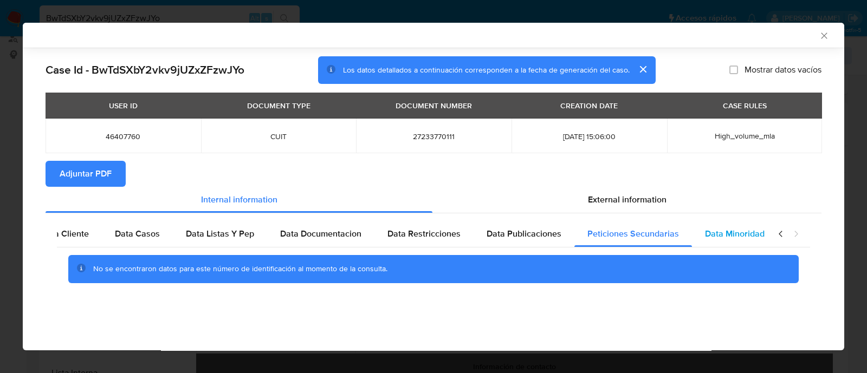
scroll to position [0, 94]
click at [700, 233] on span "Data Minoridad" at bounding box center [730, 234] width 60 height 12
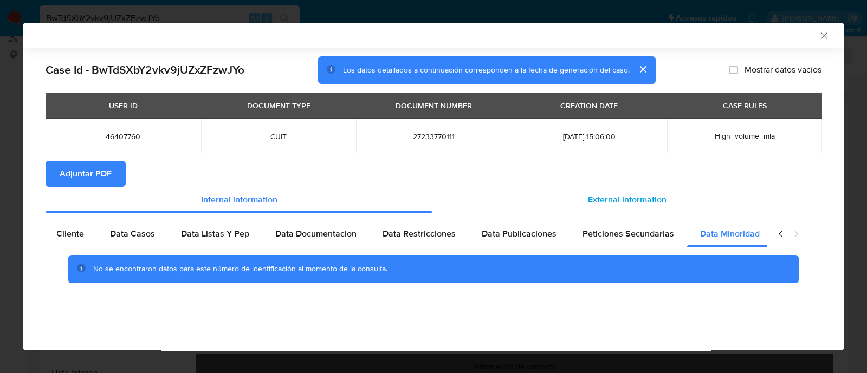
click at [645, 204] on span "External information" at bounding box center [627, 199] width 79 height 12
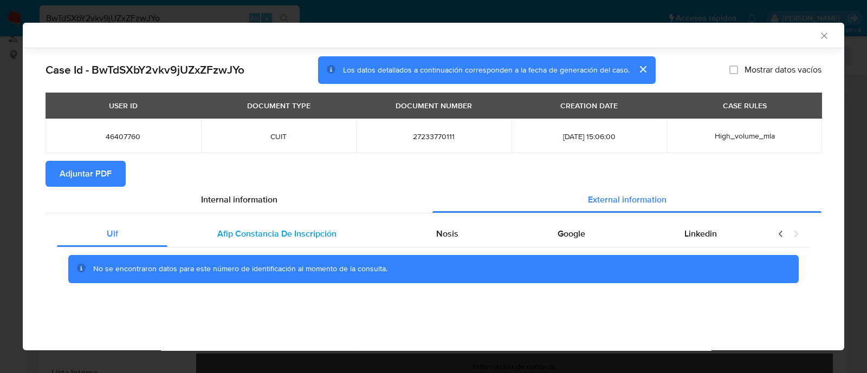
click at [279, 241] on div "Afip Constancia De Inscripción" at bounding box center [276, 234] width 218 height 26
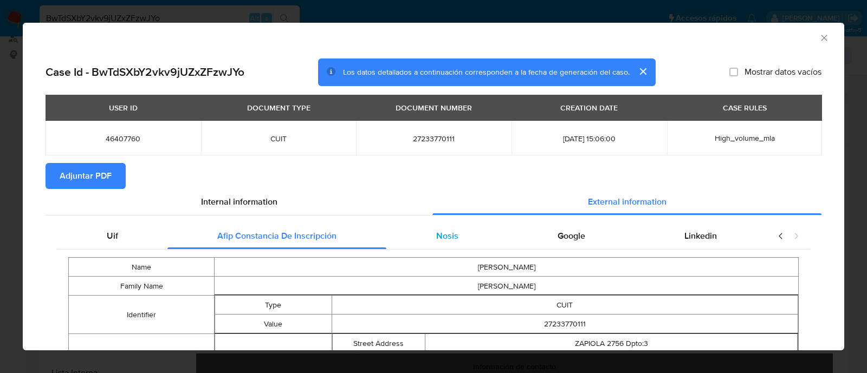
click at [436, 245] on div "Nosis" at bounding box center [446, 236] width 121 height 26
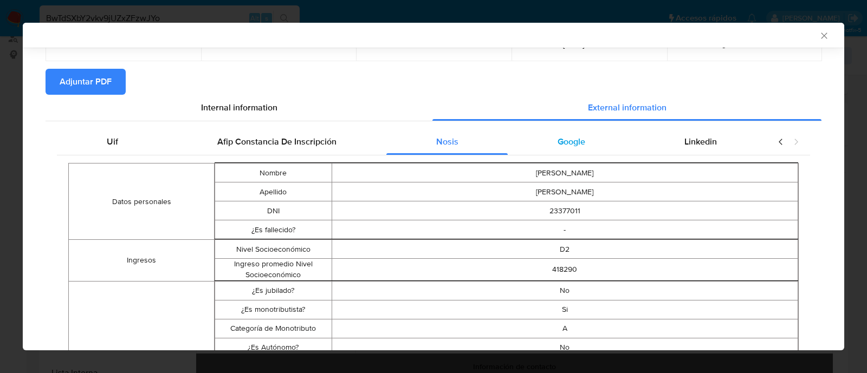
scroll to position [92, 0]
click at [560, 143] on span "Google" at bounding box center [572, 142] width 28 height 12
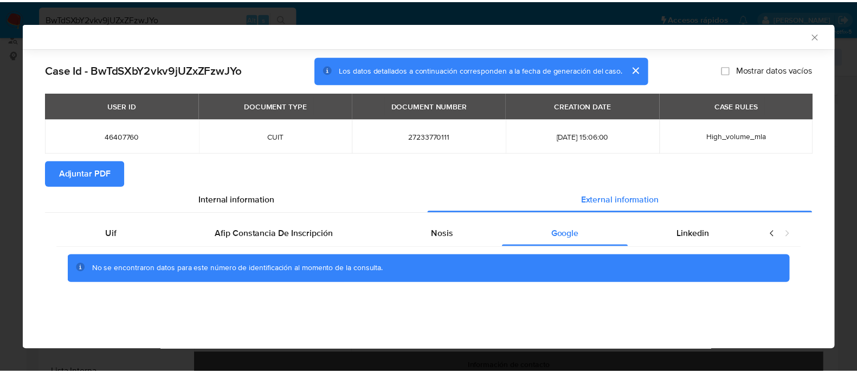
scroll to position [0, 0]
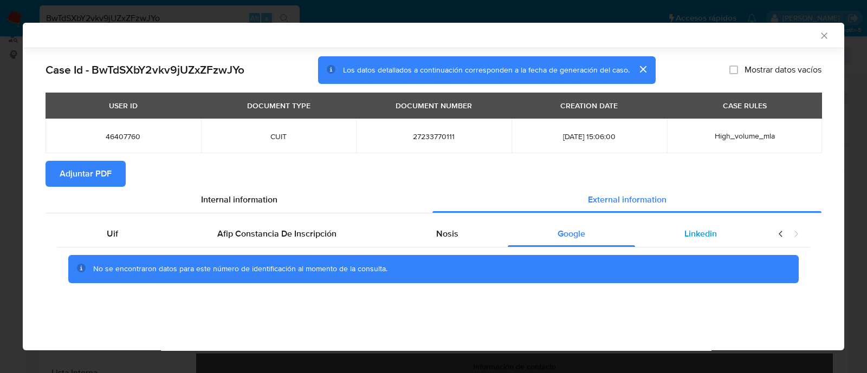
click at [713, 234] on span "Linkedin" at bounding box center [701, 234] width 33 height 12
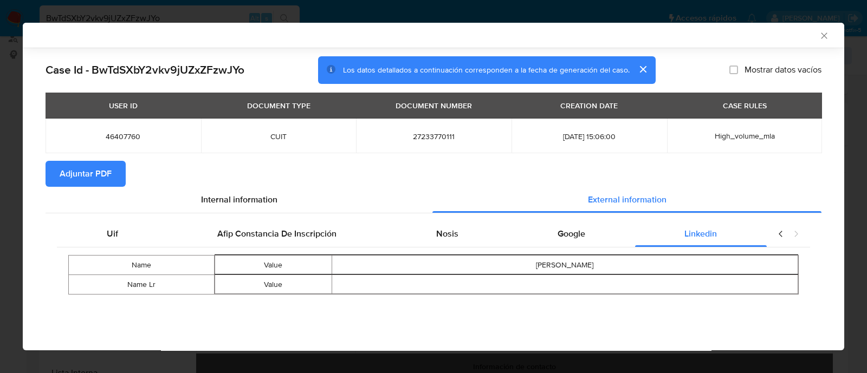
click at [827, 34] on icon "Cerrar ventana" at bounding box center [824, 35] width 11 height 11
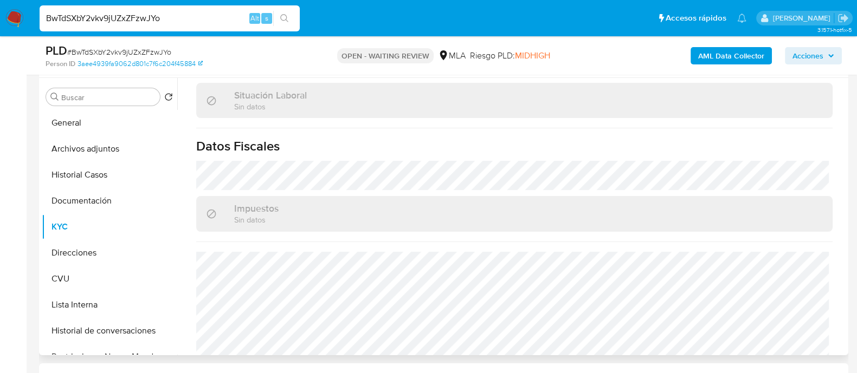
scroll to position [570, 0]
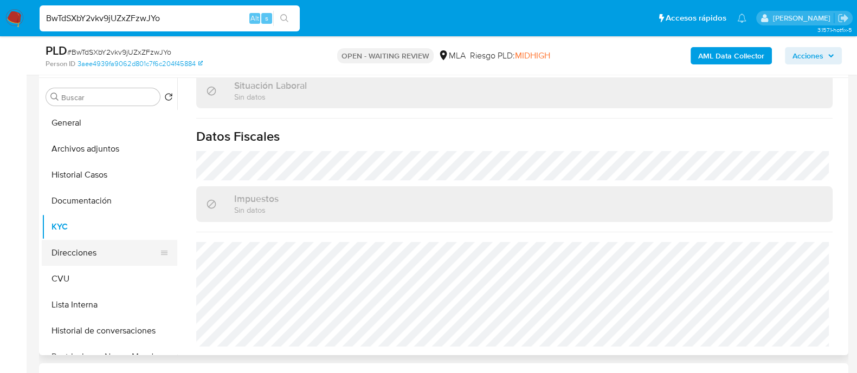
click at [95, 240] on button "Direcciones" at bounding box center [105, 253] width 127 height 26
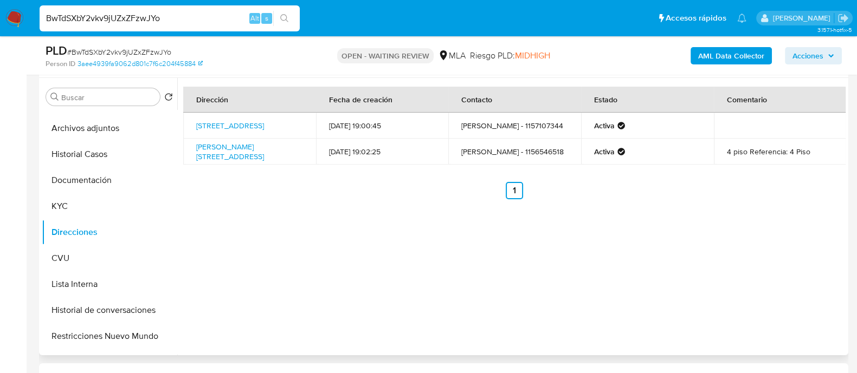
scroll to position [0, 0]
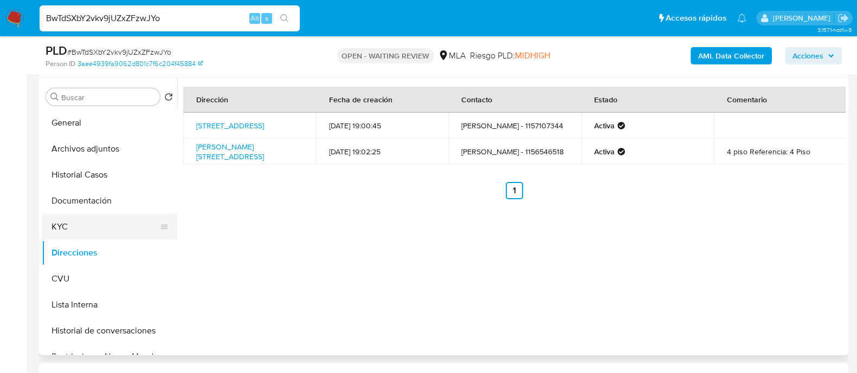
click at [81, 221] on button "KYC" at bounding box center [105, 227] width 127 height 26
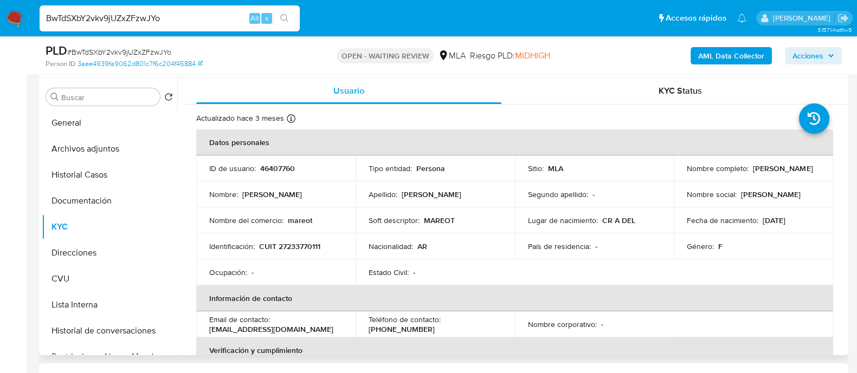
click at [283, 242] on p "CUIT 27233770111" at bounding box center [289, 247] width 61 height 10
copy p "27233770111"
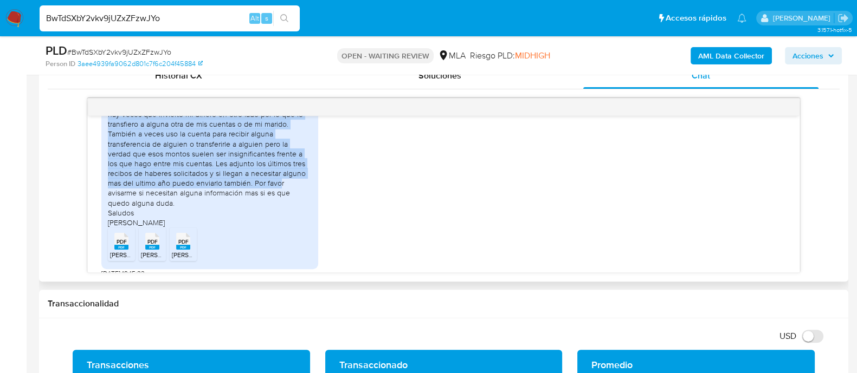
scroll to position [714, 0]
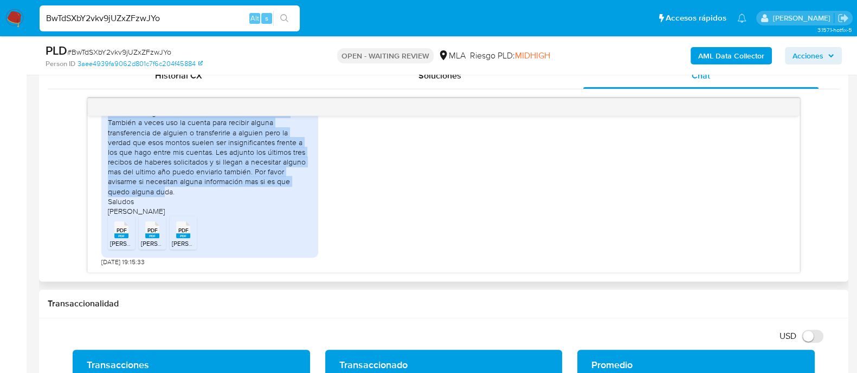
drag, startPoint x: 107, startPoint y: 176, endPoint x: 227, endPoint y: 190, distance: 120.7
click at [227, 190] on div "Buenas tardes, Con respecto al origen de los fondos ellos provienen de los ahor…" at bounding box center [210, 117] width 204 height 197
copy div "Con respecto al origen de los fondos ellos provienen de los ahorros que tenemos…"
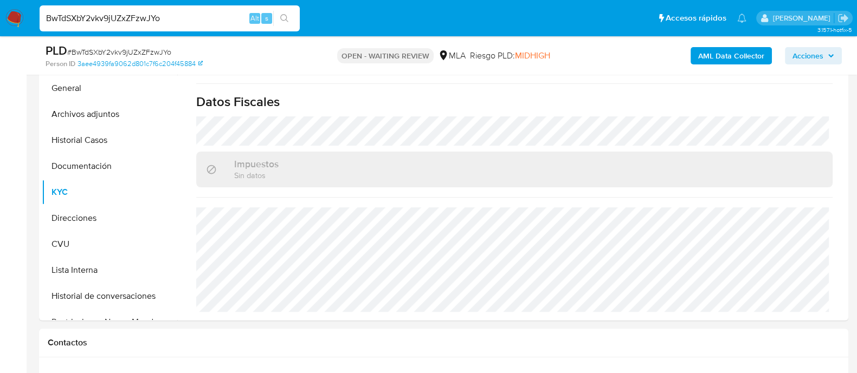
scroll to position [203, 0]
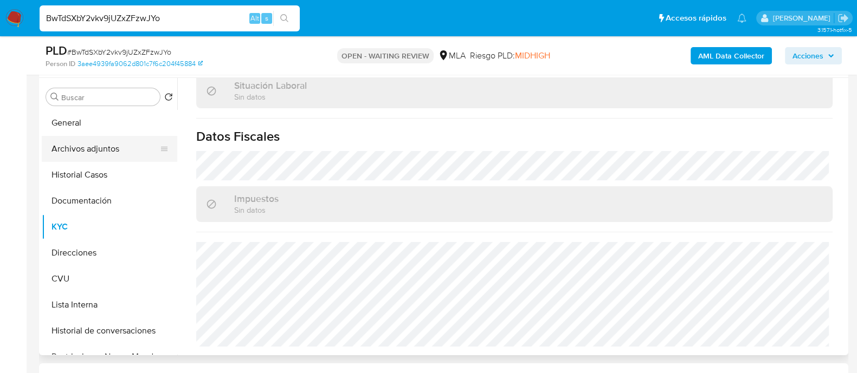
click at [68, 153] on button "Archivos adjuntos" at bounding box center [105, 149] width 127 height 26
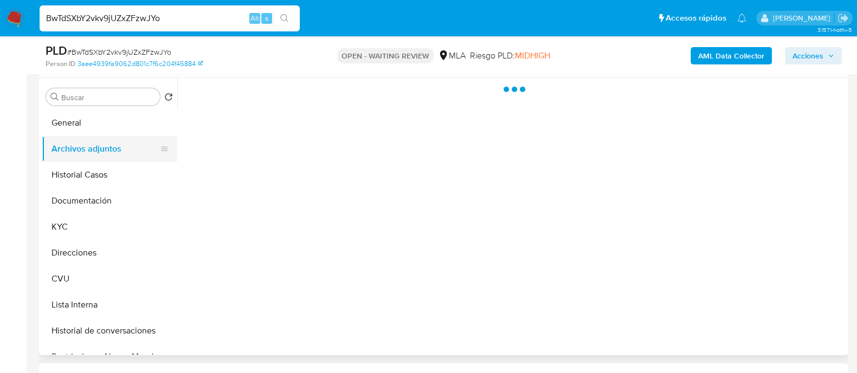
scroll to position [0, 0]
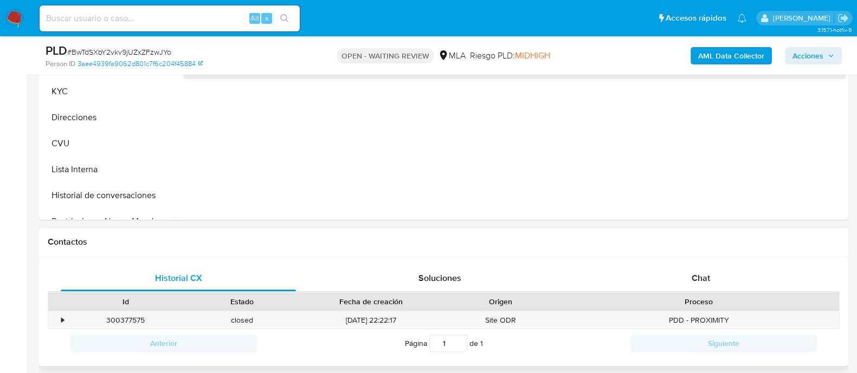
scroll to position [406, 0]
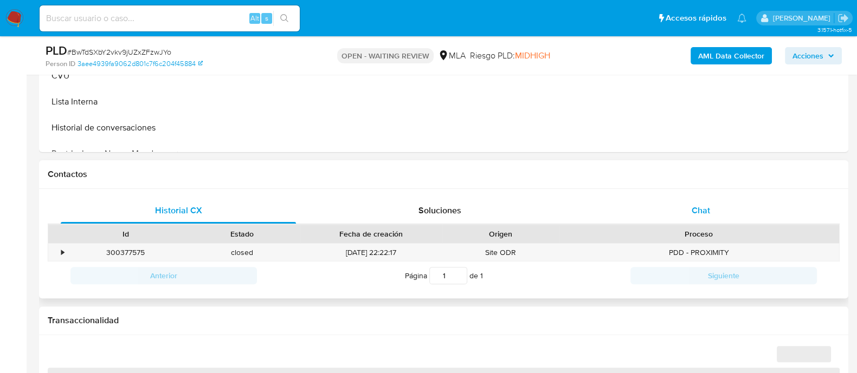
click at [672, 210] on div "Chat" at bounding box center [700, 211] width 235 height 26
select select "10"
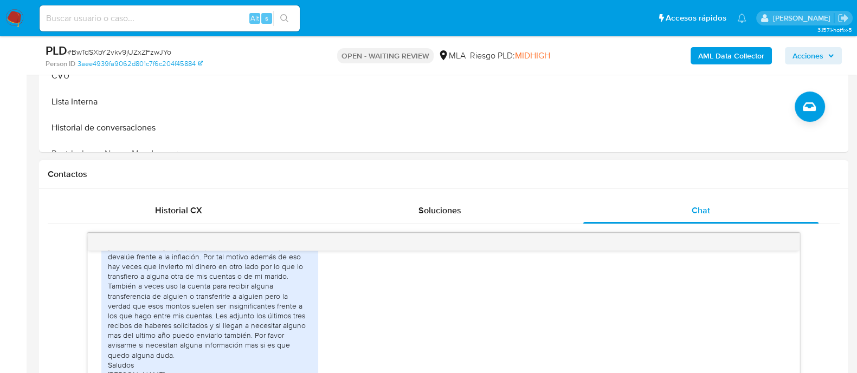
scroll to position [714, 0]
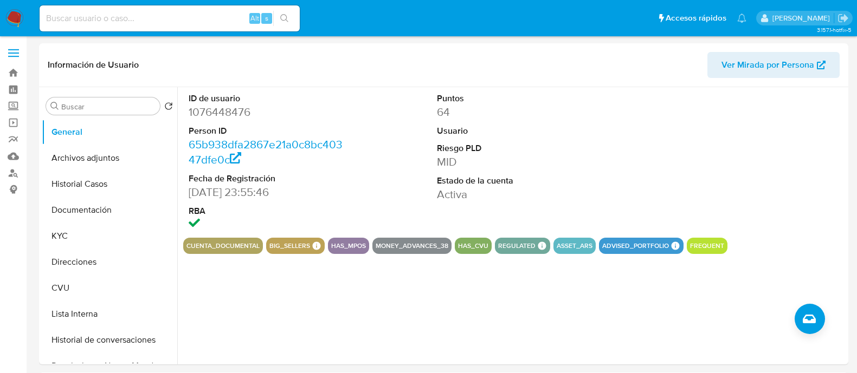
select select "10"
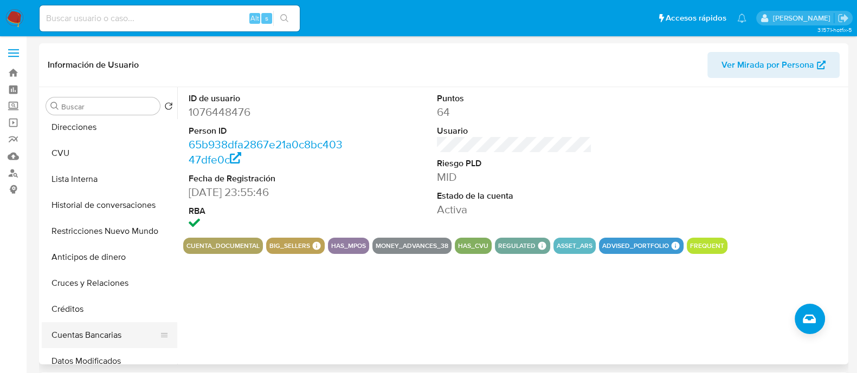
scroll to position [203, 0]
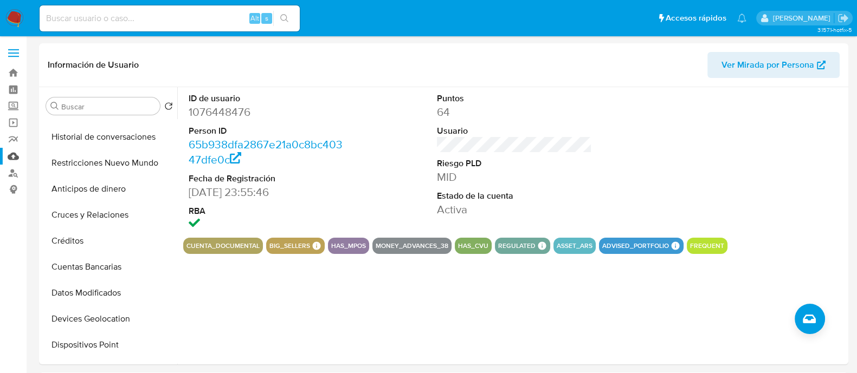
click at [14, 156] on link "Mulan" at bounding box center [64, 156] width 129 height 17
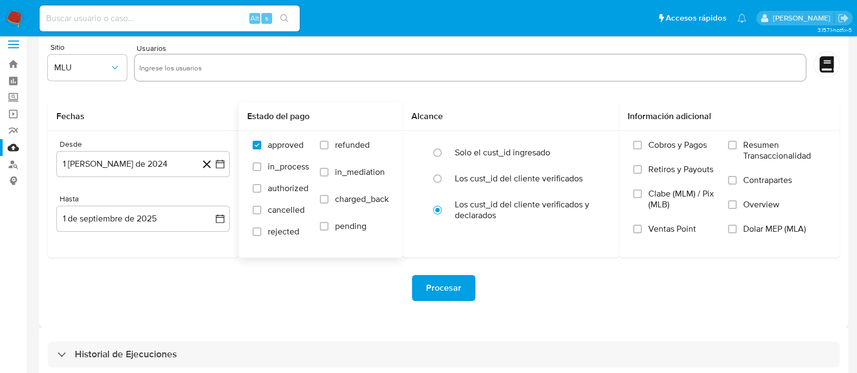
scroll to position [24, 0]
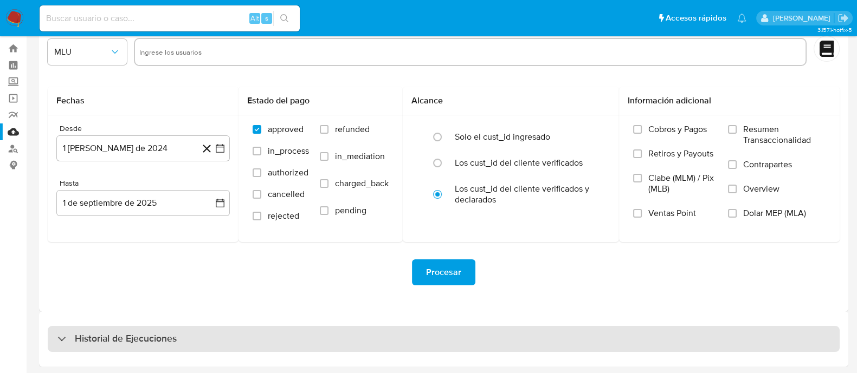
click at [184, 332] on div "Historial de Ejecuciones" at bounding box center [444, 339] width 792 height 26
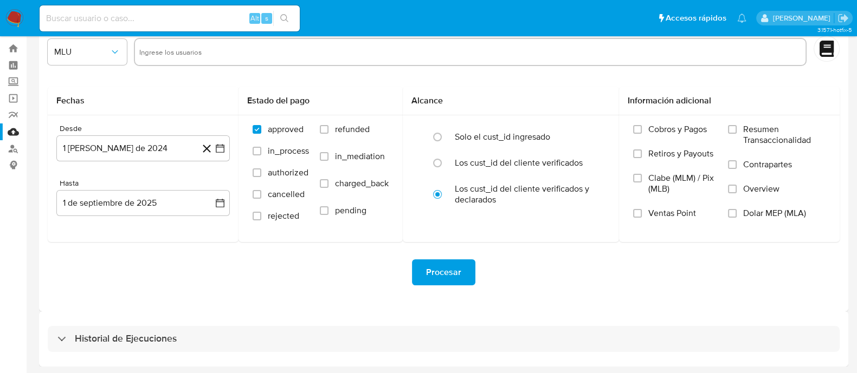
select select "10"
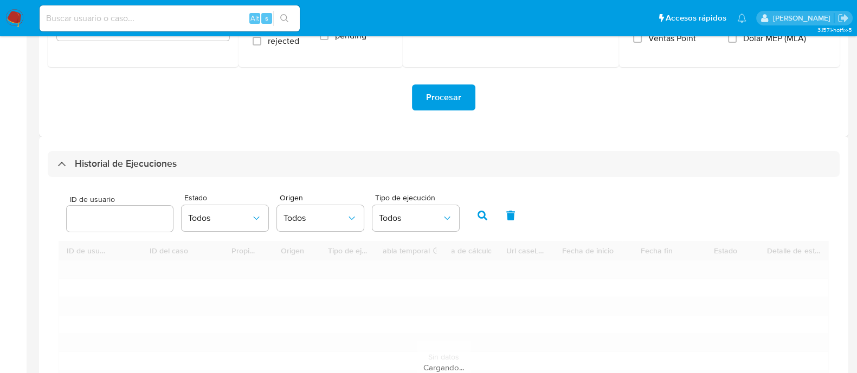
scroll to position [227, 0]
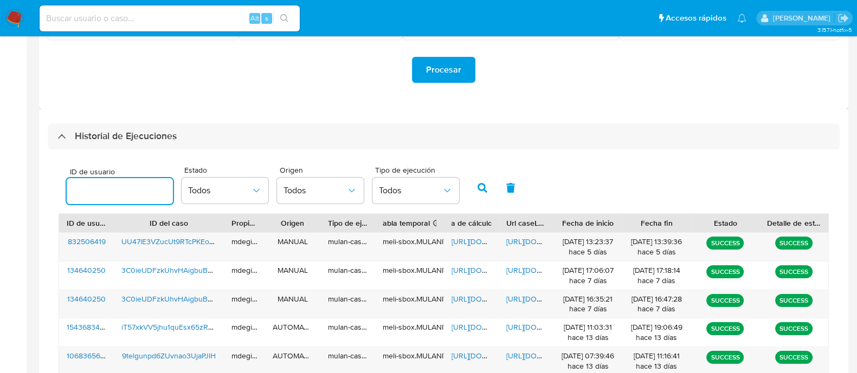
click at [130, 193] on input "number" at bounding box center [120, 191] width 106 height 14
click at [477, 186] on icon "button" at bounding box center [482, 188] width 10 height 10
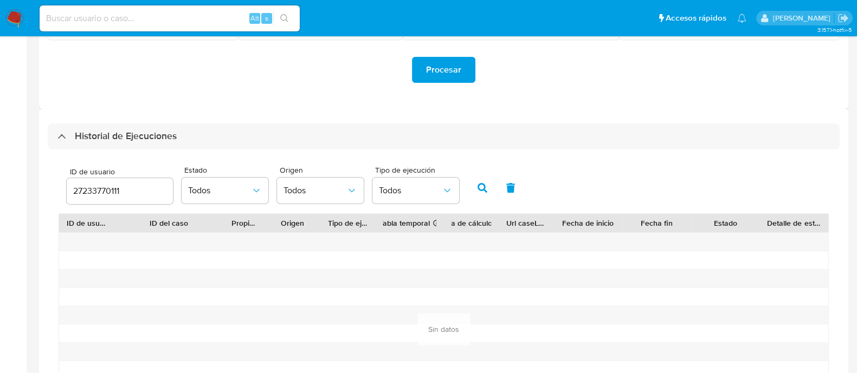
click at [145, 193] on input "27233770111" at bounding box center [120, 191] width 106 height 14
click at [114, 187] on input "27233770111" at bounding box center [120, 191] width 106 height 14
paste input "46407760"
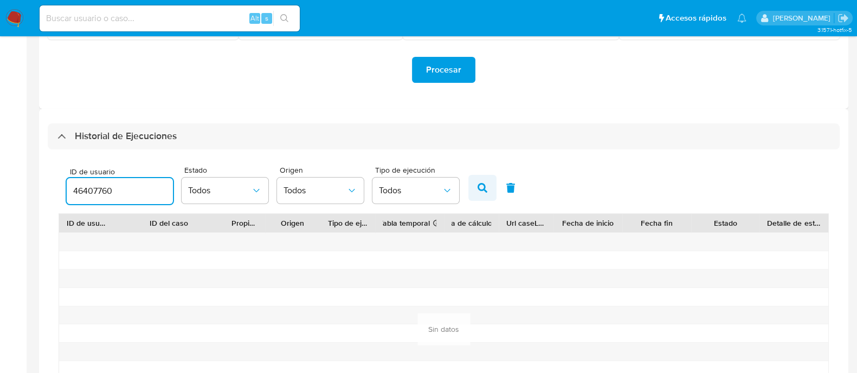
type input "46407760"
click at [474, 188] on button "button" at bounding box center [482, 188] width 28 height 26
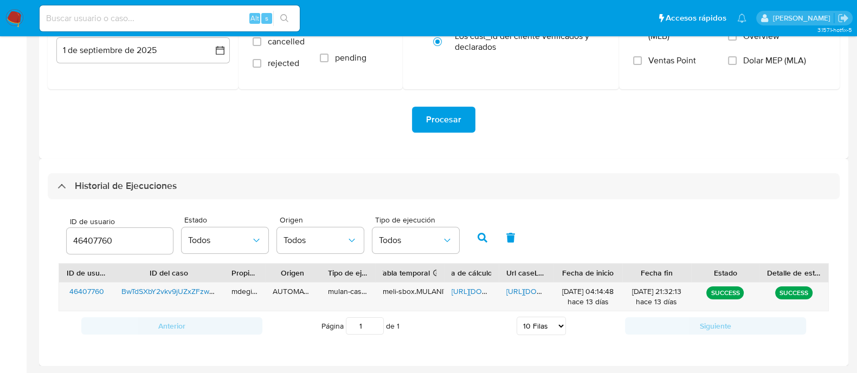
scroll to position [176, 0]
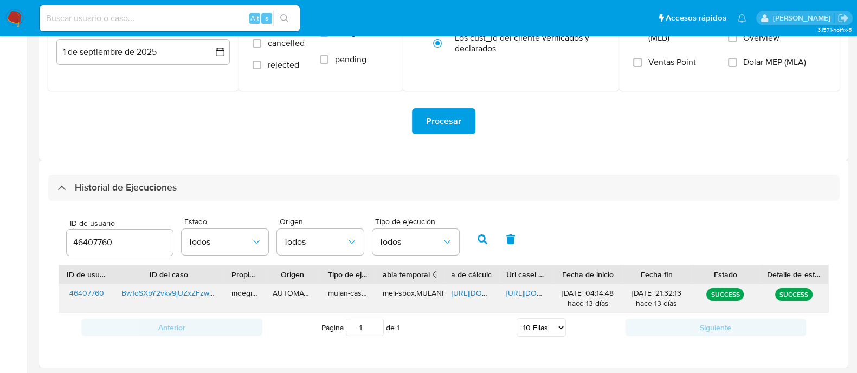
click at [477, 288] on span "[URL][DOMAIN_NAME]" at bounding box center [488, 293] width 75 height 11
click at [520, 288] on span "[URL][DOMAIN_NAME]" at bounding box center [543, 293] width 75 height 11
click at [15, 22] on img at bounding box center [14, 18] width 18 height 18
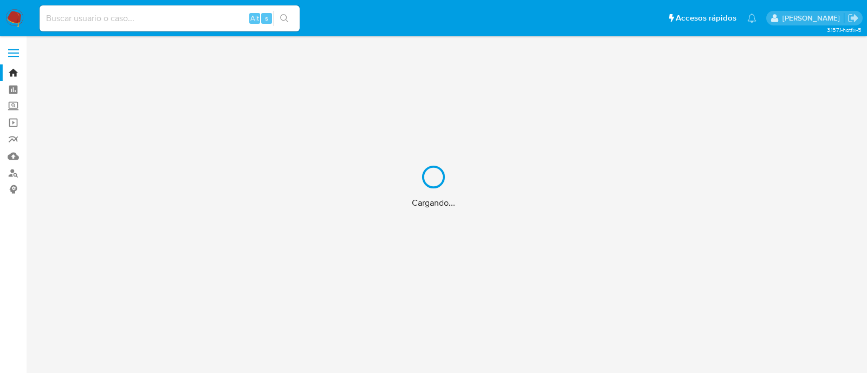
click at [12, 174] on div "Cargando..." at bounding box center [433, 186] width 867 height 373
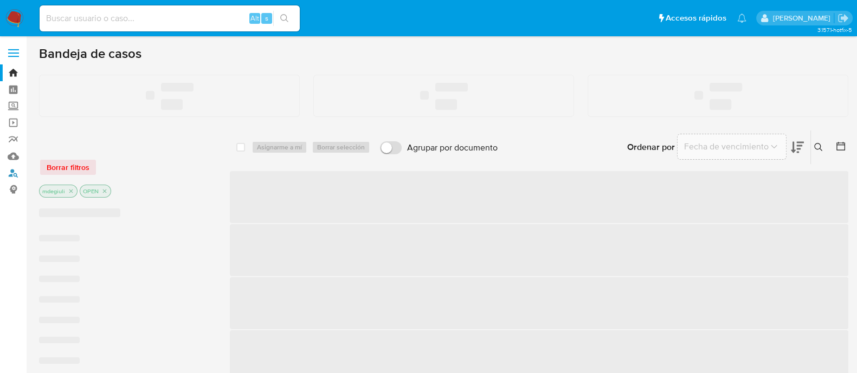
click at [14, 172] on link "Buscador de personas" at bounding box center [64, 173] width 129 height 17
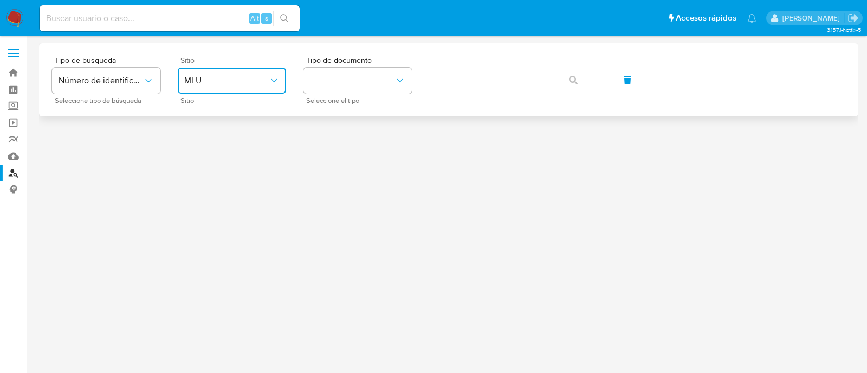
click at [225, 87] on button "MLU" at bounding box center [232, 81] width 108 height 26
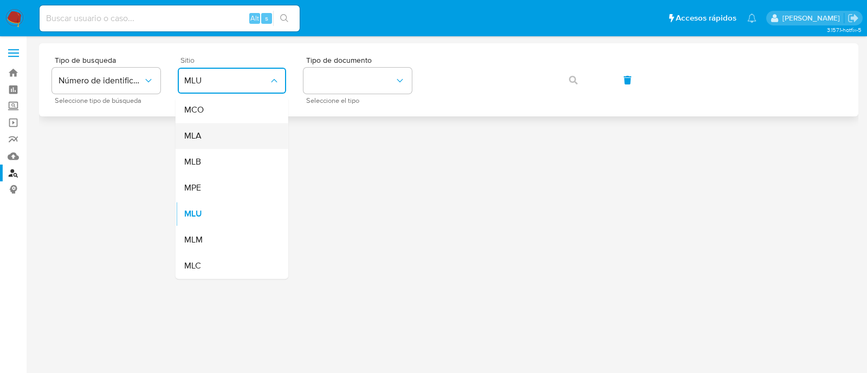
click at [214, 137] on div "MLA" at bounding box center [228, 136] width 89 height 26
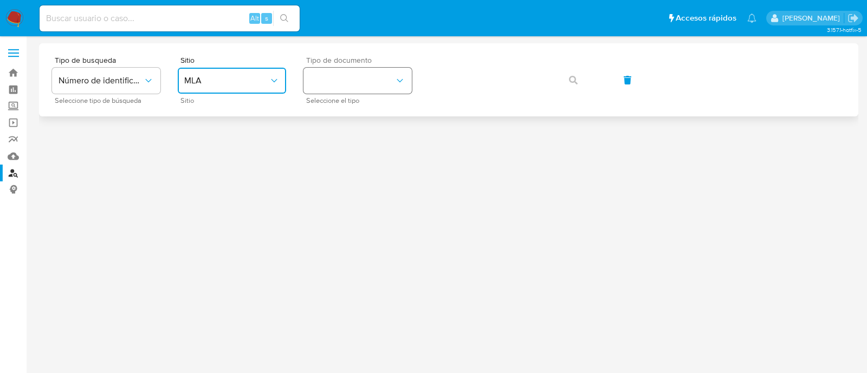
click at [352, 84] on button "identificationType" at bounding box center [358, 81] width 108 height 26
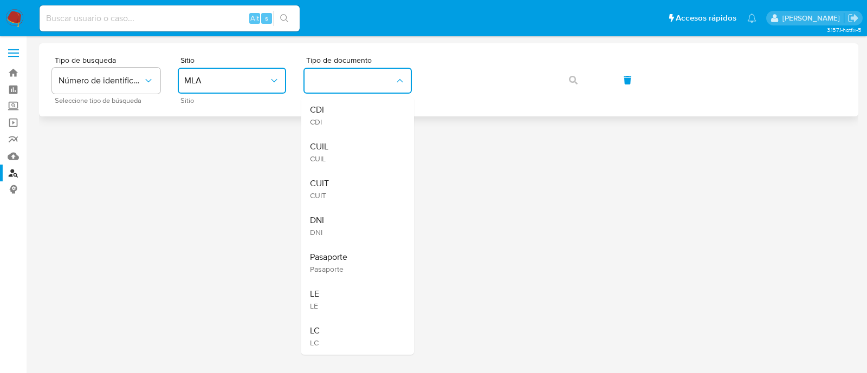
drag, startPoint x: 339, startPoint y: 142, endPoint x: 444, endPoint y: 107, distance: 111.4
click at [339, 143] on div "CUIL CUIL" at bounding box center [354, 152] width 89 height 37
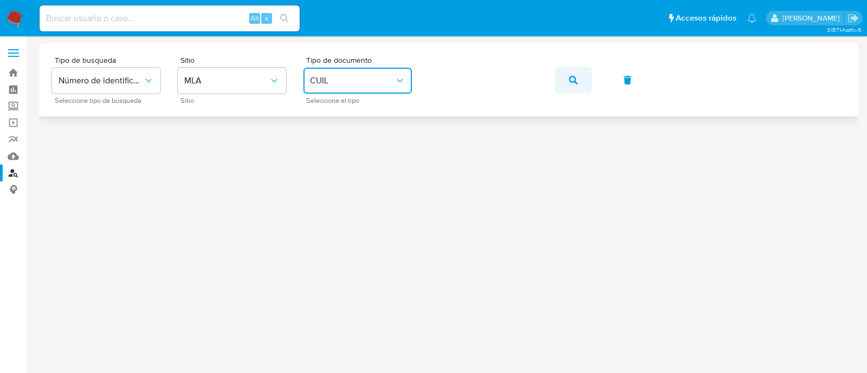
click at [576, 83] on icon "button" at bounding box center [573, 80] width 9 height 9
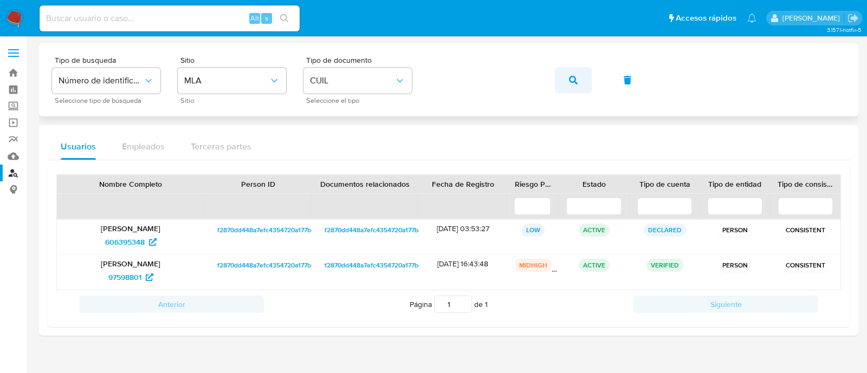
click at [574, 81] on icon "button" at bounding box center [573, 80] width 9 height 9
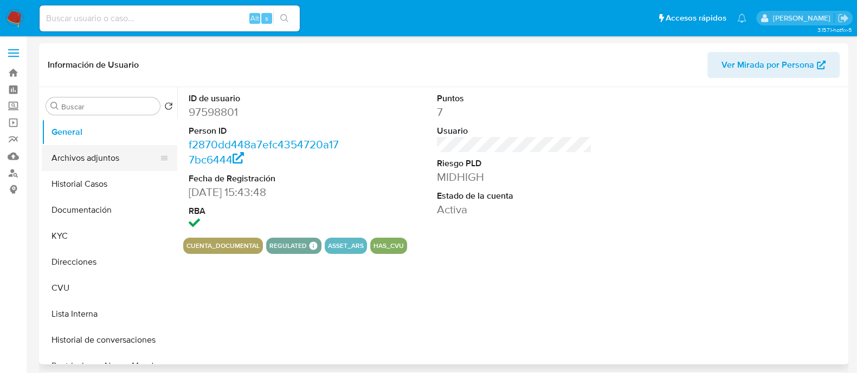
select select "10"
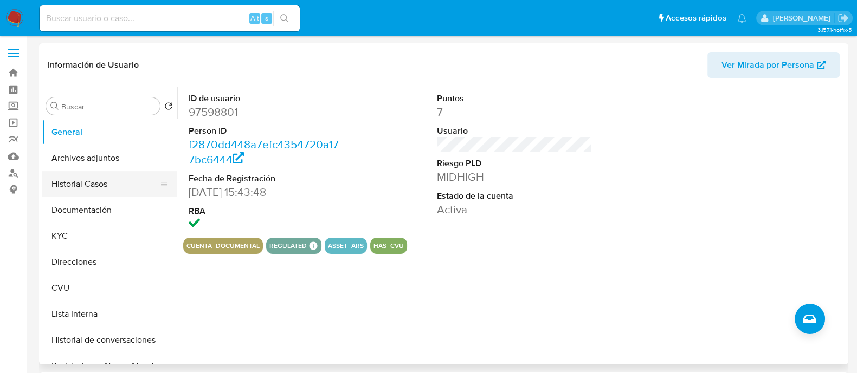
click at [84, 186] on button "Historial Casos" at bounding box center [105, 184] width 127 height 26
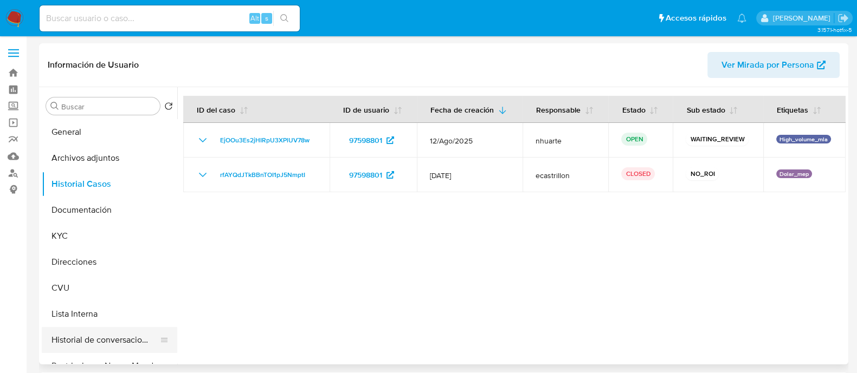
click at [89, 343] on button "Historial de conversaciones" at bounding box center [105, 340] width 127 height 26
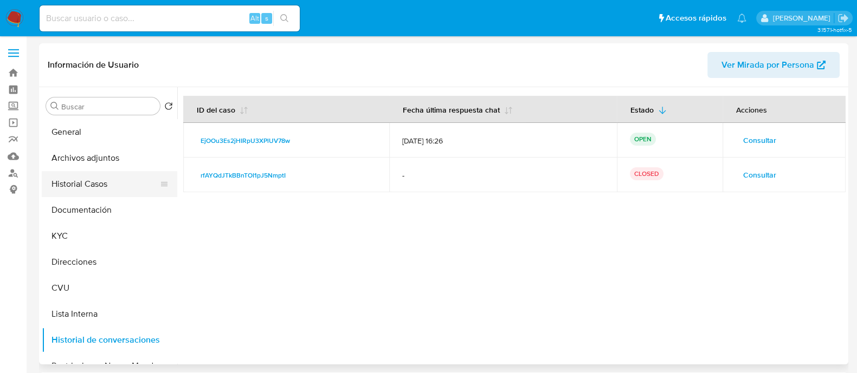
click at [81, 189] on button "Historial Casos" at bounding box center [105, 184] width 127 height 26
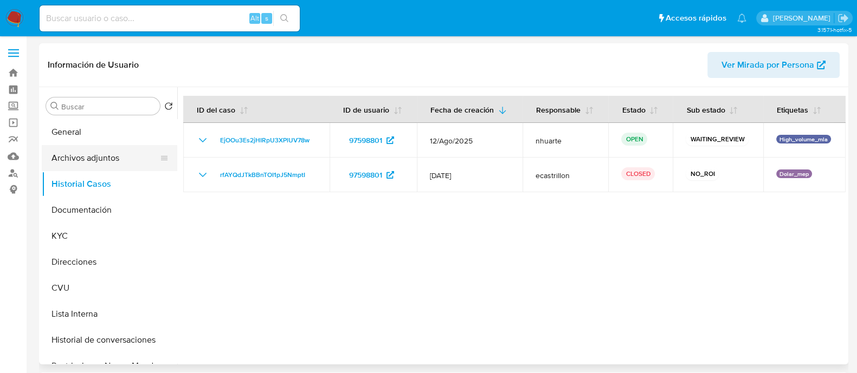
click at [81, 153] on button "Archivos adjuntos" at bounding box center [105, 158] width 127 height 26
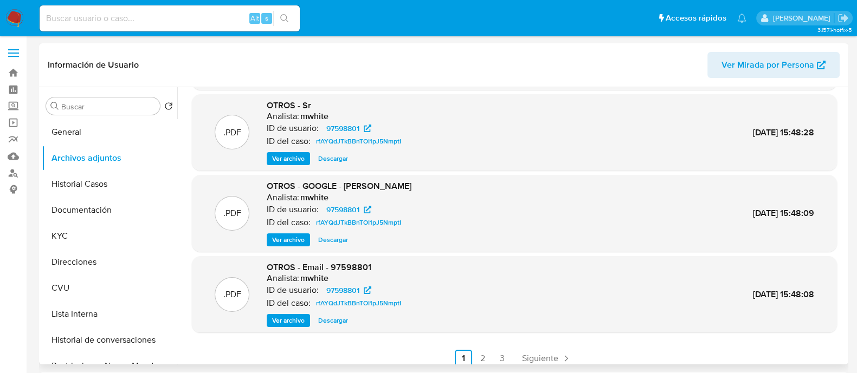
scroll to position [91, 0]
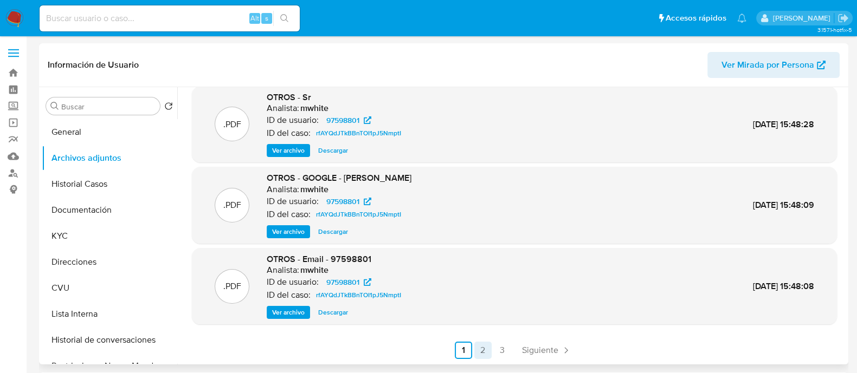
click at [482, 356] on link "2" at bounding box center [482, 350] width 17 height 17
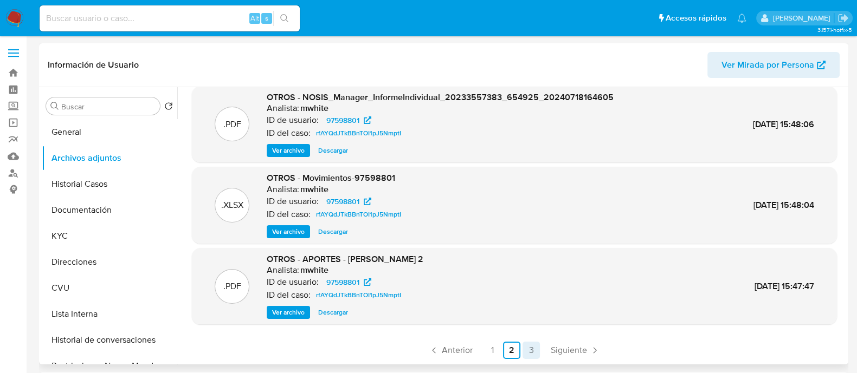
click at [528, 350] on link "3" at bounding box center [530, 350] width 17 height 17
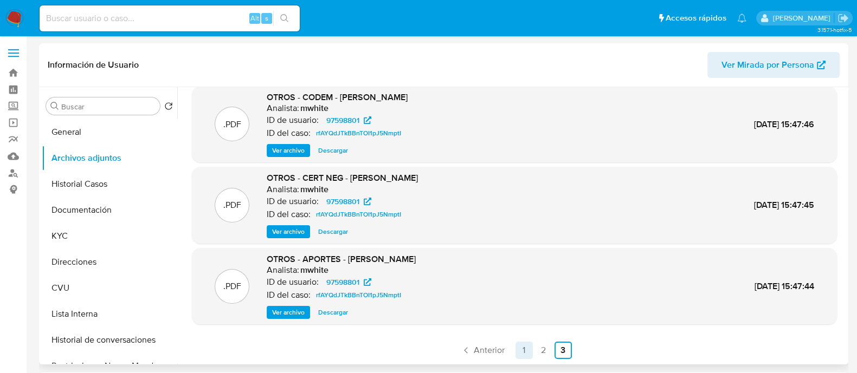
click at [518, 358] on link "1" at bounding box center [523, 350] width 17 height 17
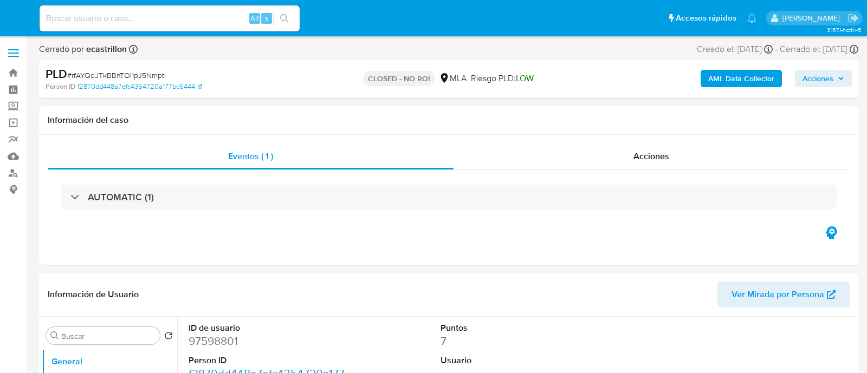
select select "10"
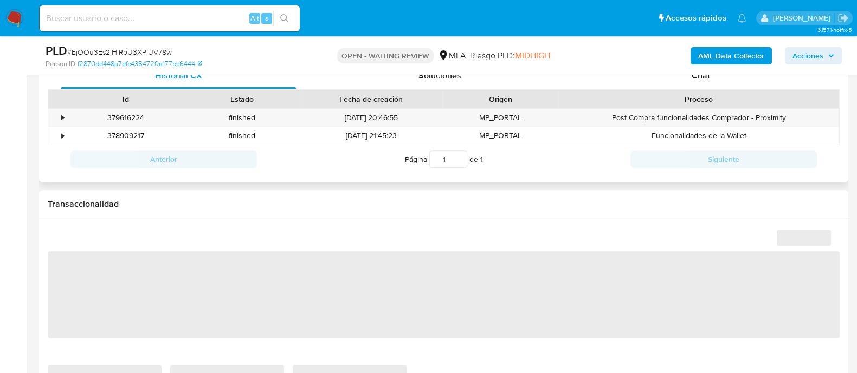
select select "10"
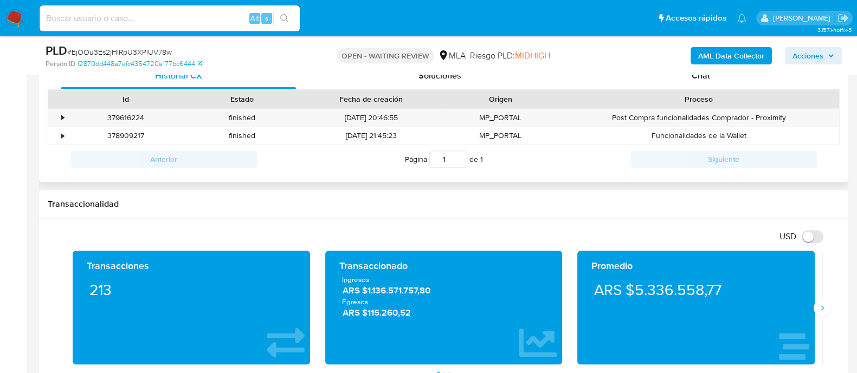
scroll to position [474, 0]
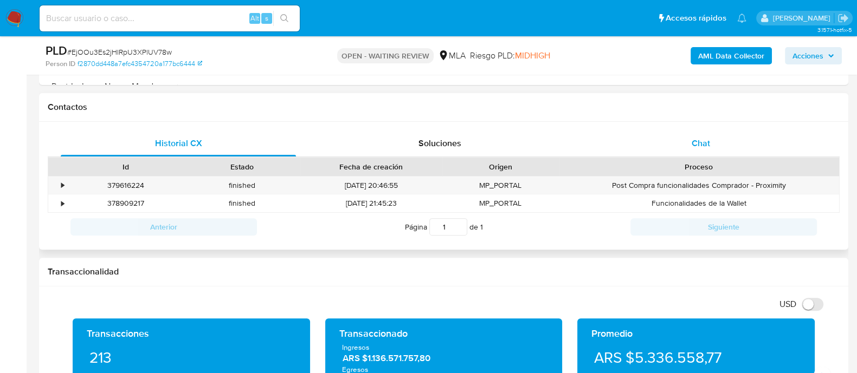
click at [675, 143] on div "Chat" at bounding box center [700, 144] width 235 height 26
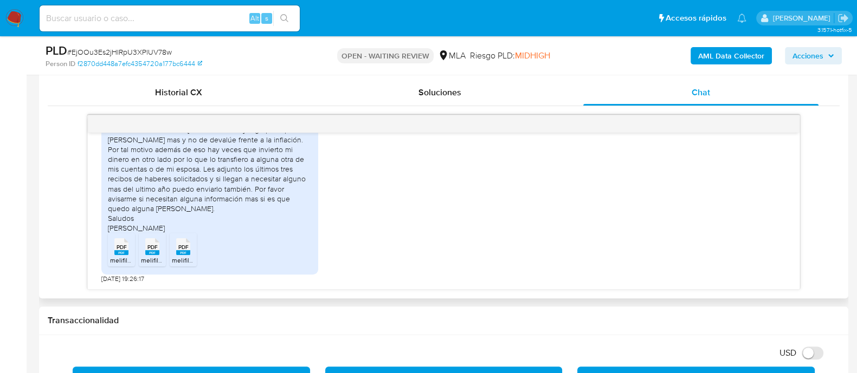
scroll to position [541, 0]
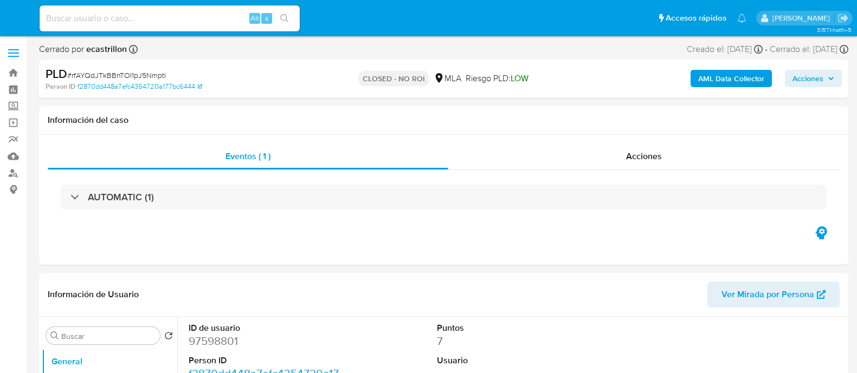
select select "10"
click at [612, 152] on div "Acciones" at bounding box center [643, 157] width 391 height 26
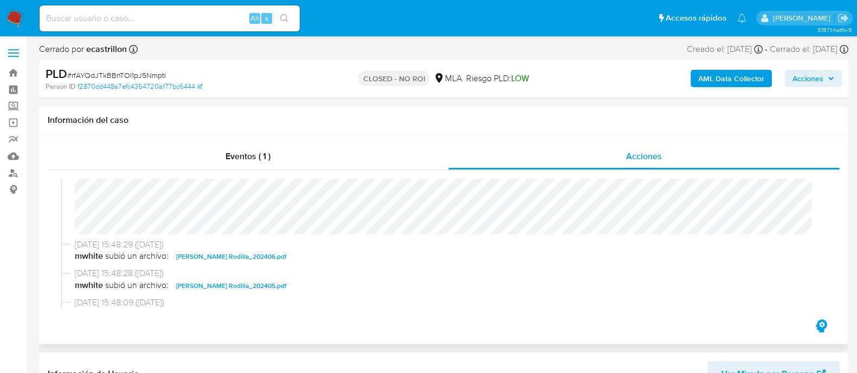
scroll to position [135, 0]
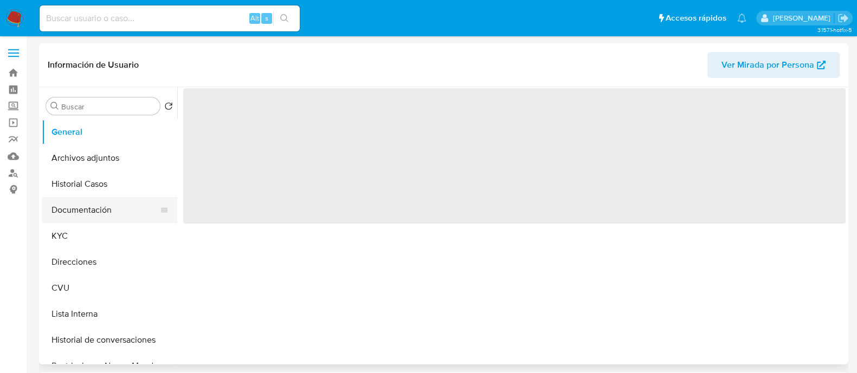
click at [96, 219] on button "Documentación" at bounding box center [105, 210] width 127 height 26
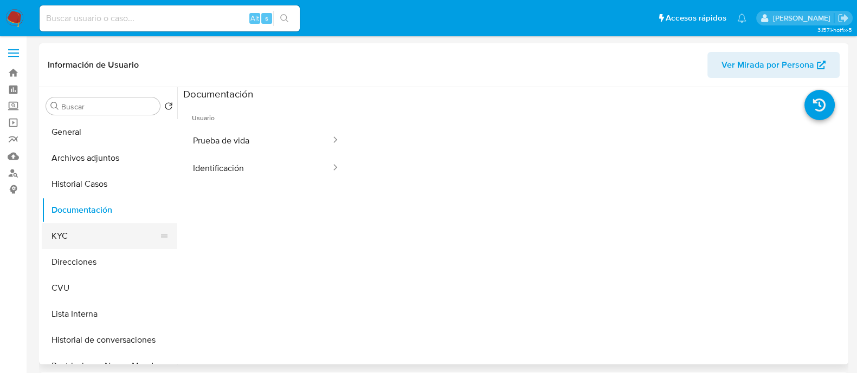
select select "10"
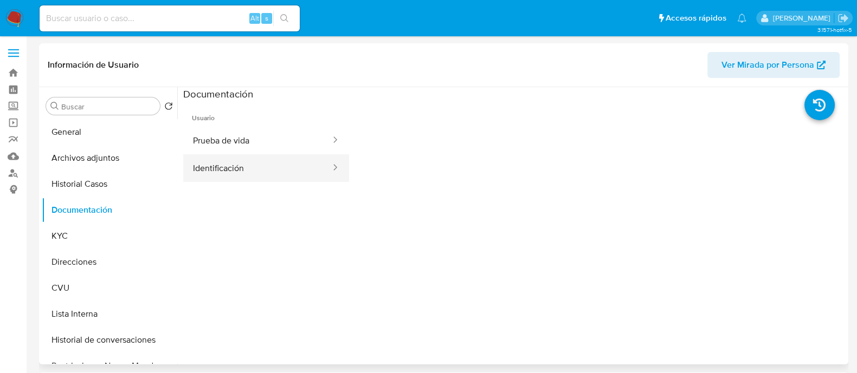
click at [212, 180] on button "Identificación" at bounding box center [257, 168] width 149 height 28
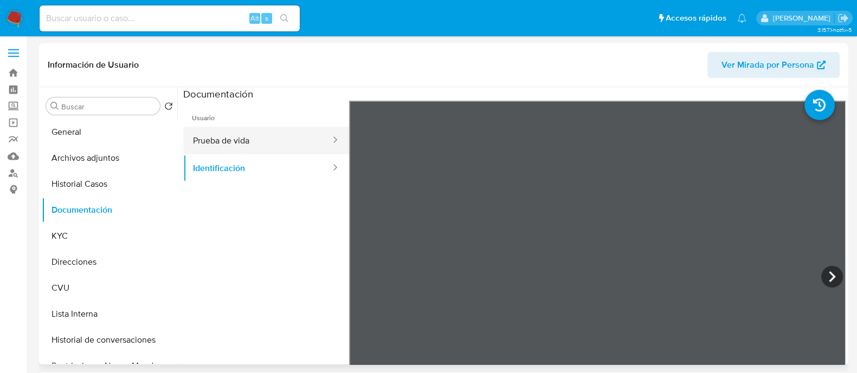
click at [263, 138] on button "Prueba de vida" at bounding box center [257, 141] width 149 height 28
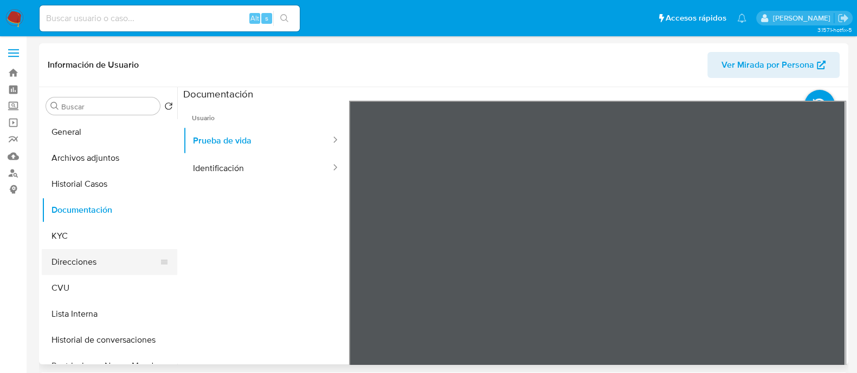
click at [84, 262] on button "Direcciones" at bounding box center [105, 262] width 127 height 26
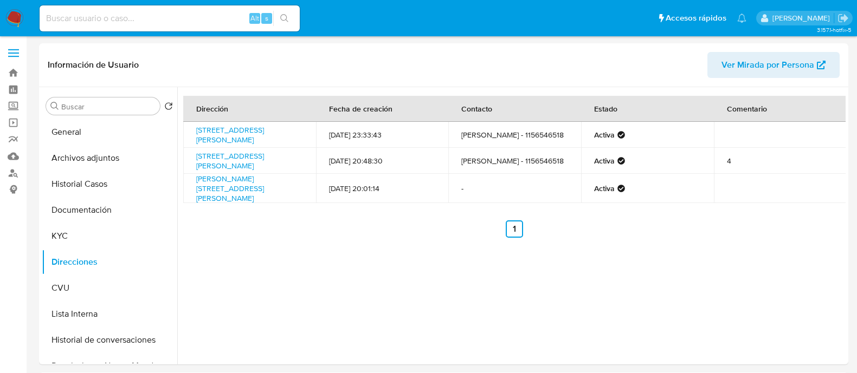
select select "10"
